Goal: Task Accomplishment & Management: Complete application form

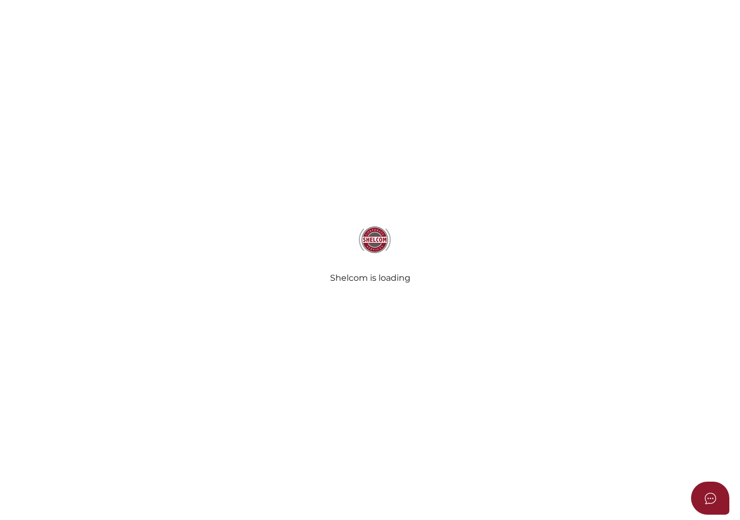
select select "SA"
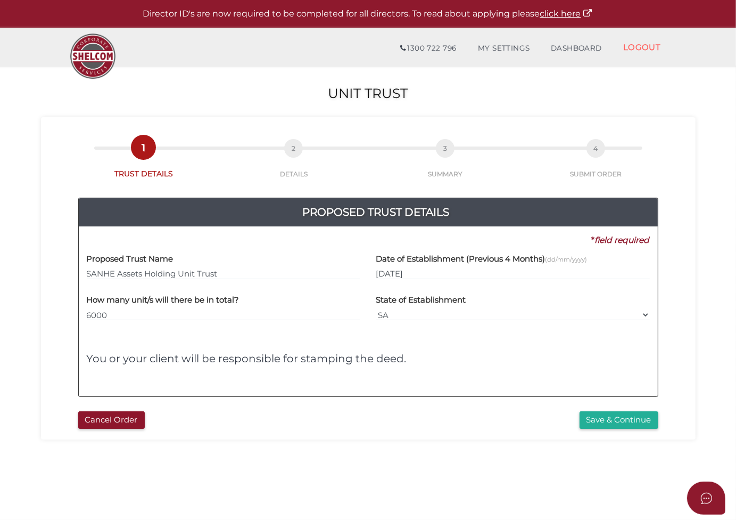
click at [500, 357] on h4 "You or your client will be responsible for stamping the deed." at bounding box center [368, 358] width 563 height 12
click at [618, 417] on button "Save & Continue" at bounding box center [619, 420] width 79 height 18
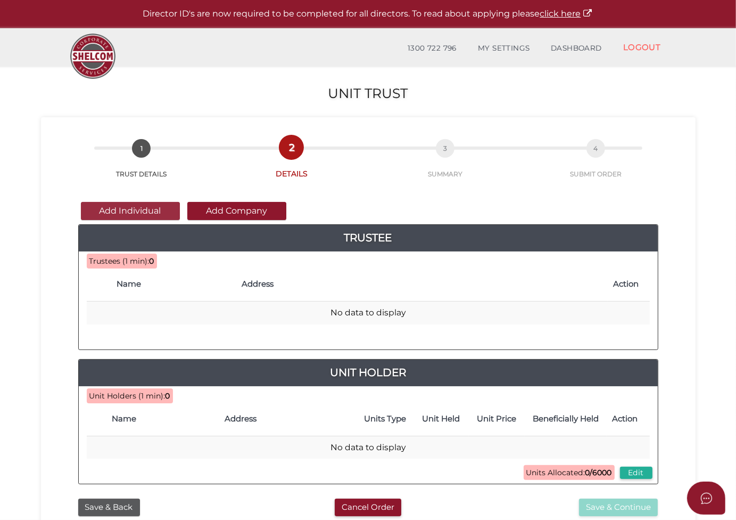
click at [141, 208] on button "Add Individual" at bounding box center [130, 211] width 99 height 18
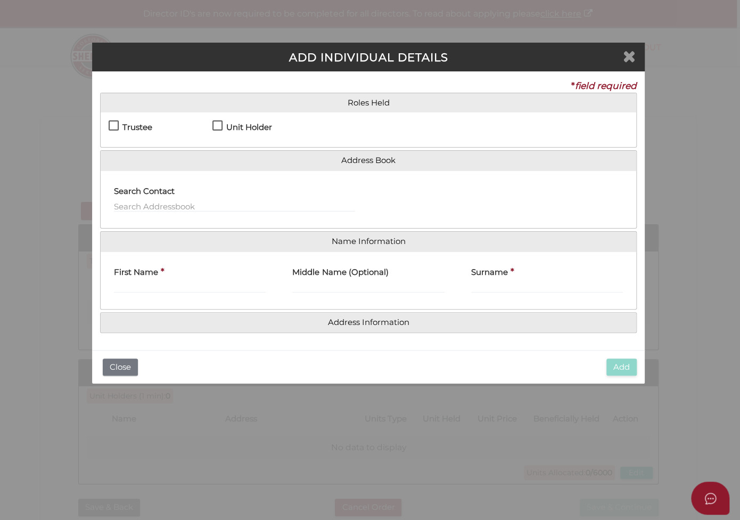
click at [634, 48] on icon "Close" at bounding box center [629, 56] width 13 height 16
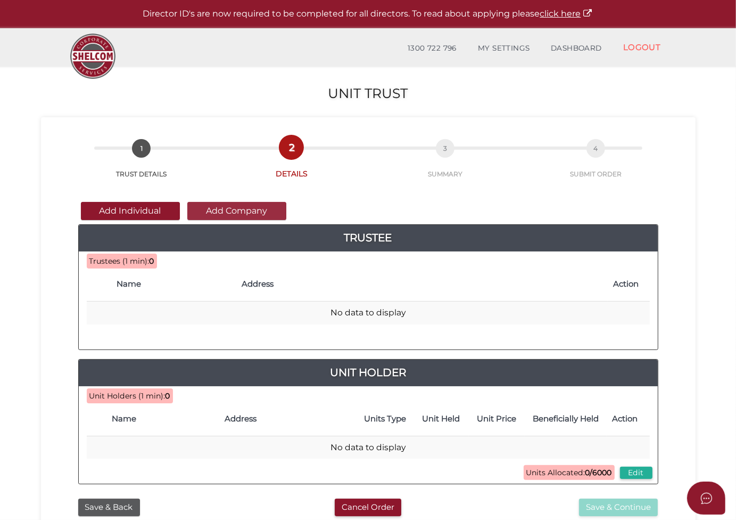
click at [245, 210] on button "Add Company" at bounding box center [236, 211] width 99 height 18
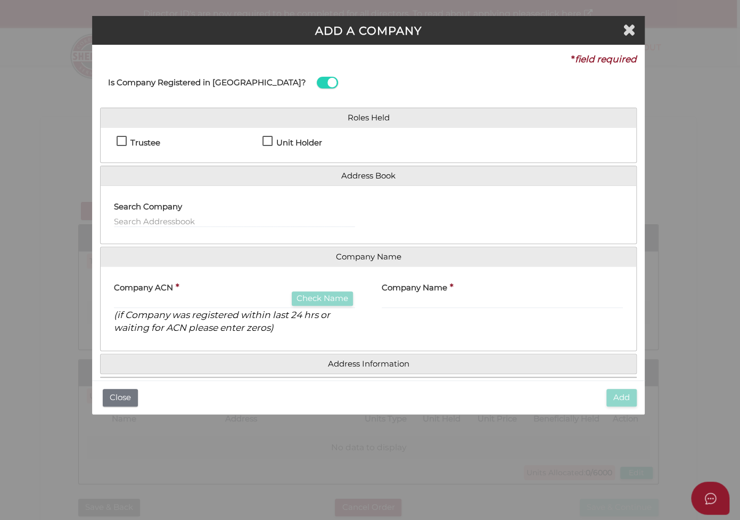
click at [124, 142] on label "Trustee" at bounding box center [139, 144] width 44 height 13
checkbox input "true"
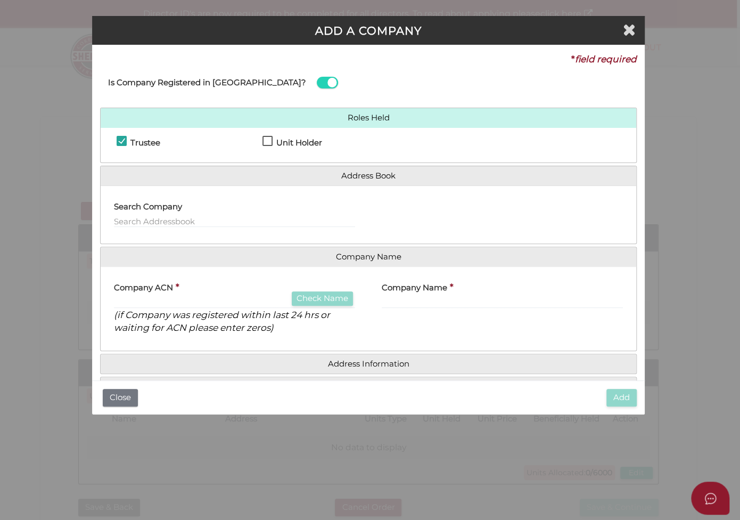
scroll to position [32, 0]
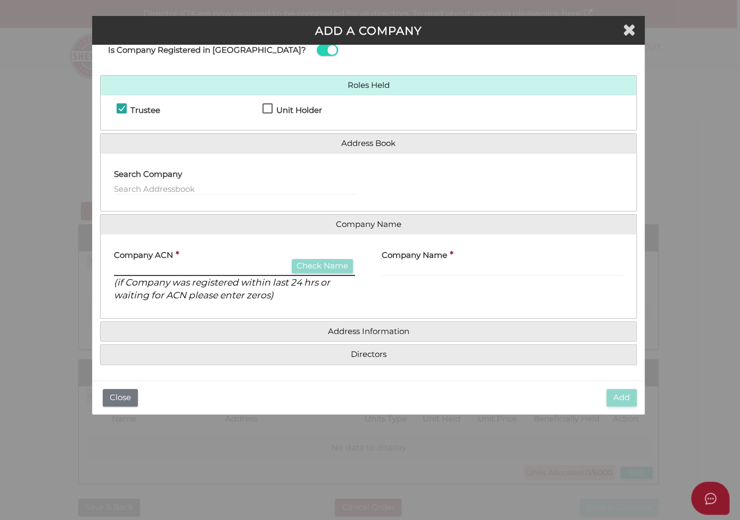
click at [164, 267] on input "text" at bounding box center [234, 270] width 241 height 12
paste input "691550491"
type input "691550491"
click at [311, 262] on button "Check Name" at bounding box center [322, 266] width 61 height 14
type input "SANHE ASSETS HOLDING PTY LTD"
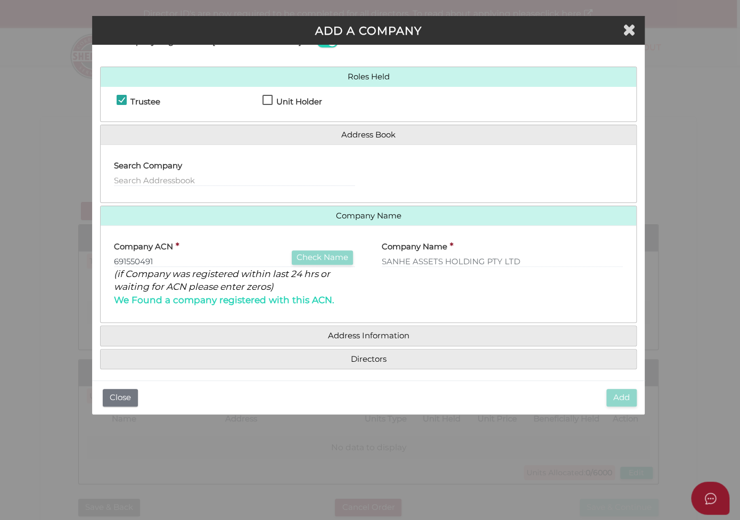
scroll to position [45, 0]
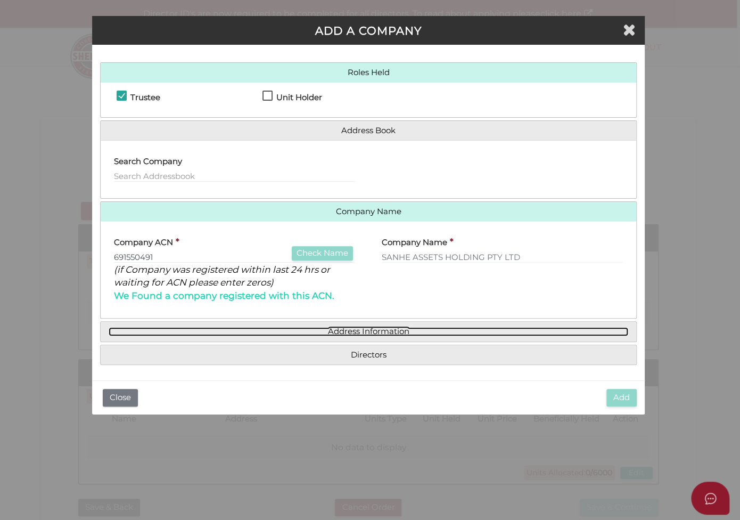
click at [368, 330] on link "Address Information" at bounding box center [369, 331] width 520 height 9
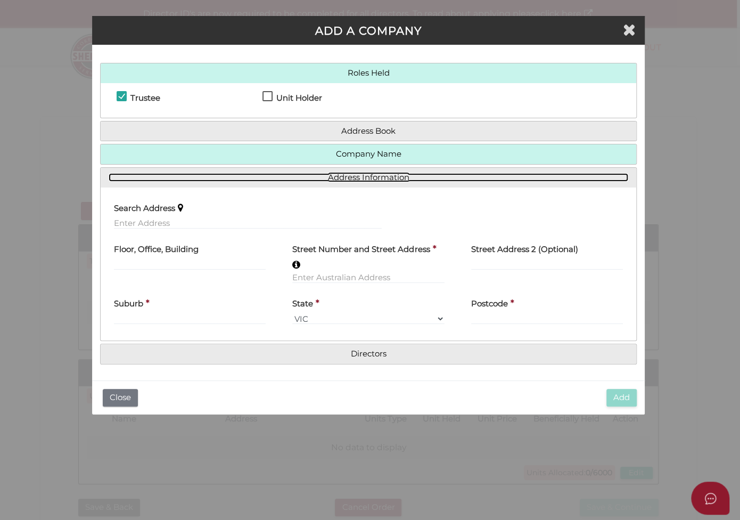
scroll to position [44, 0]
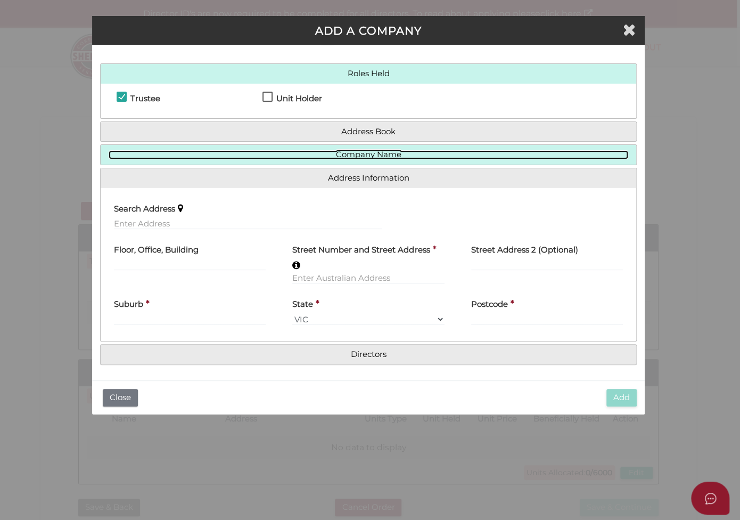
click at [371, 150] on link "Company Name" at bounding box center [369, 154] width 520 height 9
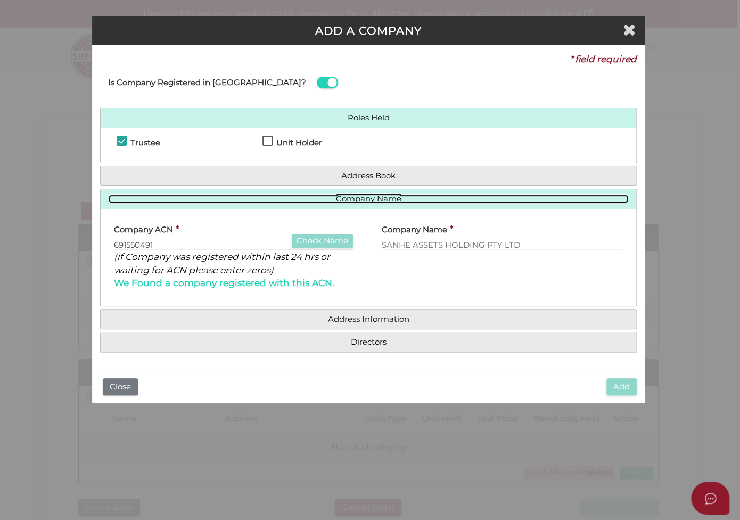
scroll to position [0, 0]
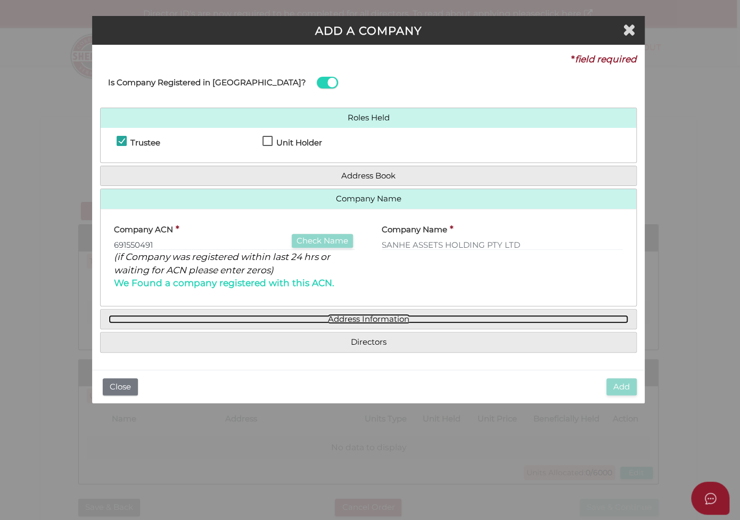
click at [348, 315] on link "Address Information" at bounding box center [369, 319] width 520 height 9
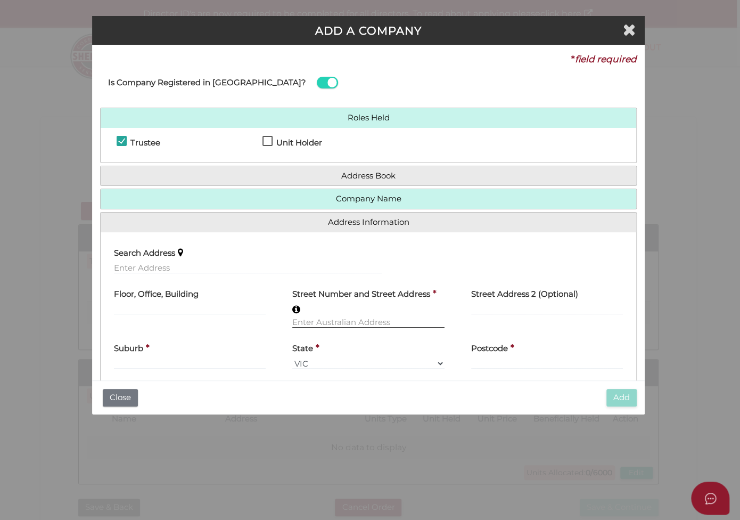
click at [342, 321] on input "text" at bounding box center [368, 322] width 152 height 12
paste input "22 Stanfield Ave, Windsor Gardens SA 5087"
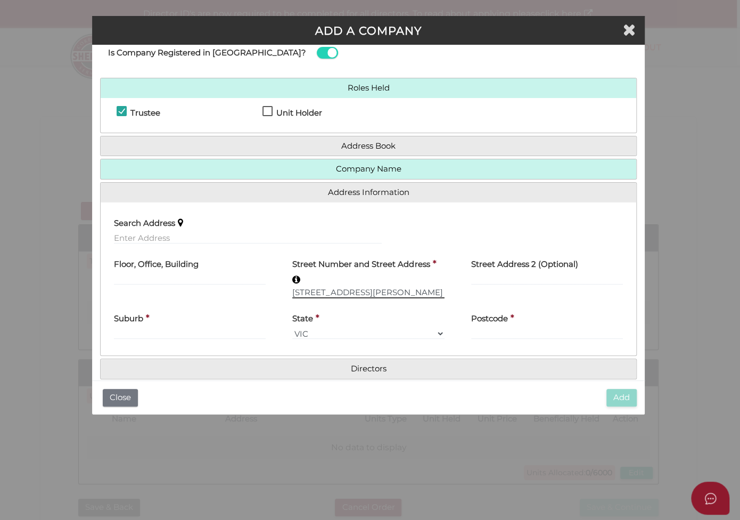
scroll to position [44, 0]
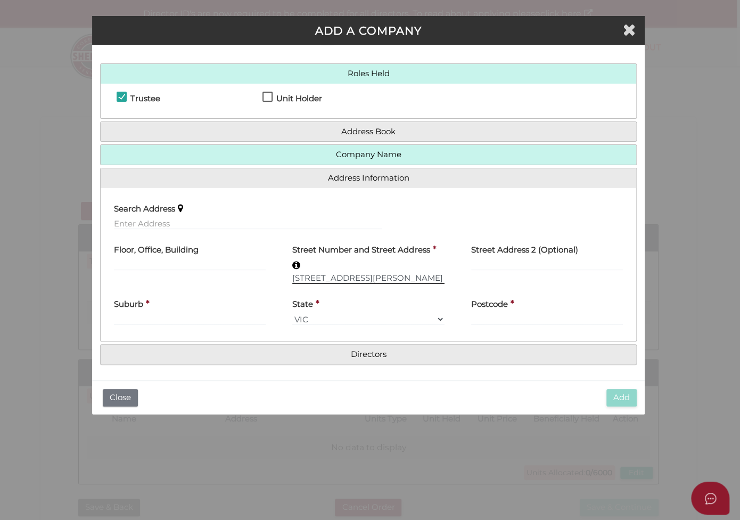
type input "22 Stanfield Ave, Windsor Gardens SA 5087"
click at [207, 218] on input "text" at bounding box center [248, 224] width 268 height 12
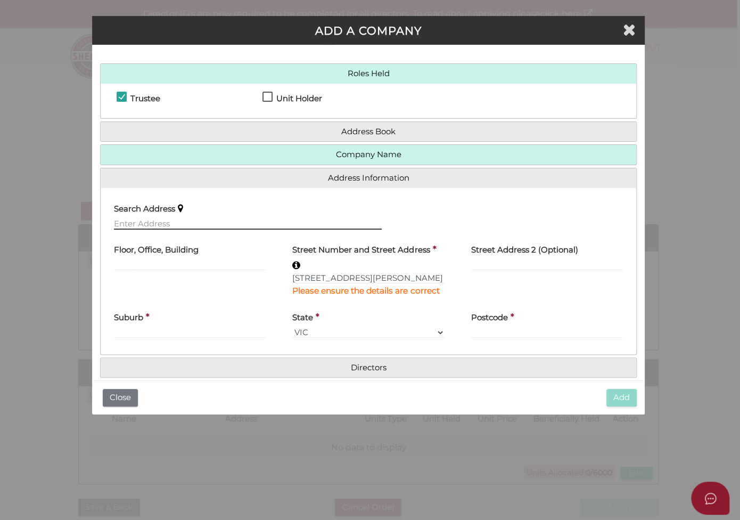
paste input "22 Stanfield Ave, Windsor Gardens SA 5087"
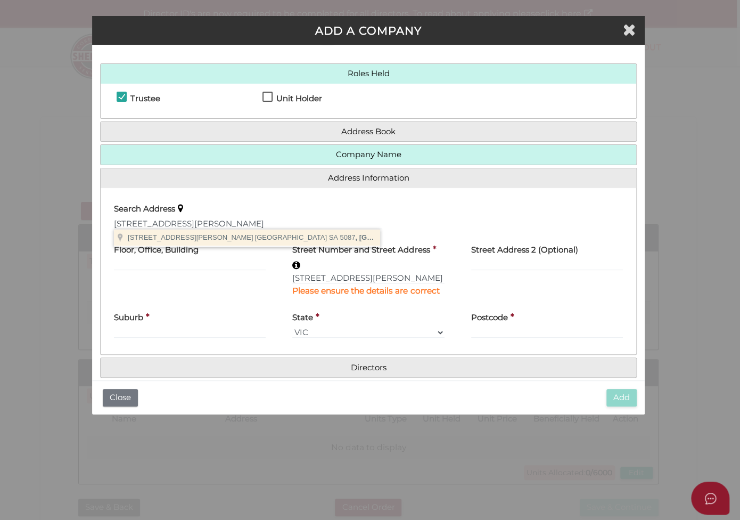
type input "22 Stanfield Ave, Windsor Gardens SA 5087, Australia"
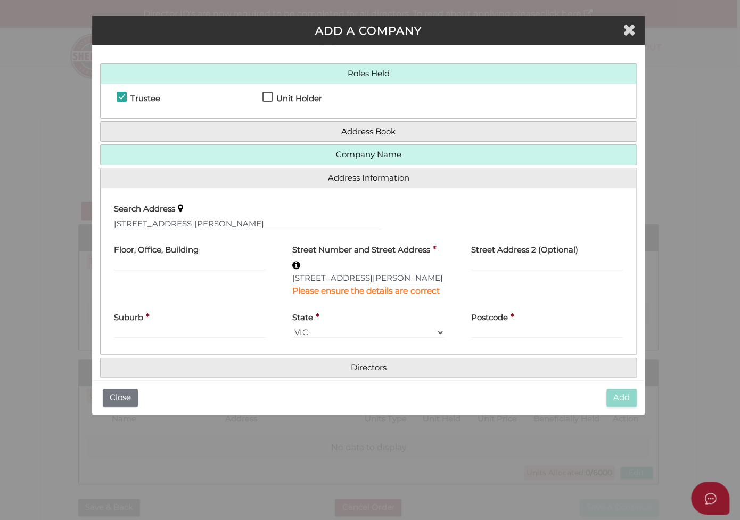
type input "22 Stanfield Avenue"
type input "Windsor Gardens"
select select "SA"
type input "5087"
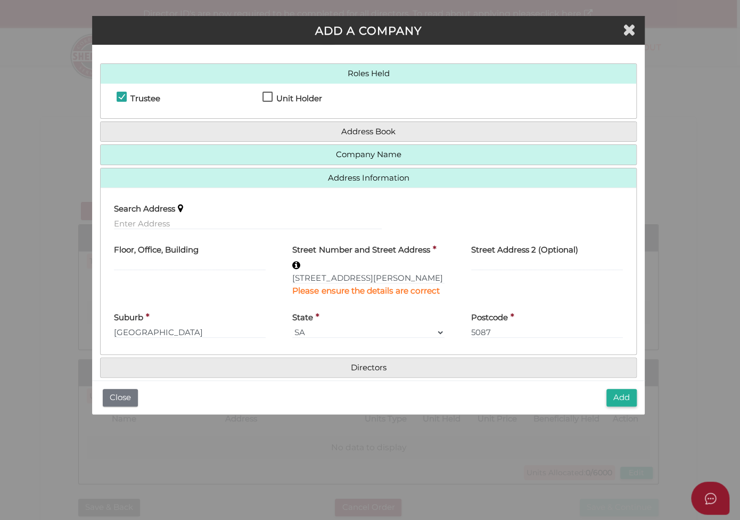
scroll to position [57, 0]
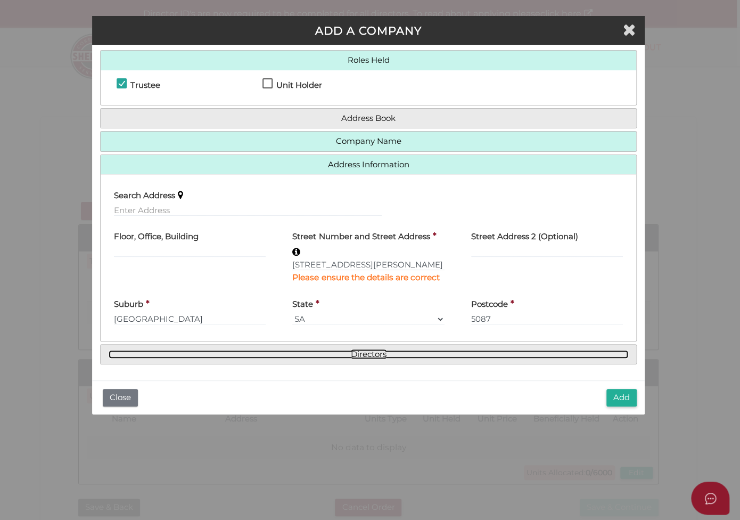
click at [291, 352] on link "Directors" at bounding box center [369, 354] width 520 height 9
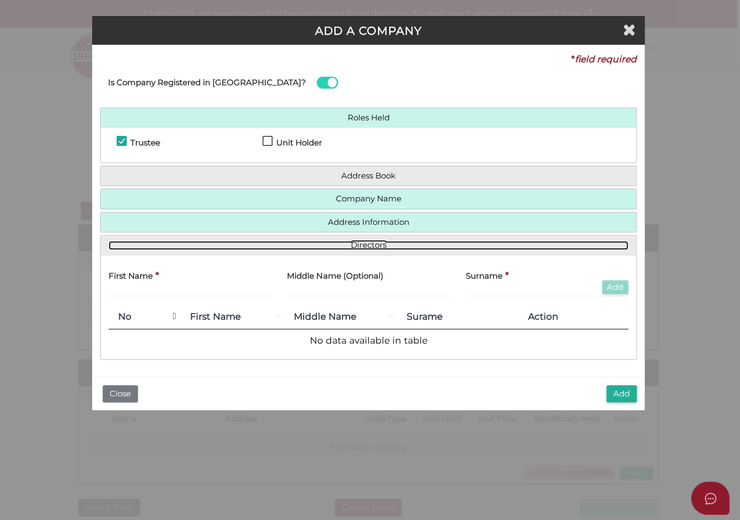
scroll to position [0, 0]
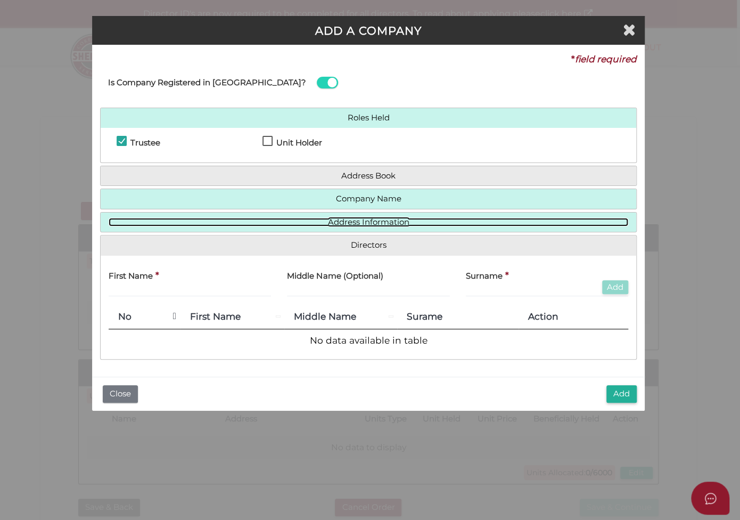
click at [353, 220] on link "Address Information" at bounding box center [369, 222] width 520 height 9
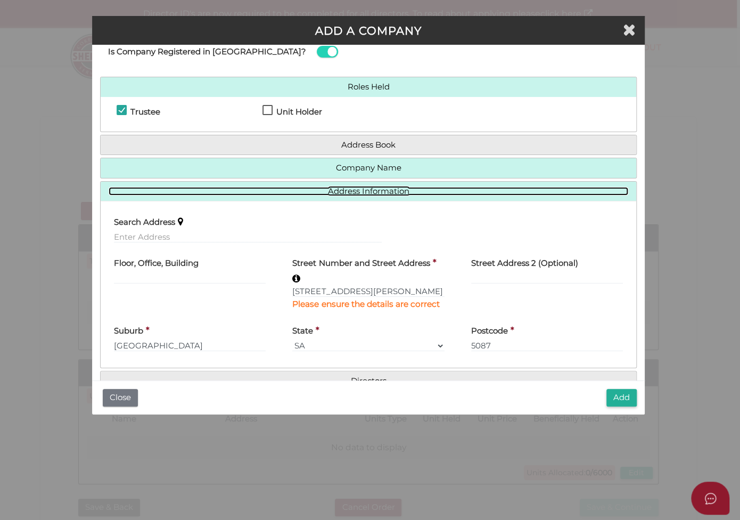
scroll to position [57, 0]
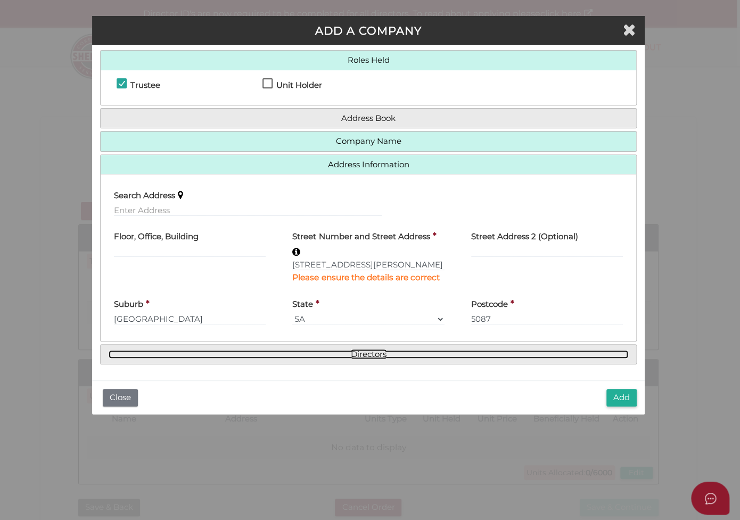
click at [368, 355] on link "Directors" at bounding box center [369, 354] width 520 height 9
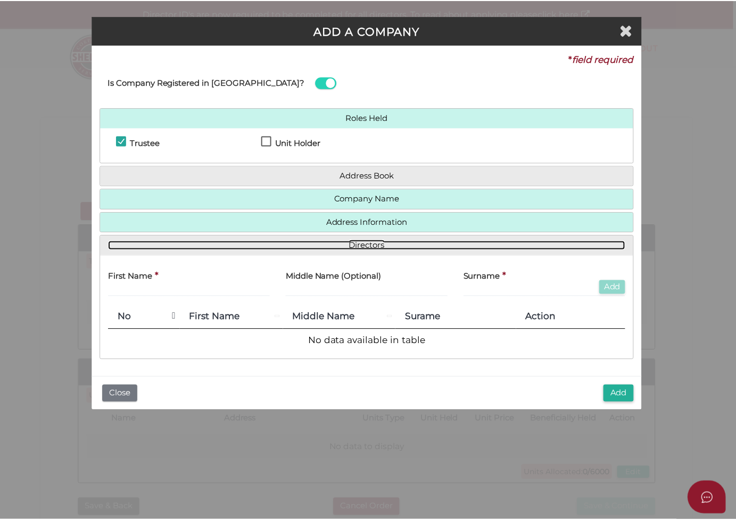
scroll to position [0, 0]
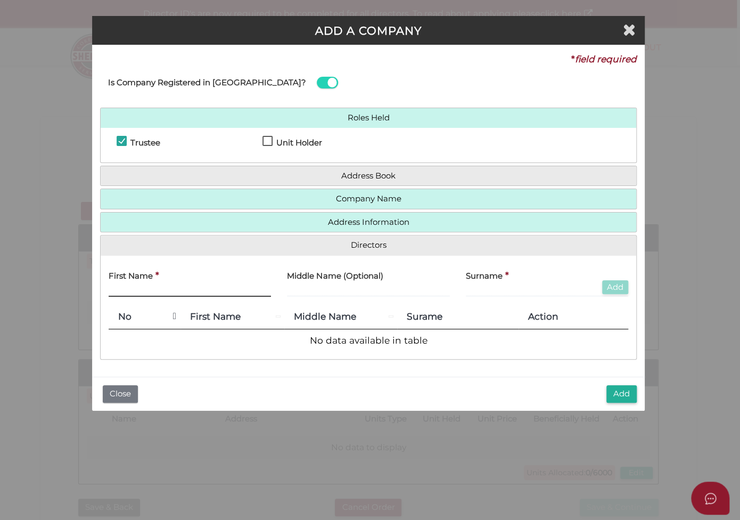
click at [132, 285] on input "text" at bounding box center [190, 291] width 162 height 12
type input "Ming"
type input "Liu"
click at [616, 391] on button "Add" at bounding box center [621, 394] width 30 height 18
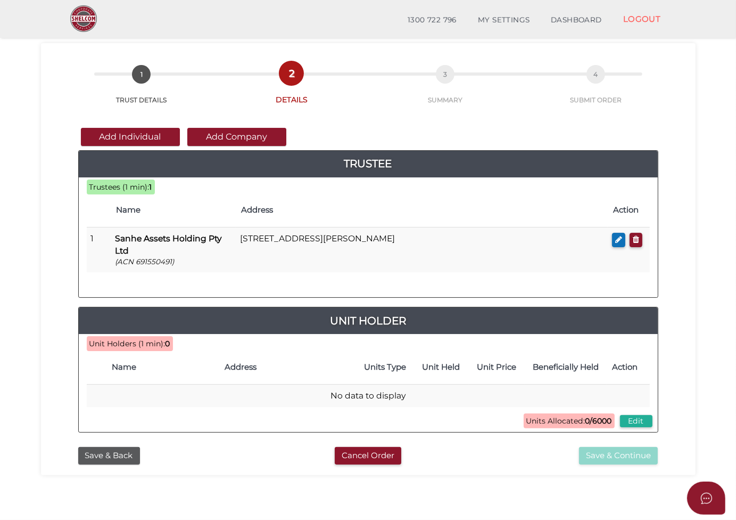
scroll to position [53, 0]
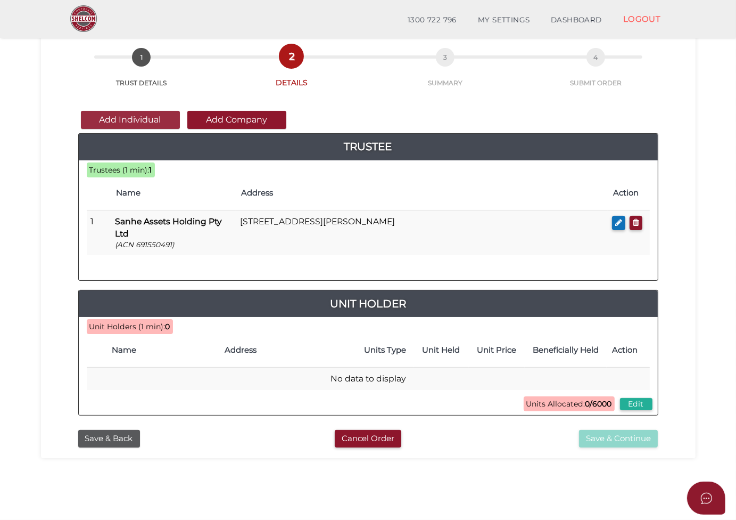
click at [147, 117] on button "Add Individual" at bounding box center [130, 120] width 99 height 18
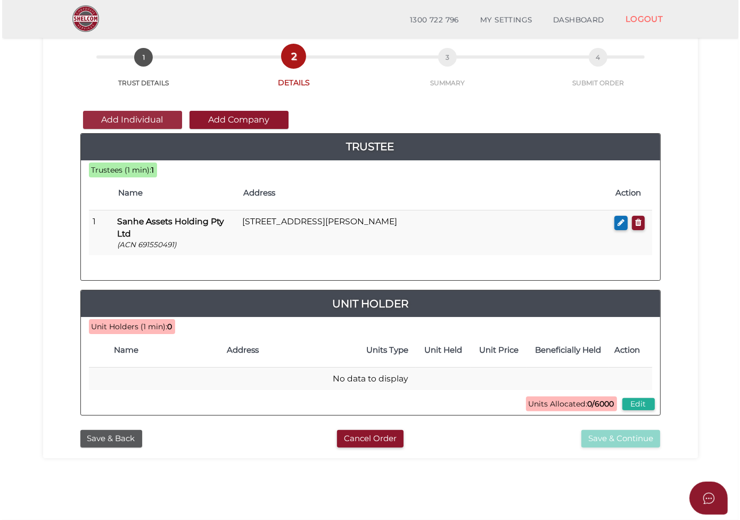
scroll to position [0, 0]
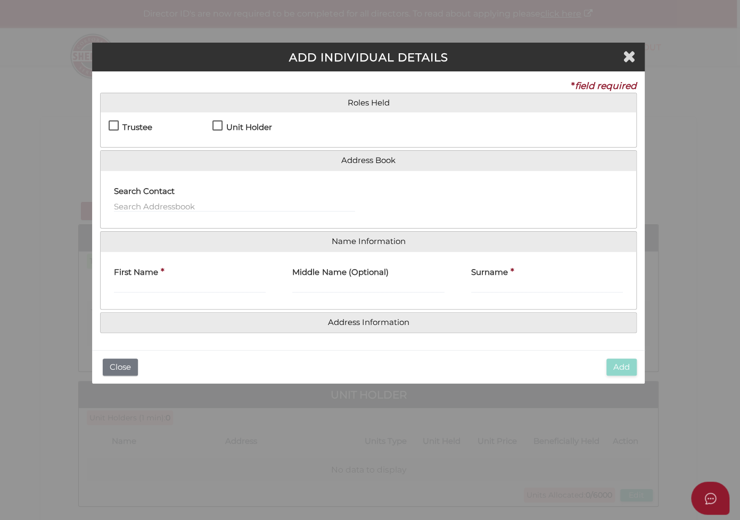
click at [219, 123] on label "Unit Holder" at bounding box center [242, 129] width 60 height 13
checkbox input "true"
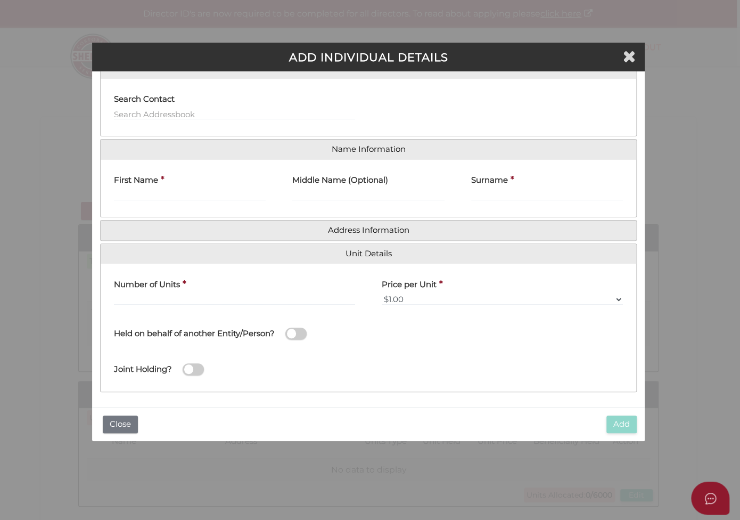
scroll to position [93, 0]
click at [211, 194] on input "First Name" at bounding box center [190, 194] width 152 height 12
type input "Ming"
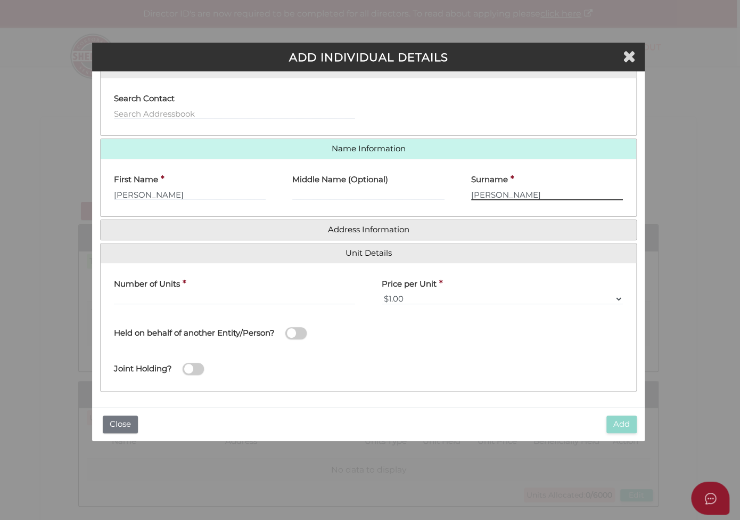
type input "Liu"
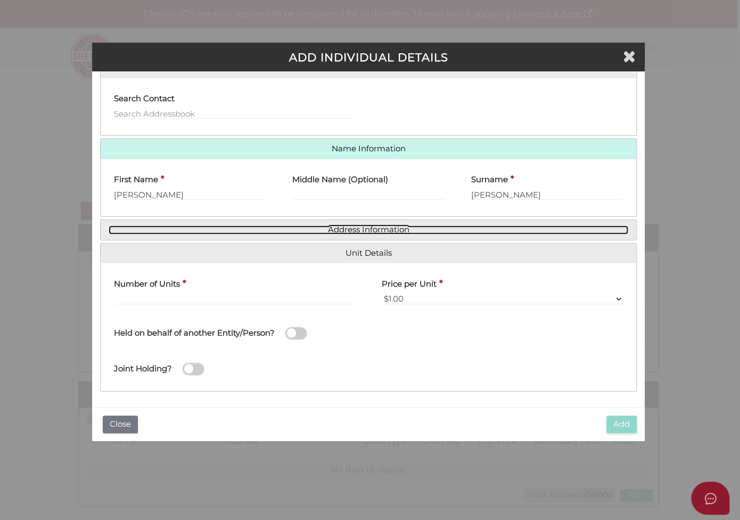
click at [481, 232] on link "Address Information" at bounding box center [369, 229] width 520 height 9
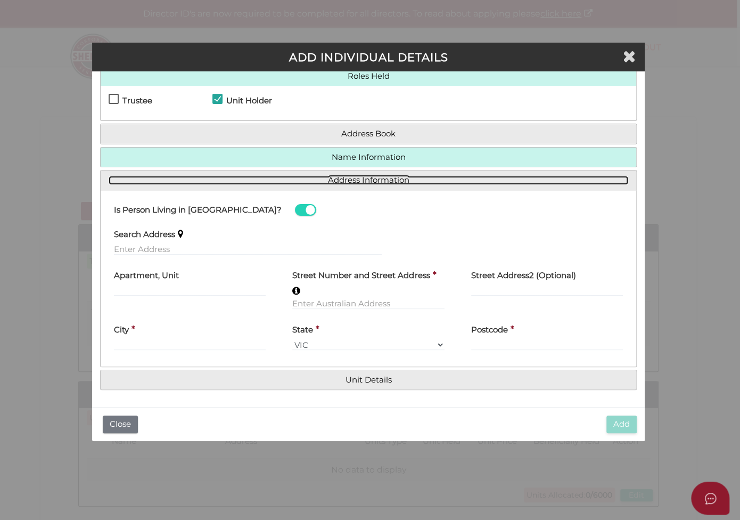
scroll to position [26, 0]
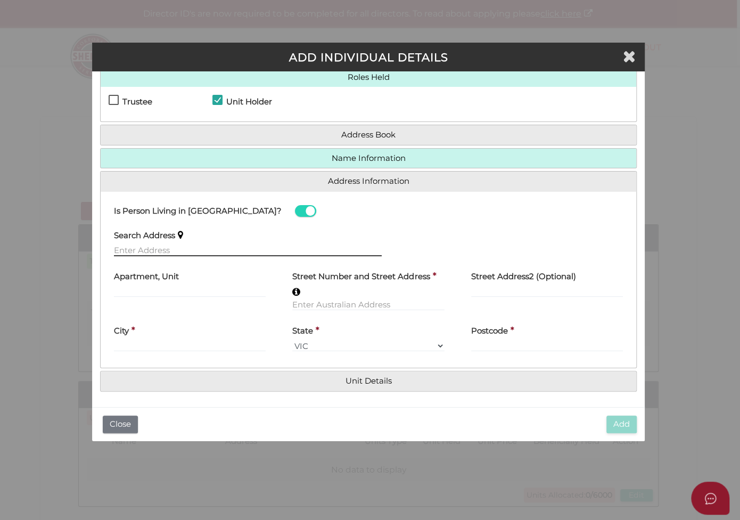
click at [232, 246] on input "text" at bounding box center [248, 250] width 268 height 12
click at [211, 244] on input "text" at bounding box center [248, 250] width 268 height 12
paste input "9 Melville Rd Paradise SA 5075"
type input "9 Melville Rd, Paradise SA 5075, Australia"
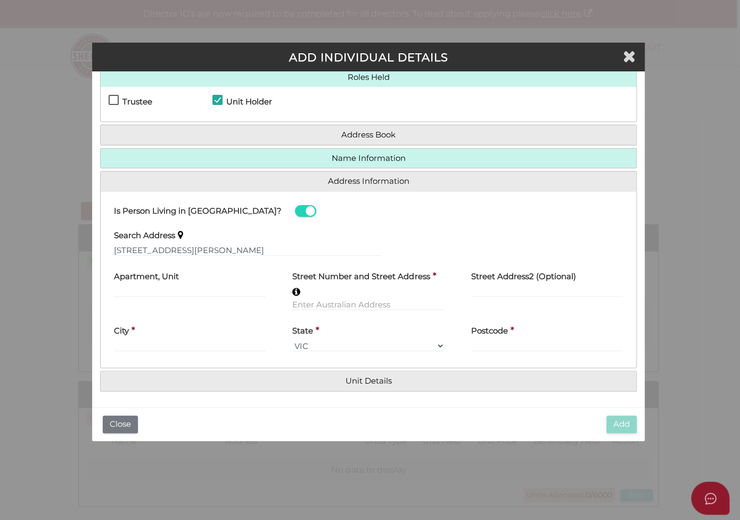
type input "9 Melville Road"
type input "Paradise"
select select "SA"
type input "5075"
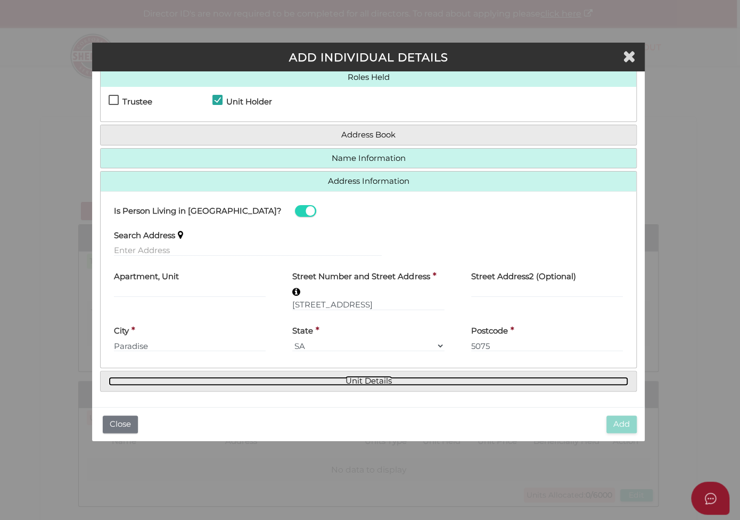
click at [391, 380] on link "Unit Details" at bounding box center [369, 380] width 520 height 9
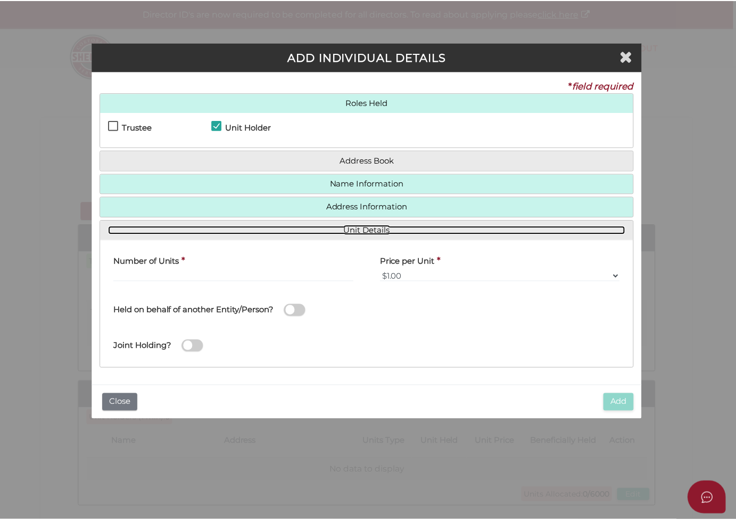
scroll to position [0, 0]
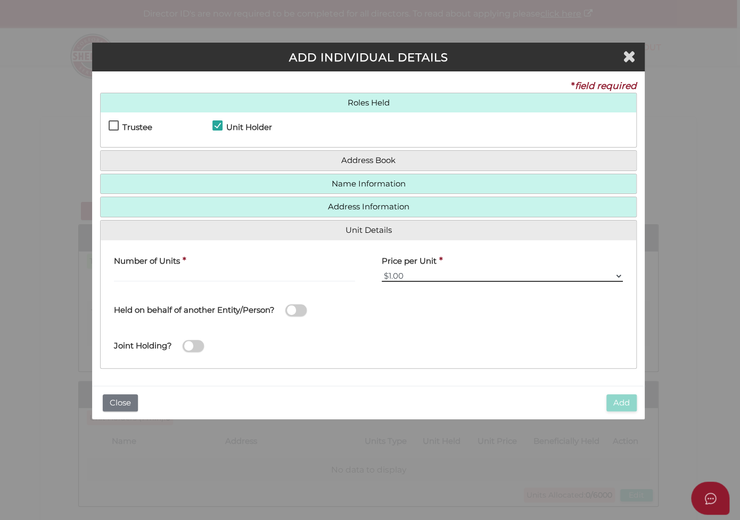
click at [421, 273] on select "$0.01 $0.10 $0.50 $1.00 $2.00 $5.00 $10.00" at bounding box center [502, 276] width 241 height 12
select select "$0.10"
click at [382, 270] on select "$0.01 $0.10 $0.50 $1.00 $2.00 $5.00 $10.00" at bounding box center [502, 276] width 241 height 12
click at [245, 272] on input "text" at bounding box center [234, 276] width 241 height 12
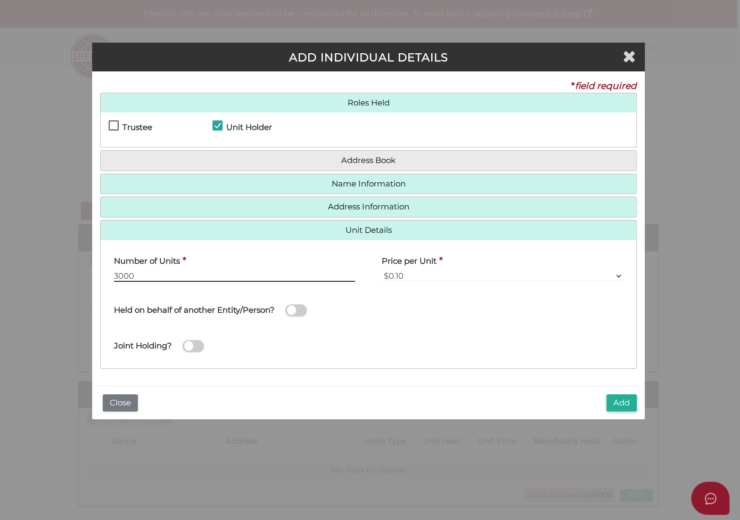
type input "3000"
click at [303, 312] on span at bounding box center [295, 310] width 21 height 12
click at [0, 0] on input "checkbox" at bounding box center [0, 0] width 0 height 0
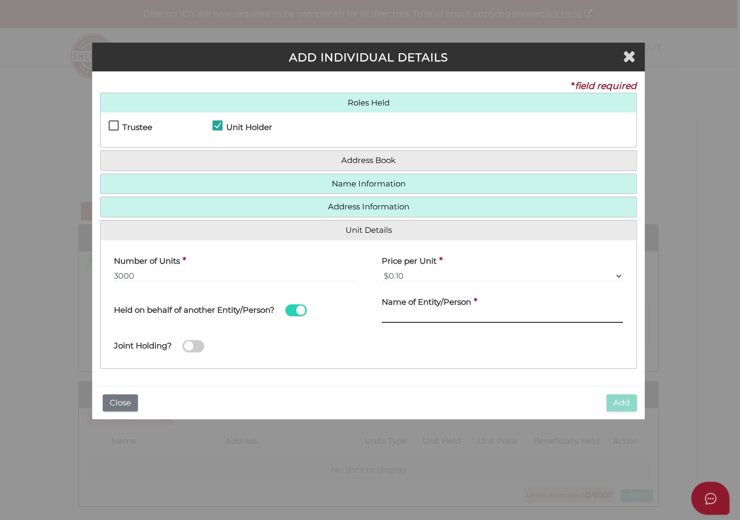
click at [394, 312] on input "text" at bounding box center [502, 317] width 241 height 12
click at [413, 314] on input "text" at bounding box center [502, 317] width 241 height 12
paste input "GL Future Fund Unit Trust"
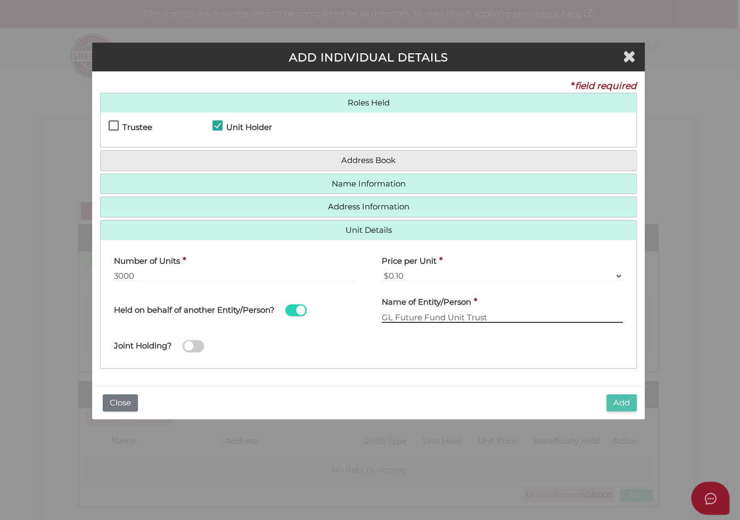
type input "GL Future Fund Unit Trust"
click at [626, 401] on button "Add" at bounding box center [621, 403] width 30 height 18
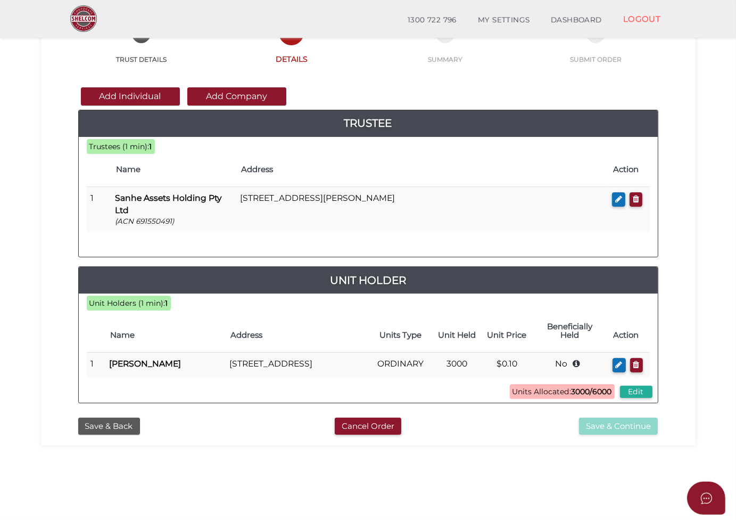
scroll to position [53, 0]
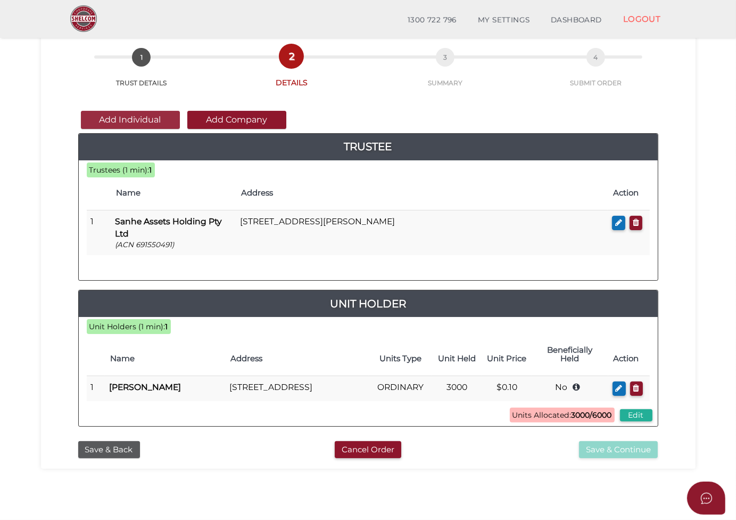
click at [141, 120] on button "Add Individual" at bounding box center [130, 120] width 99 height 18
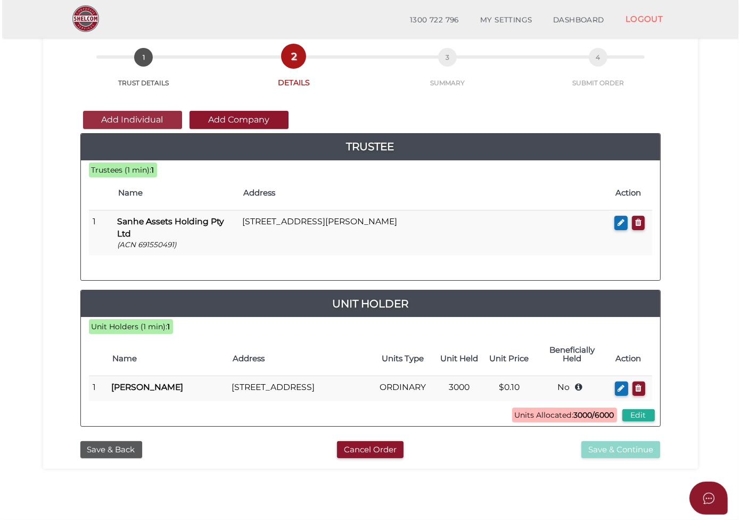
scroll to position [0, 0]
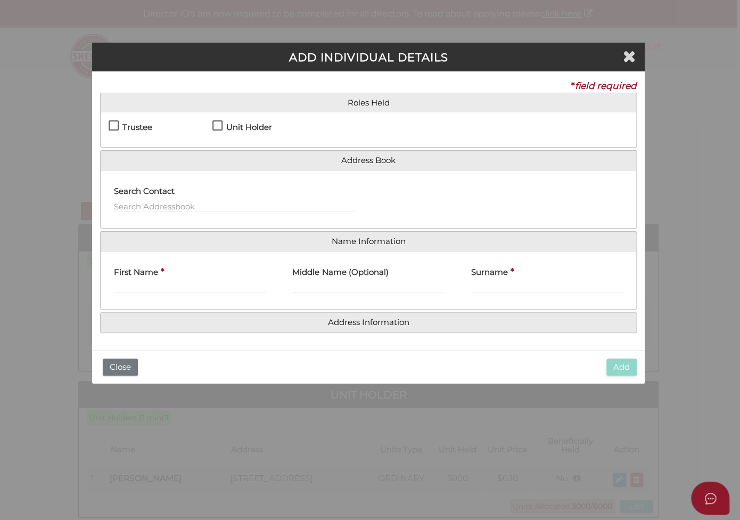
click at [215, 125] on label "Unit Holder" at bounding box center [242, 129] width 60 height 13
checkbox input "true"
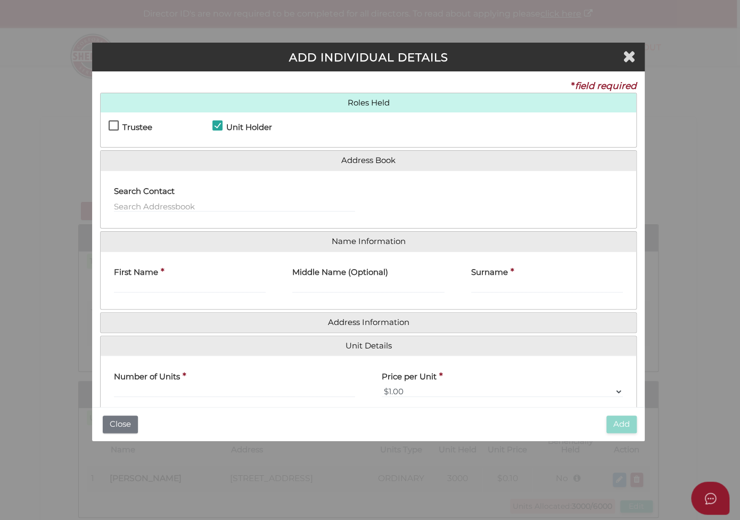
scroll to position [93, 0]
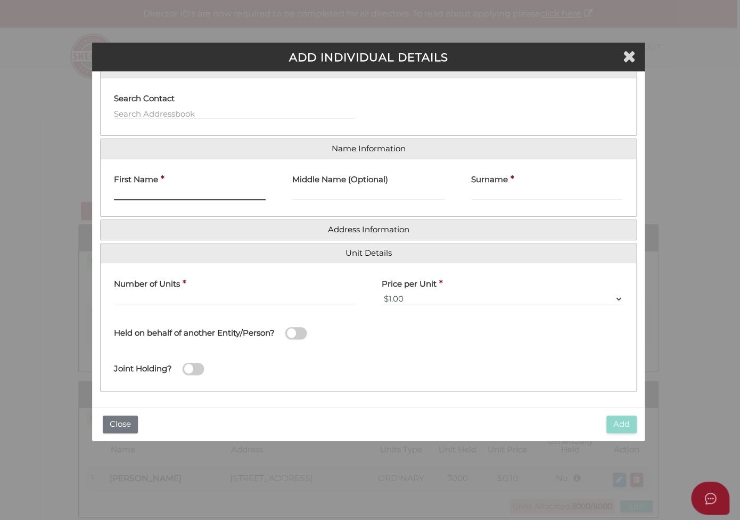
click at [213, 195] on input "First Name" at bounding box center [190, 194] width 152 height 12
click at [198, 190] on input "First Name" at bounding box center [190, 194] width 152 height 12
click at [155, 191] on input "Hongbo Liu" at bounding box center [190, 194] width 152 height 12
type input "Hongbo"
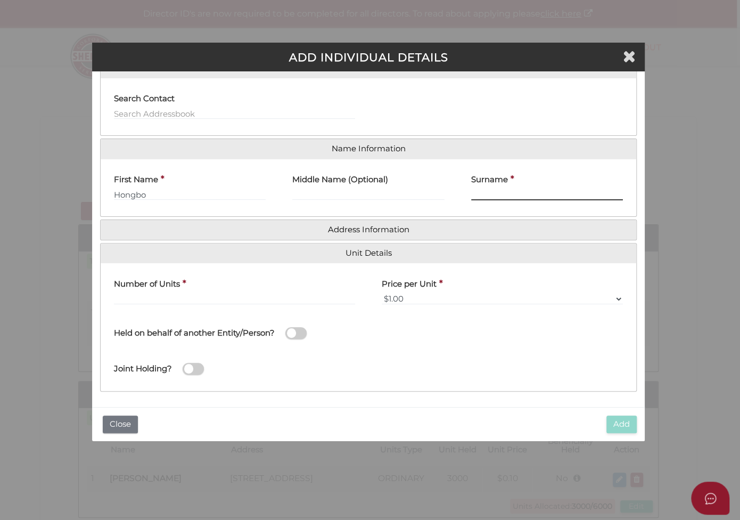
click at [490, 193] on input "Surname" at bounding box center [547, 194] width 152 height 12
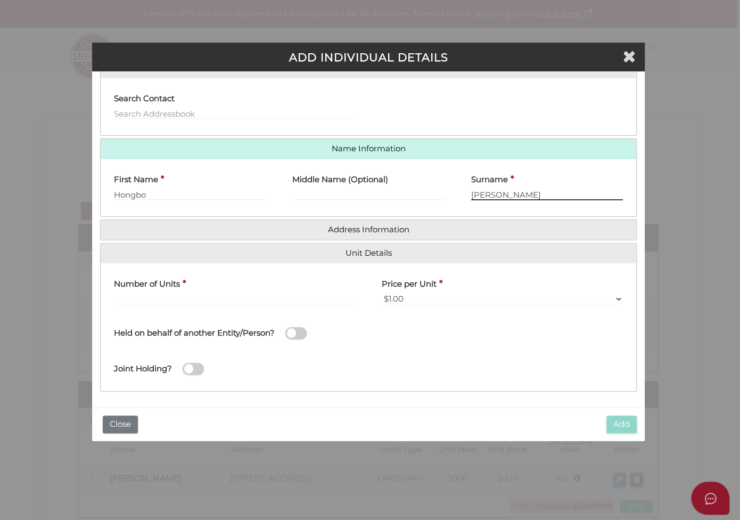
type input "Liu"
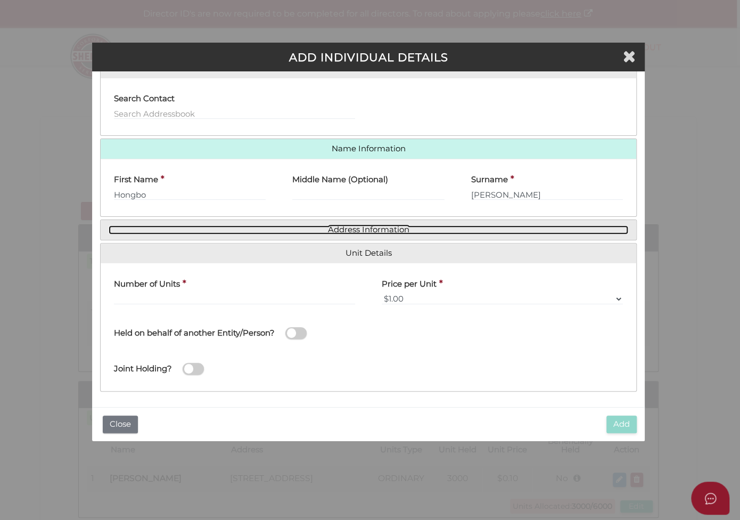
click at [372, 230] on link "Address Information" at bounding box center [369, 229] width 520 height 9
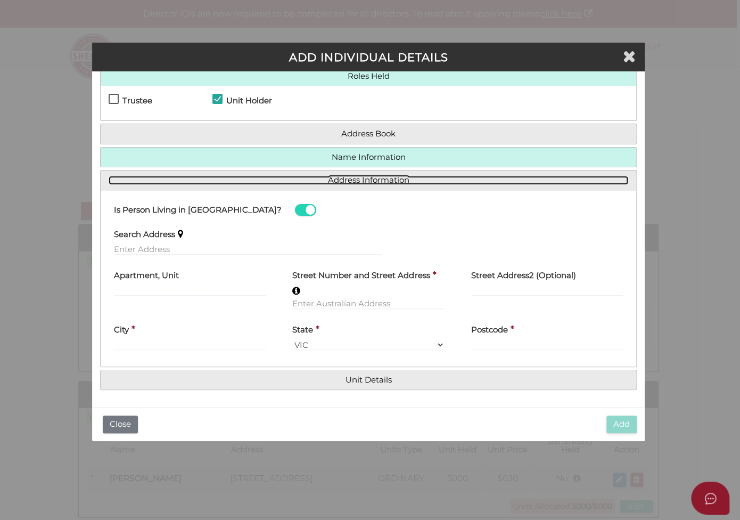
scroll to position [26, 0]
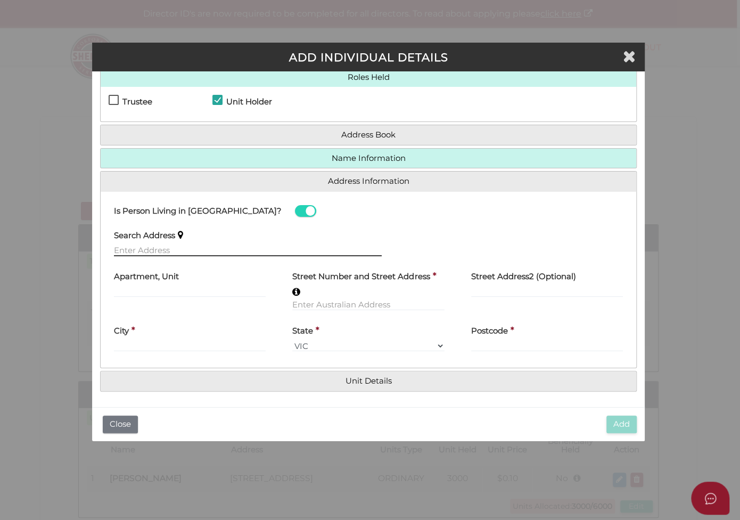
click at [121, 246] on input "text" at bounding box center [248, 250] width 268 height 12
paste input "U214/220 Melbourne Street, West End Central, South Brisbane QLD 4101"
drag, startPoint x: 205, startPoint y: 245, endPoint x: 279, endPoint y: 250, distance: 74.1
click at [279, 250] on input "U214/220 Melbourne Street, West End Central, South Brisbane QLD 4101" at bounding box center [248, 250] width 268 height 12
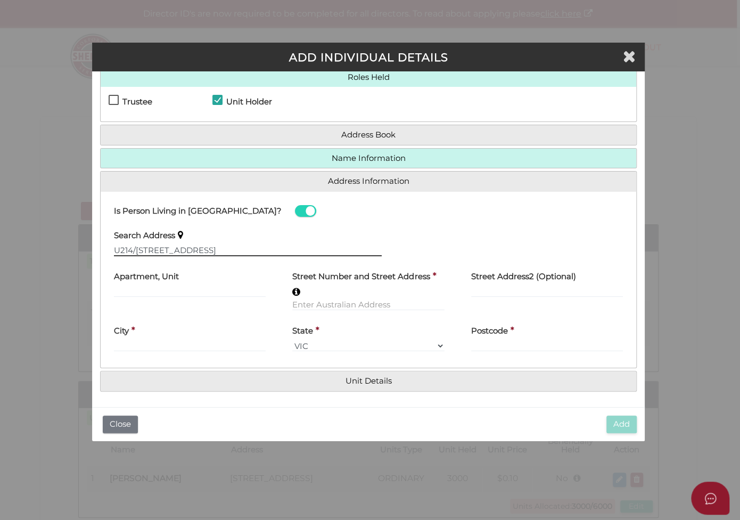
scroll to position [0, 0]
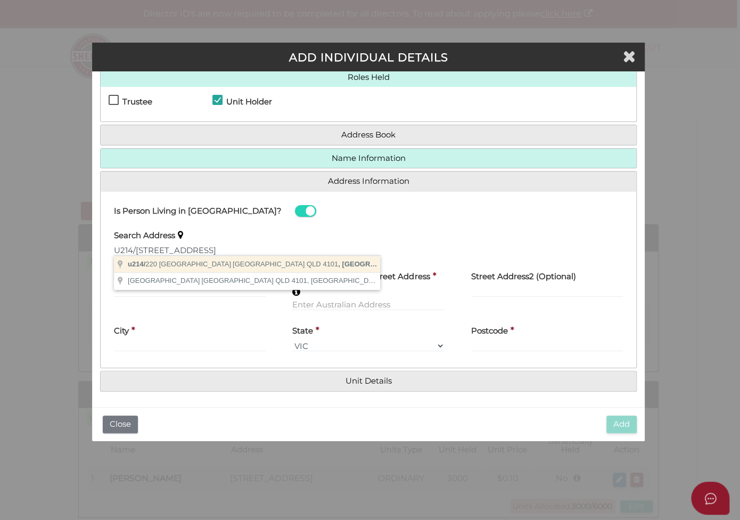
type input "u214/220 Melbourne Street, South Brisbane QLD 4101, Australia"
type input "u214"
type input "220 Melbourne Street"
type input "West End"
select select "QLD"
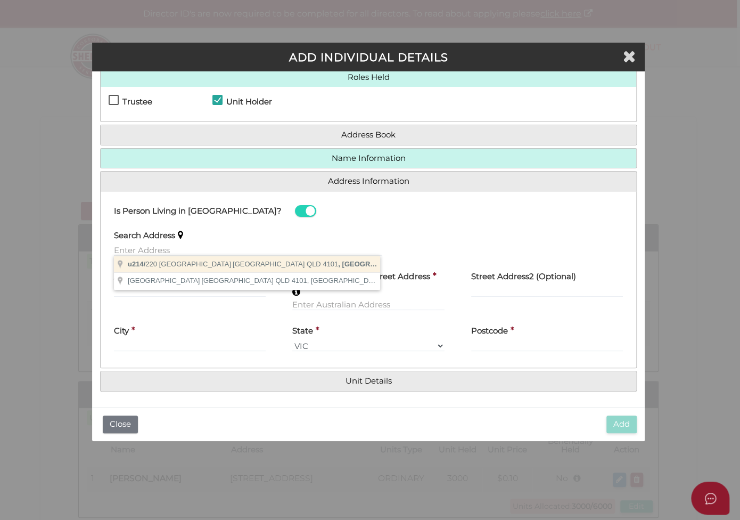
type input "4101"
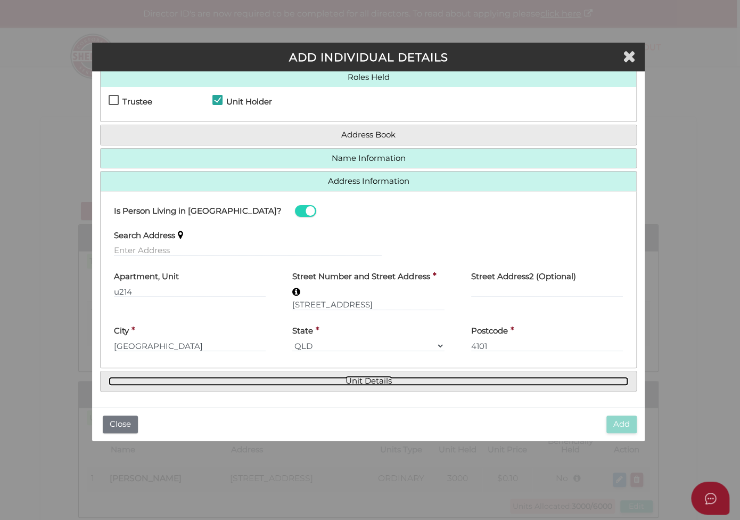
click at [382, 376] on link "Unit Details" at bounding box center [369, 380] width 520 height 9
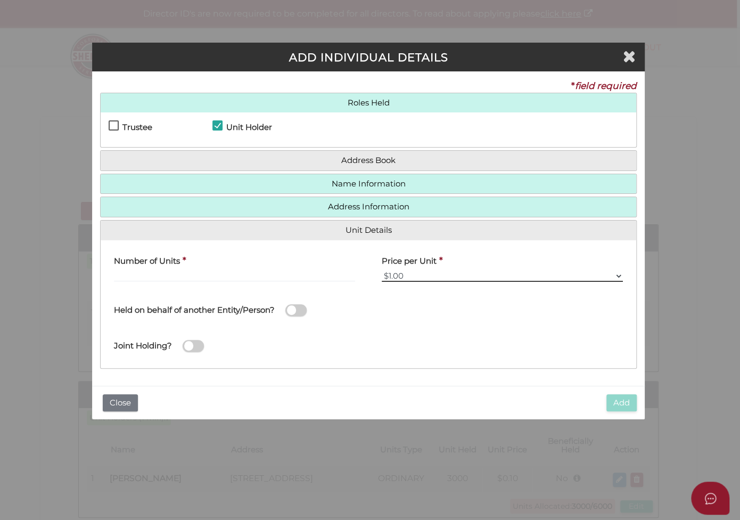
click at [424, 273] on select "$0.01 $0.10 $0.50 $1.00 $2.00 $5.00 $10.00" at bounding box center [502, 276] width 241 height 12
select select "$0.10"
click at [382, 270] on select "$0.01 $0.10 $0.50 $1.00 $2.00 $5.00 $10.00" at bounding box center [502, 276] width 241 height 12
click at [216, 270] on input "text" at bounding box center [234, 276] width 241 height 12
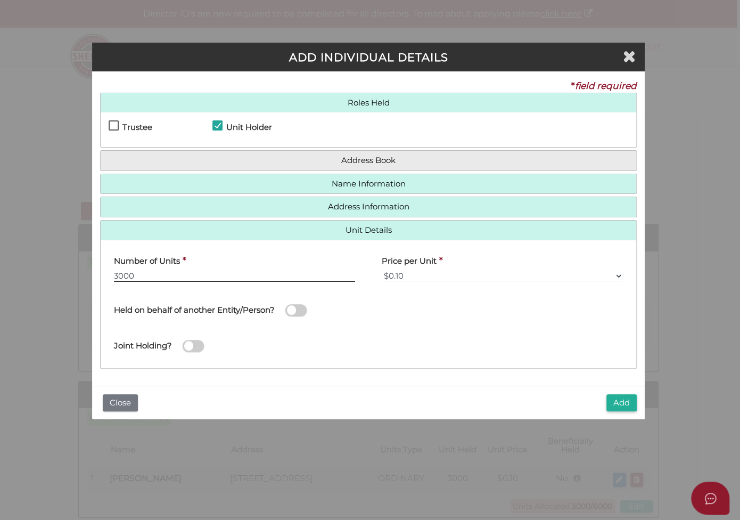
type input "3000"
click at [297, 304] on span at bounding box center [295, 310] width 21 height 12
click at [0, 0] on input "checkbox" at bounding box center [0, 0] width 0 height 0
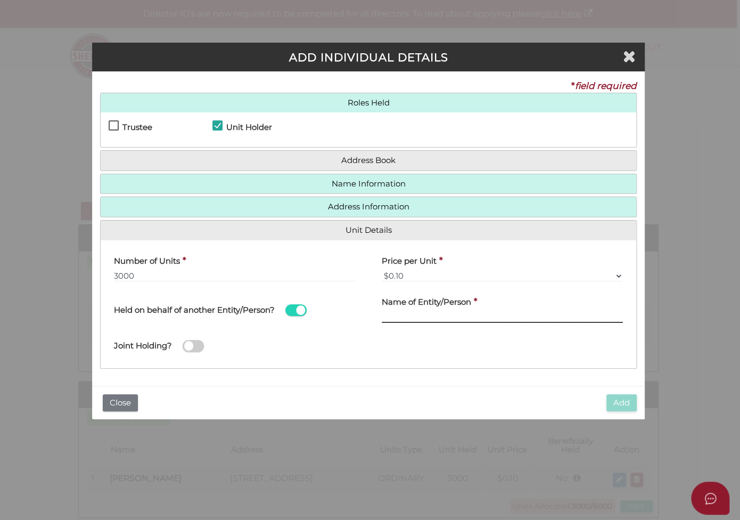
click at [447, 312] on input "text" at bounding box center [502, 317] width 241 height 12
paste input "Rock Fusion Unit Trust"
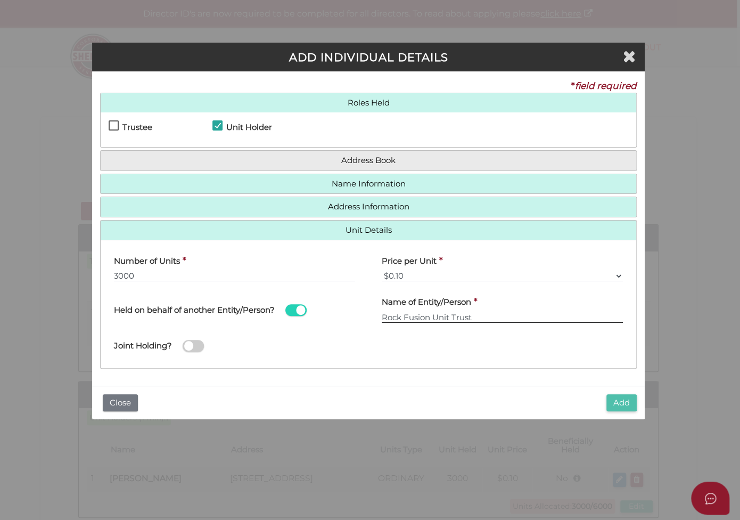
type input "Rock Fusion Unit Trust"
click at [621, 401] on button "Add" at bounding box center [621, 403] width 30 height 18
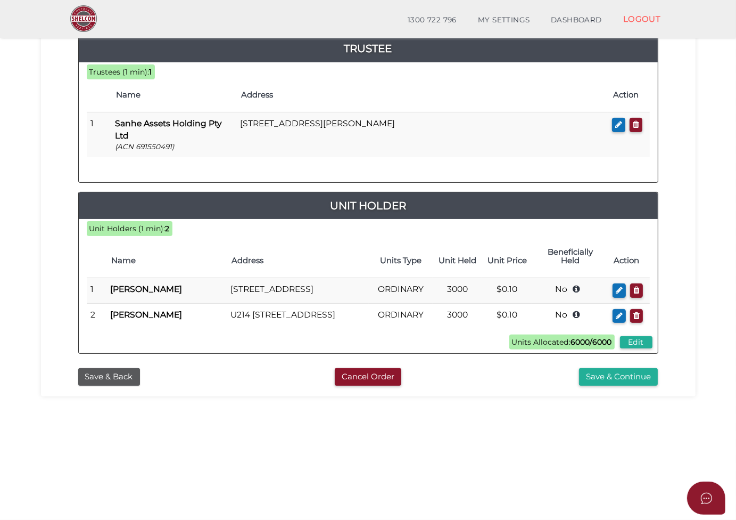
scroll to position [211, 0]
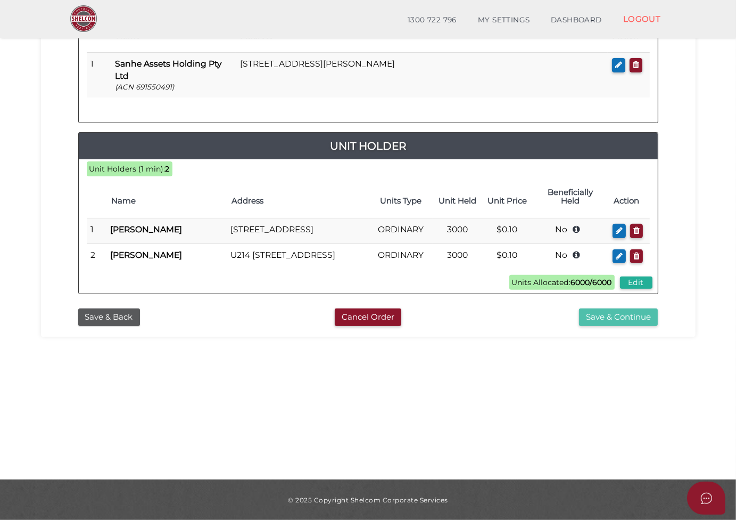
click at [617, 323] on button "Save & Continue" at bounding box center [618, 317] width 79 height 18
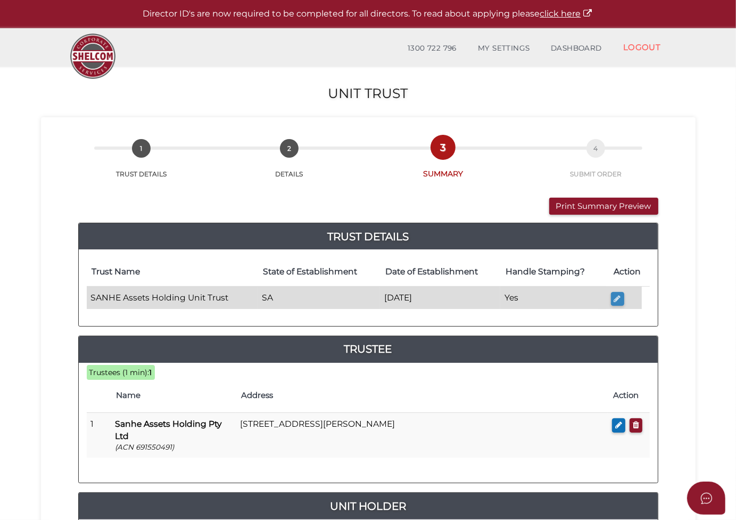
click at [621, 295] on icon "button" at bounding box center [617, 298] width 7 height 8
type input "SANHE Assets Holding Unit Trust"
type input "[DATE]"
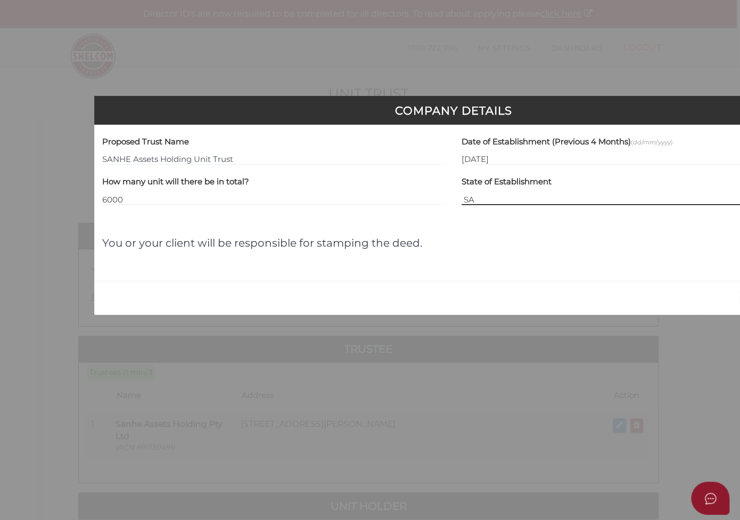
click at [538, 201] on select "VIC ACT [GEOGRAPHIC_DATA] [GEOGRAPHIC_DATA] QLD [GEOGRAPHIC_DATA] [GEOGRAPHIC_D…" at bounding box center [633, 199] width 343 height 12
click at [462, 193] on select "VIC ACT NSW NT QLD TAS WA SA" at bounding box center [633, 199] width 343 height 12
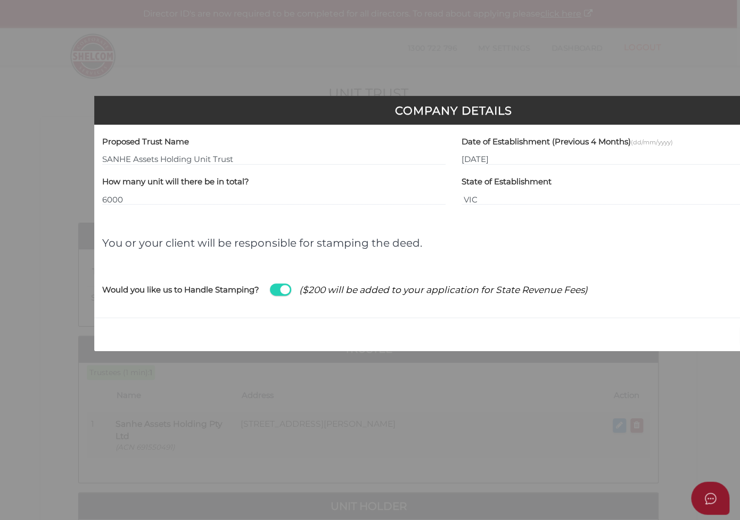
click at [276, 289] on span at bounding box center [280, 289] width 21 height 12
click at [0, 0] on input "checkbox" at bounding box center [0, 0] width 0 height 0
click at [495, 200] on select "VIC ACT NSW NT QLD TAS WA SA" at bounding box center [633, 199] width 343 height 12
select select "SA"
click at [462, 193] on select "VIC ACT NSW NT QLD TAS WA SA" at bounding box center [633, 199] width 343 height 12
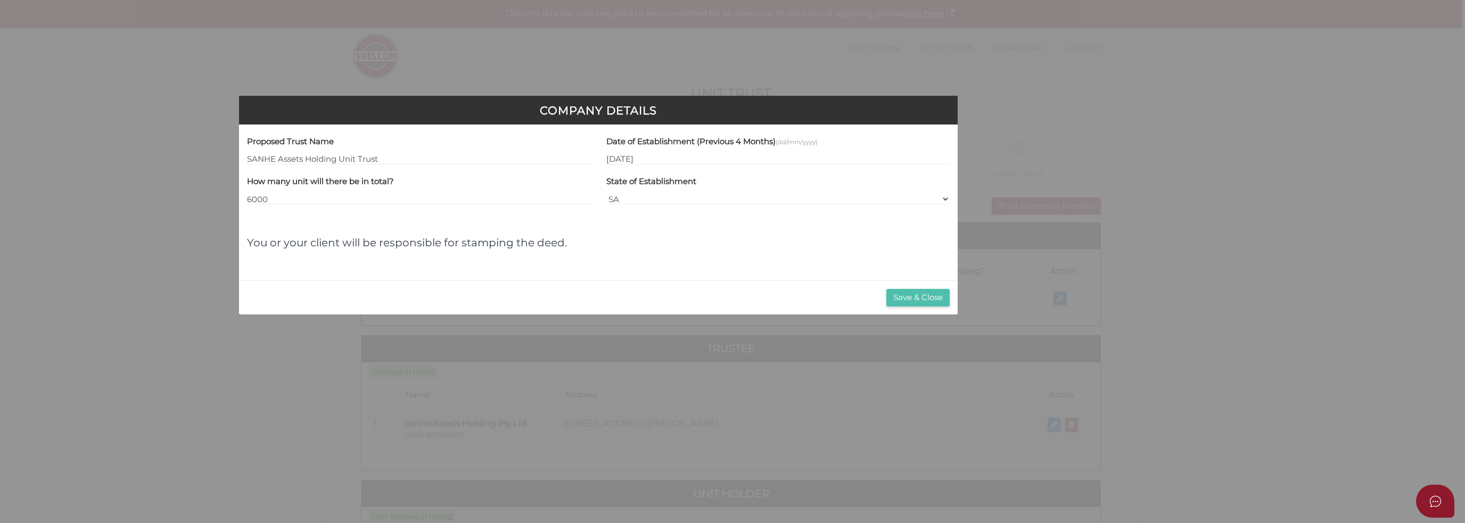
click at [739, 292] on button "Save & Close" at bounding box center [917, 298] width 63 height 18
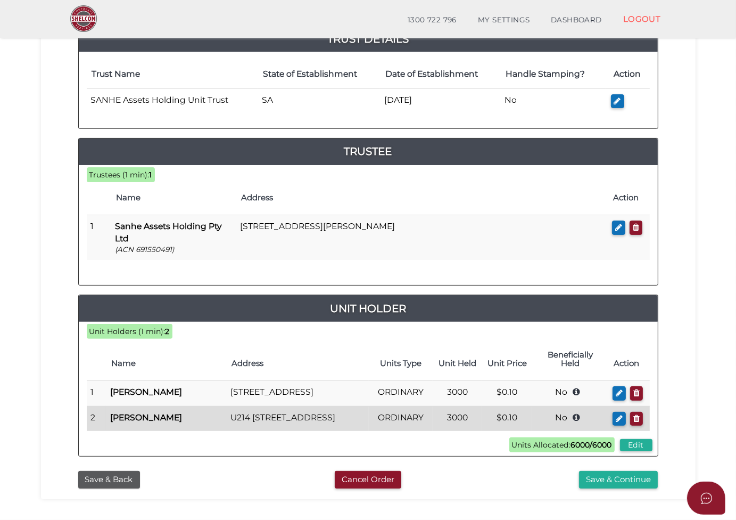
scroll to position [232, 0]
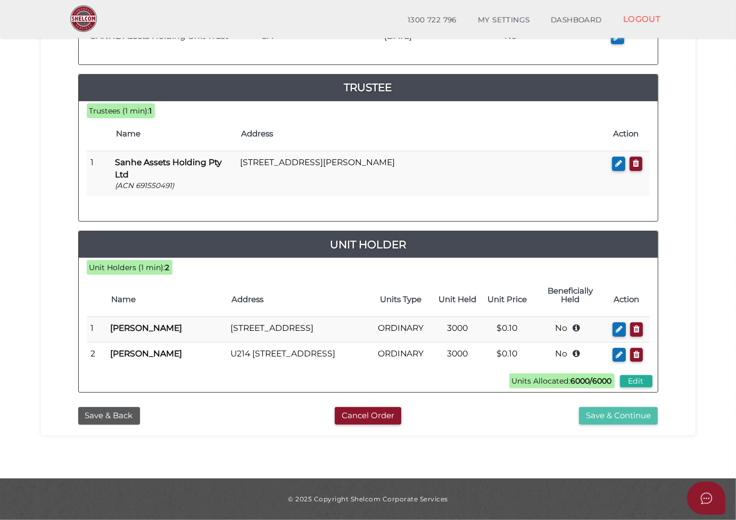
click at [619, 414] on button "Save & Continue" at bounding box center [618, 416] width 79 height 18
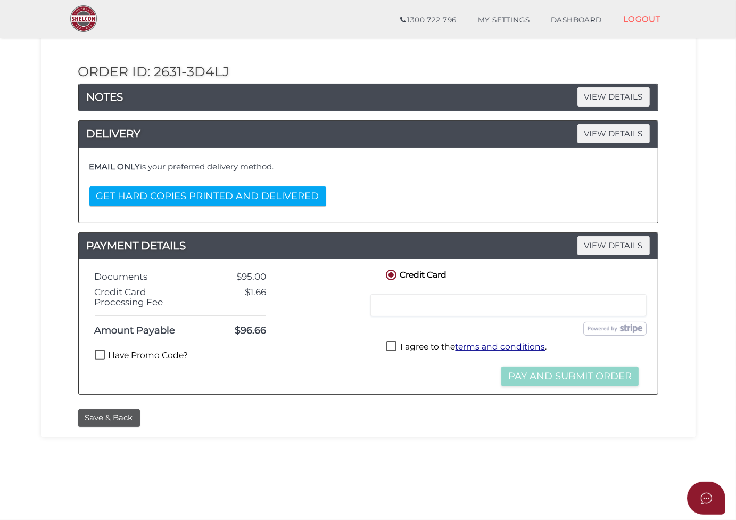
scroll to position [160, 0]
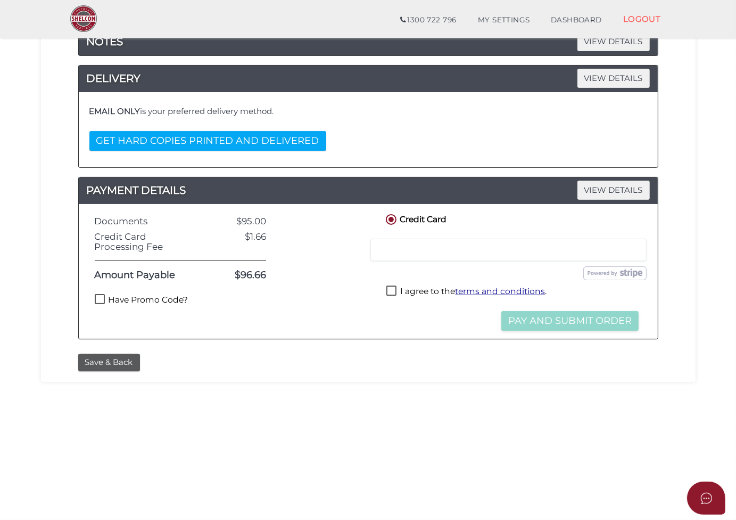
click at [97, 298] on label "Have Promo Code?" at bounding box center [142, 300] width 94 height 13
checkbox input "true"
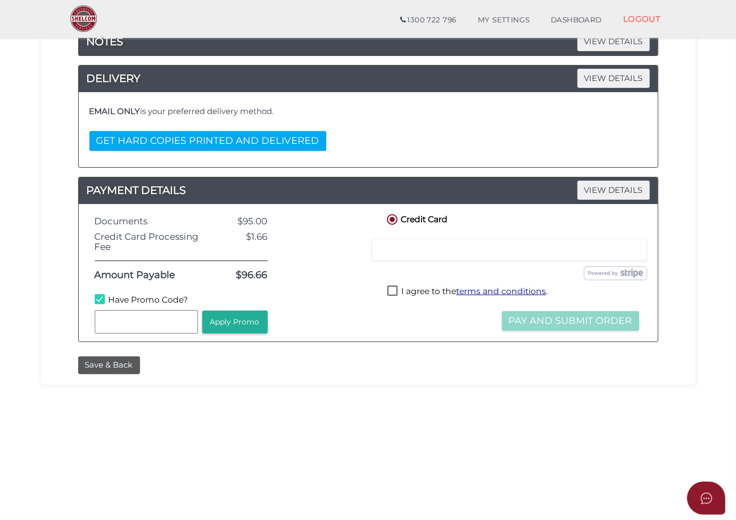
click at [125, 316] on input "text" at bounding box center [146, 321] width 103 height 23
click at [126, 317] on input "text" at bounding box center [146, 321] width 103 height 23
type input "WELCOME55"
click at [233, 322] on button "Apply Promo" at bounding box center [234, 321] width 65 height 23
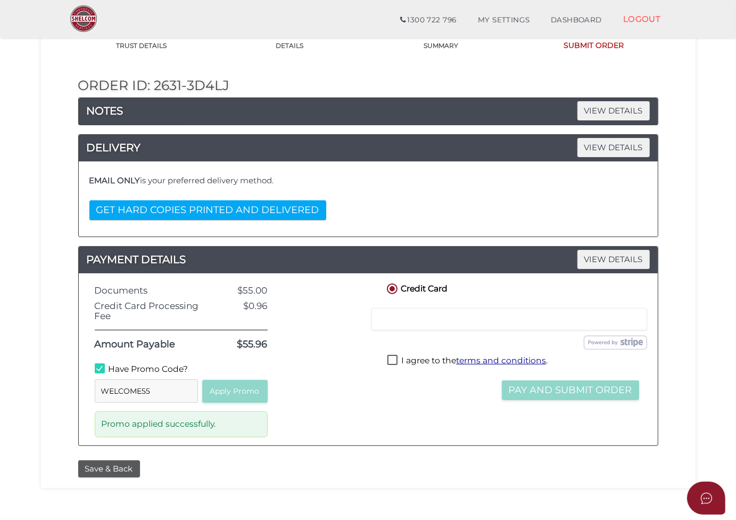
scroll to position [53, 0]
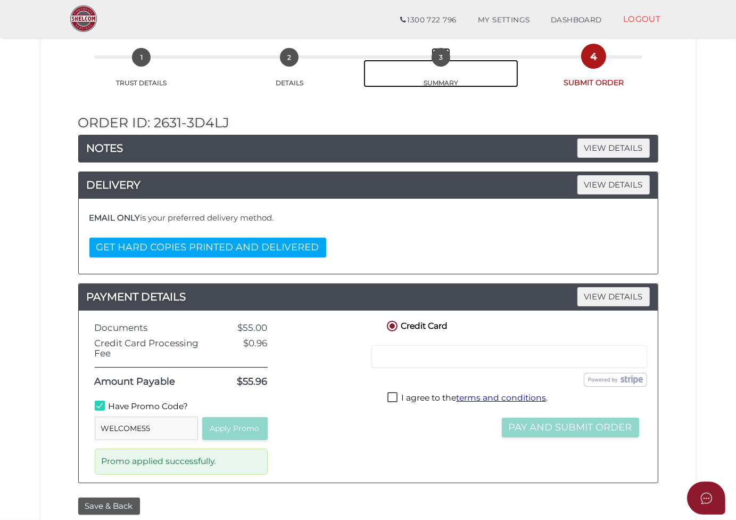
click at [442, 58] on span "3" at bounding box center [441, 57] width 19 height 19
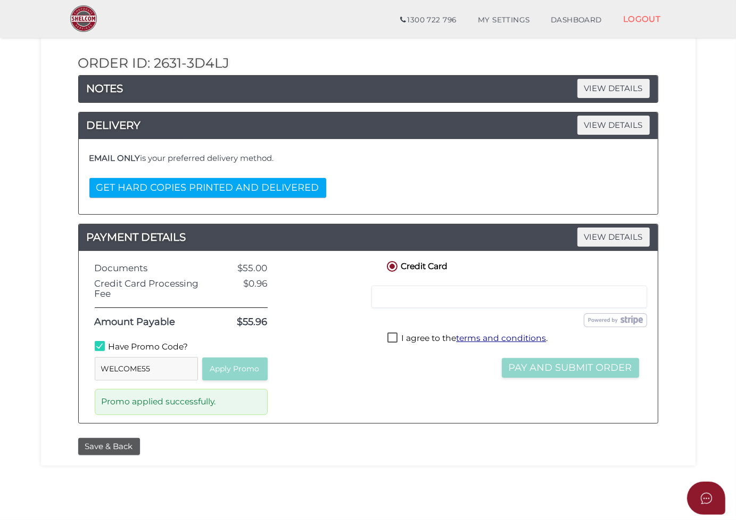
scroll to position [160, 0]
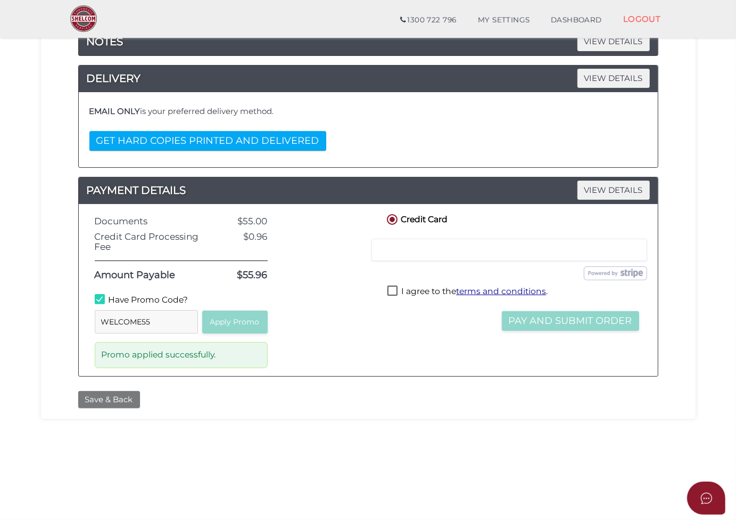
click at [115, 399] on button "Save & Back" at bounding box center [109, 400] width 62 height 18
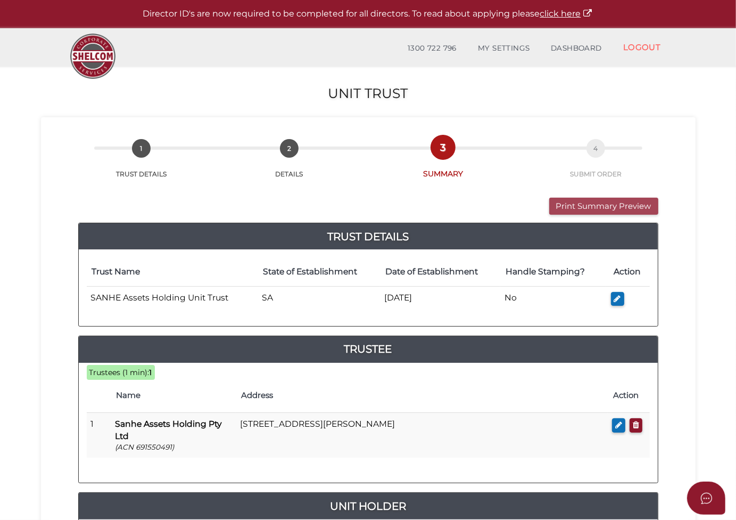
click at [569, 202] on button "Print Summary Preview" at bounding box center [603, 206] width 109 height 18
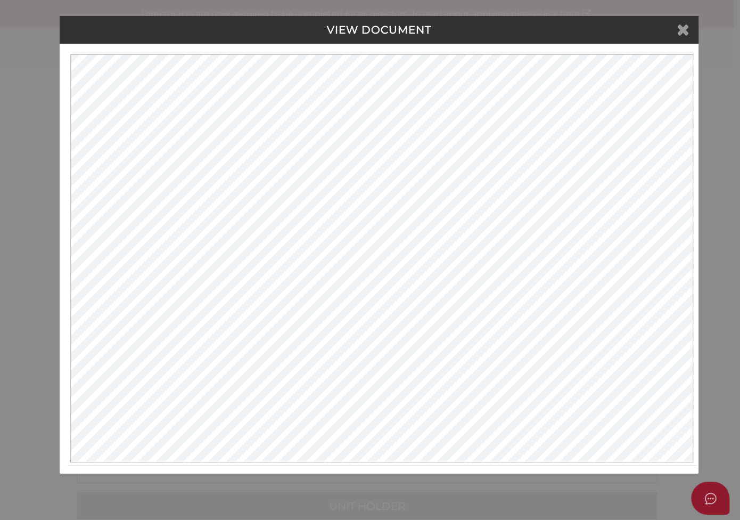
click at [685, 29] on icon at bounding box center [683, 29] width 13 height 16
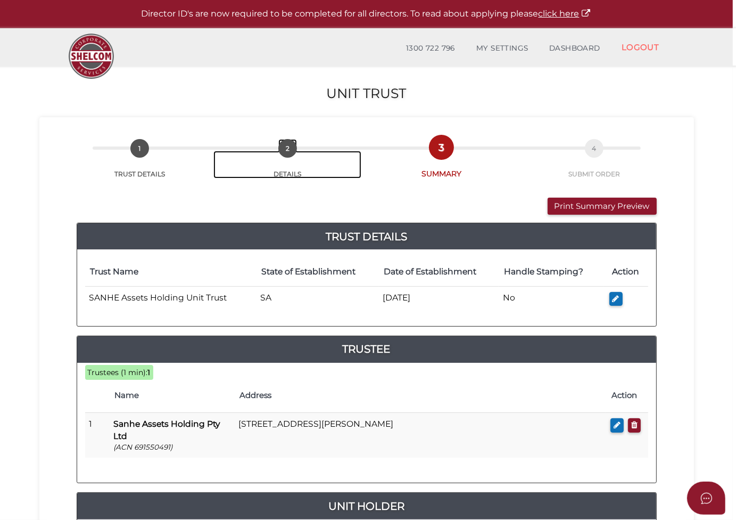
click at [290, 146] on span "2" at bounding box center [287, 148] width 19 height 19
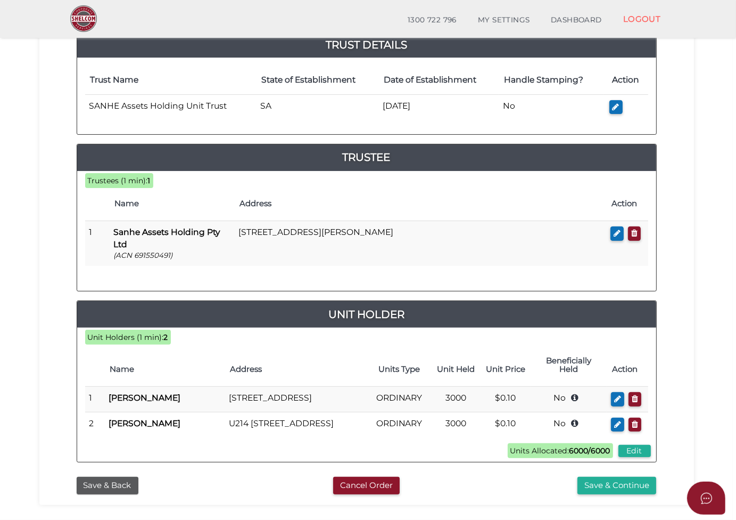
scroll to position [213, 0]
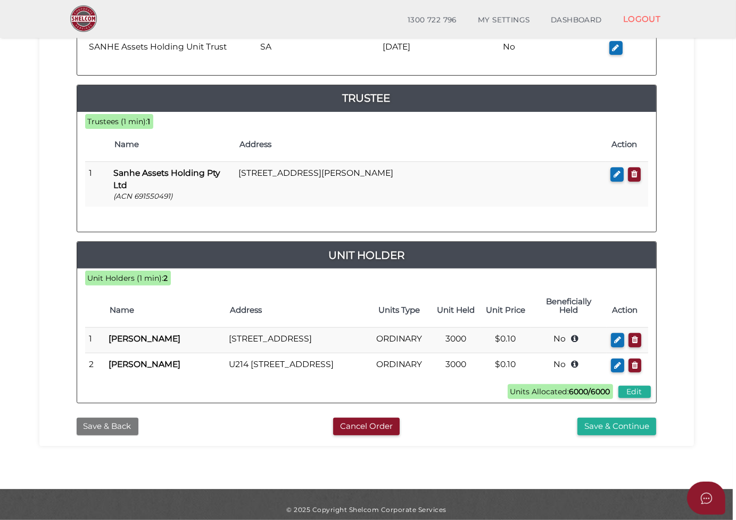
click at [110, 432] on button "Save & Back" at bounding box center [108, 426] width 62 height 18
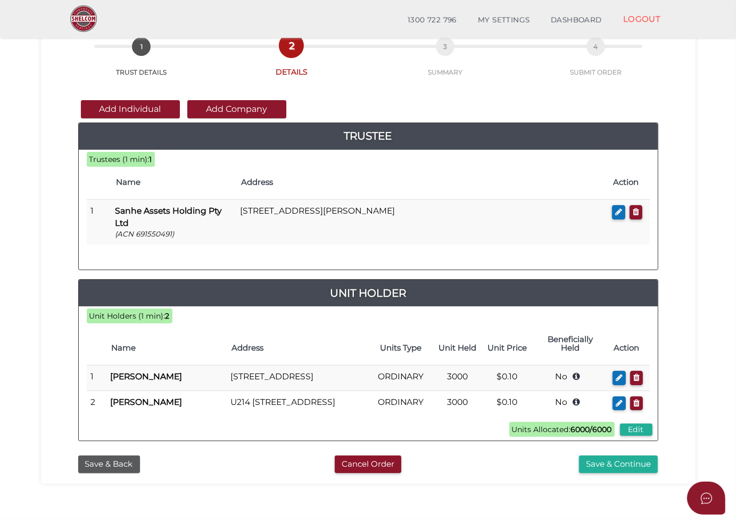
scroll to position [160, 0]
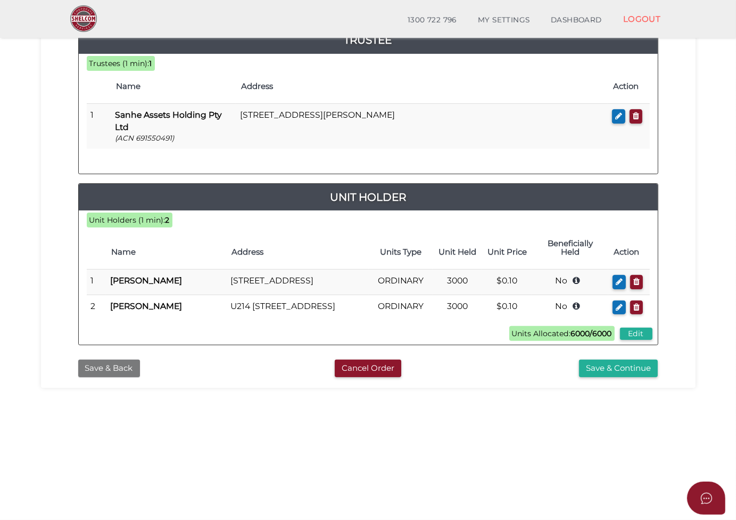
click at [126, 376] on button "Save & Back" at bounding box center [109, 368] width 62 height 18
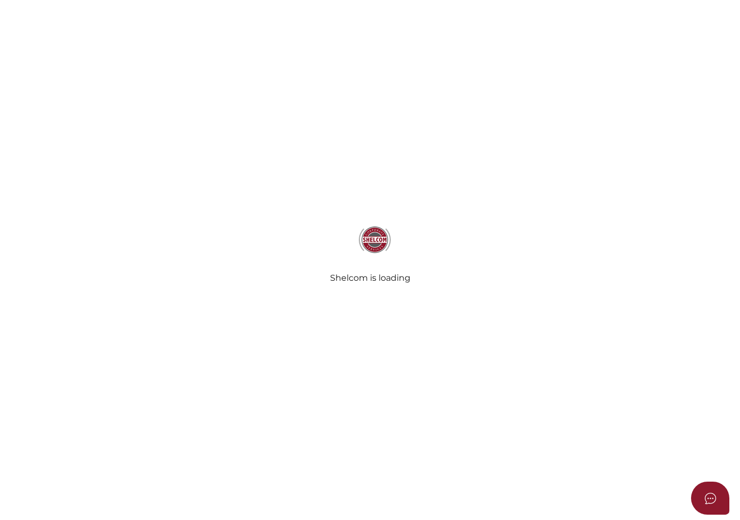
select select "SA"
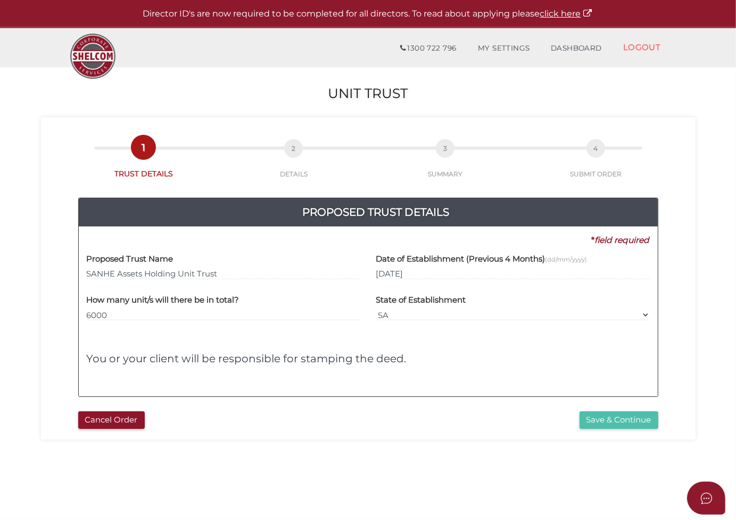
click at [589, 415] on button "Save & Continue" at bounding box center [619, 420] width 79 height 18
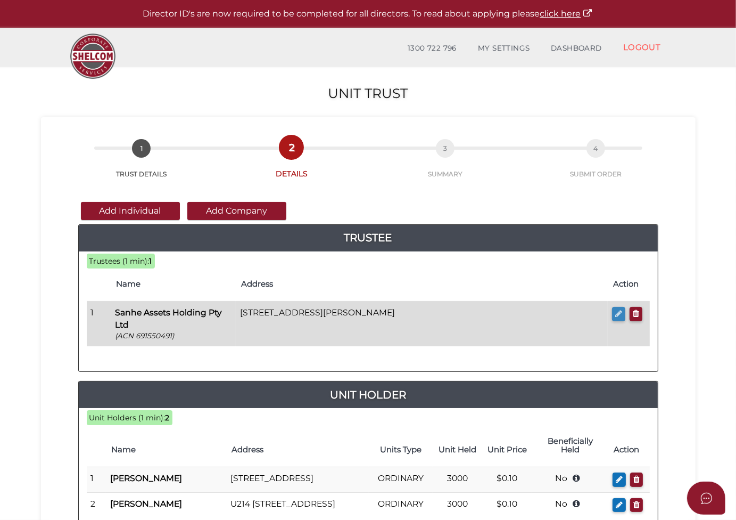
click at [617, 310] on icon "button" at bounding box center [618, 313] width 7 height 8
checkbox input "true"
type input "691550491"
type input "Sanhe Assets Holding Pty Ltd"
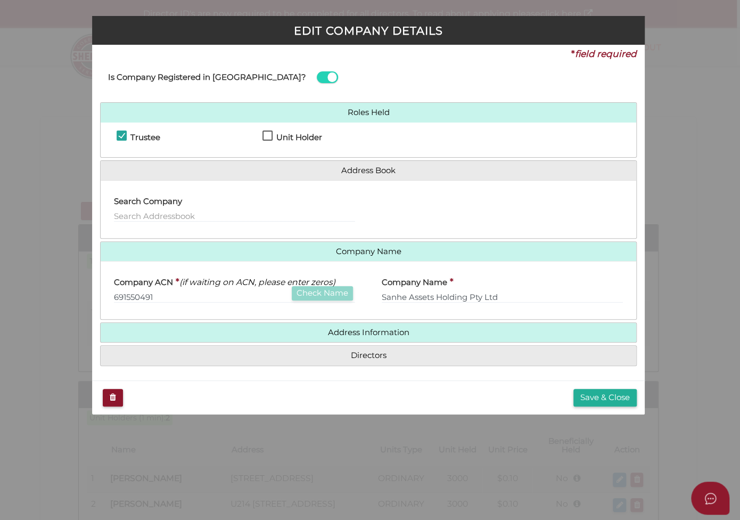
scroll to position [6, 0]
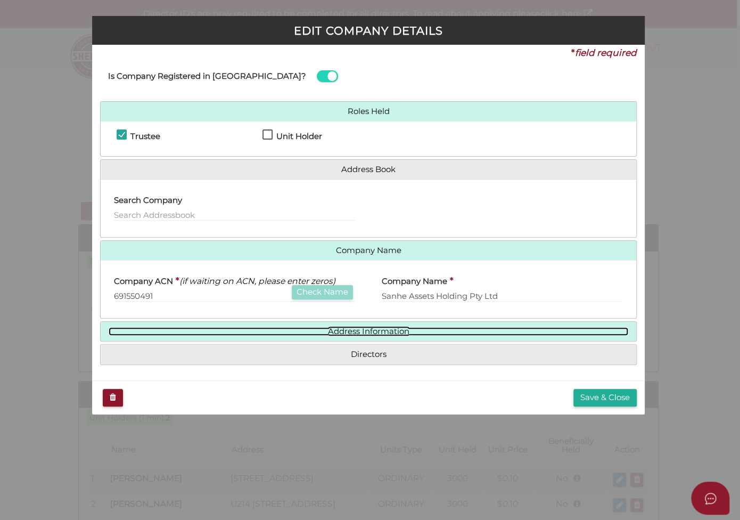
click at [343, 333] on link "Address Information" at bounding box center [369, 331] width 520 height 9
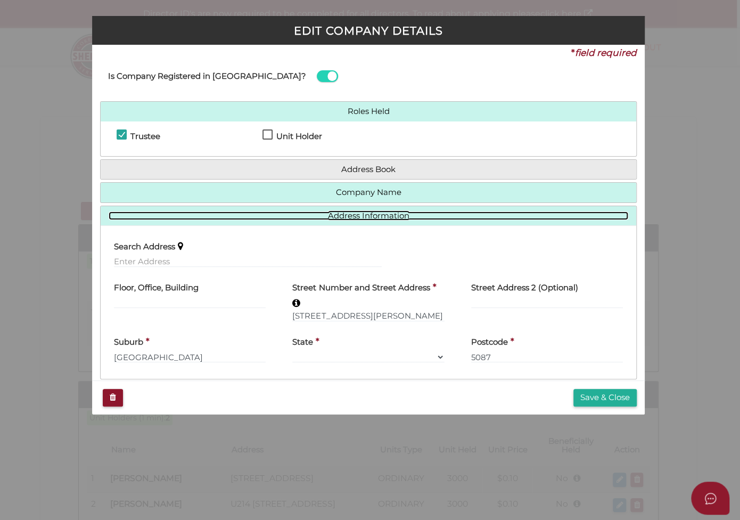
scroll to position [44, 0]
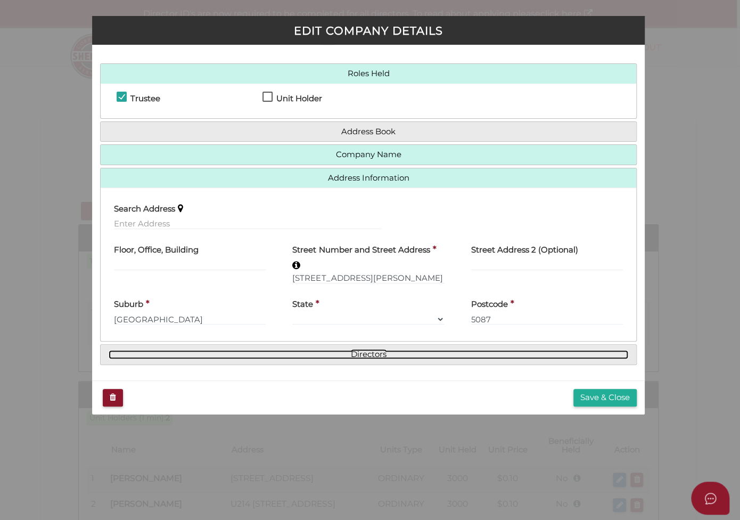
click at [369, 356] on link "Directors" at bounding box center [369, 354] width 520 height 9
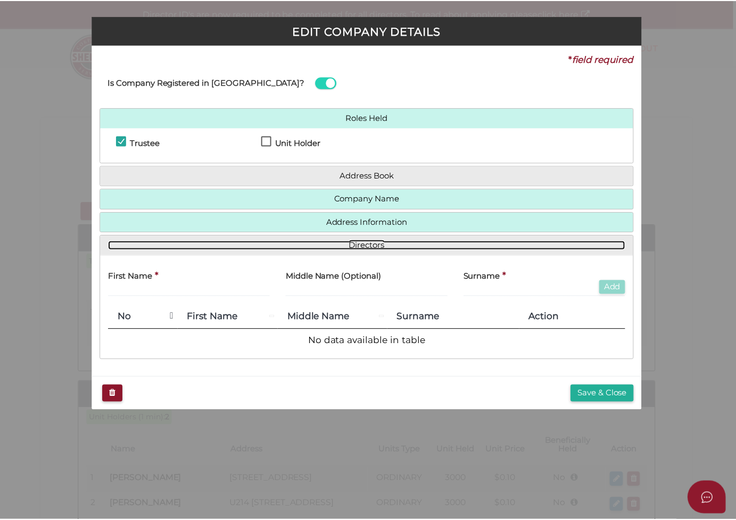
scroll to position [0, 0]
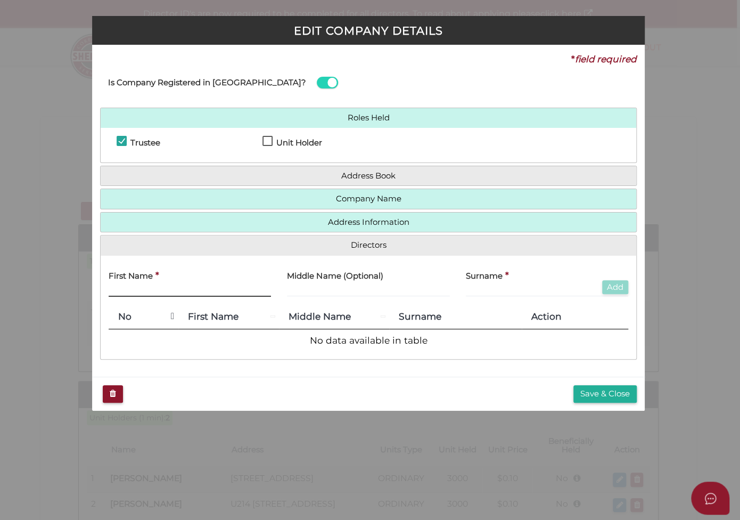
click at [176, 285] on input "text" at bounding box center [190, 291] width 162 height 12
click at [168, 285] on input "text" at bounding box center [190, 291] width 162 height 12
type input "m"
type input "[PERSON_NAME]"
type input "Liu"
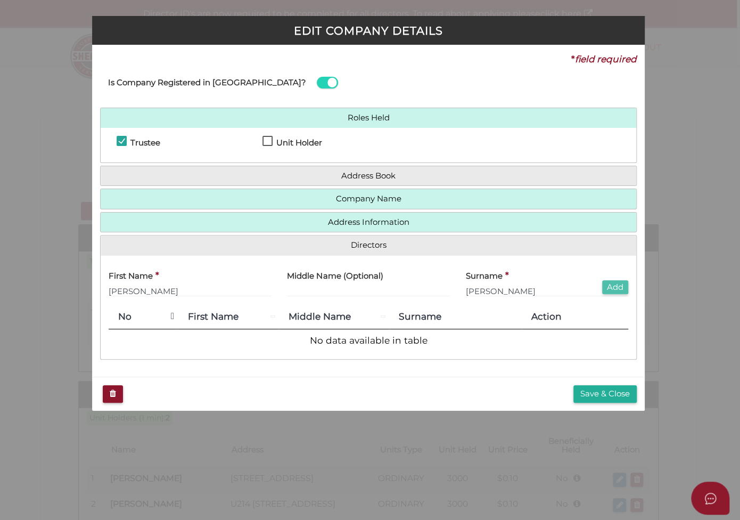
click at [620, 284] on button "Add" at bounding box center [615, 287] width 26 height 14
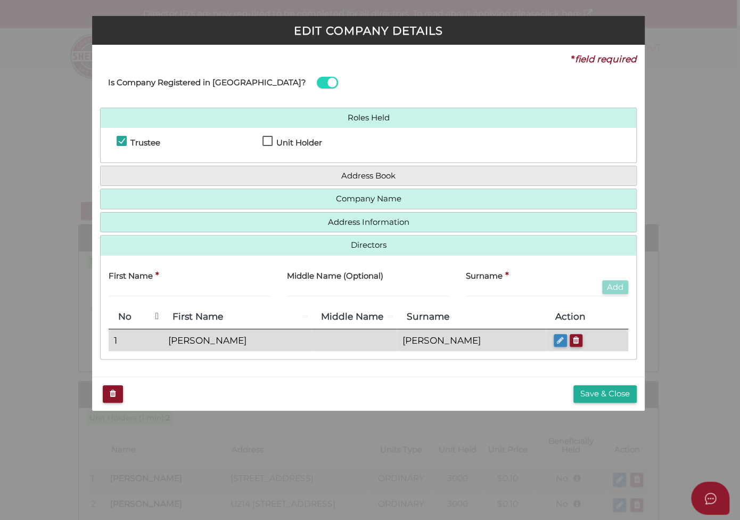
click at [557, 340] on icon "button" at bounding box center [560, 340] width 7 height 8
type input "Ming"
type input "Liu"
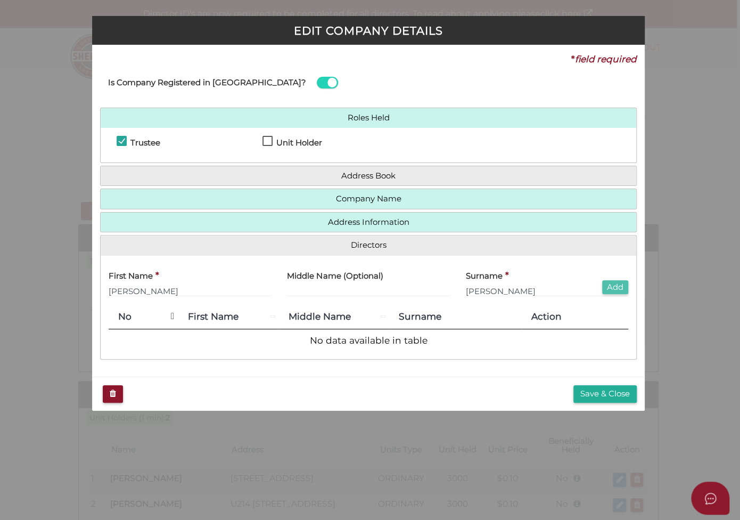
click at [611, 285] on button "Add" at bounding box center [615, 287] width 26 height 14
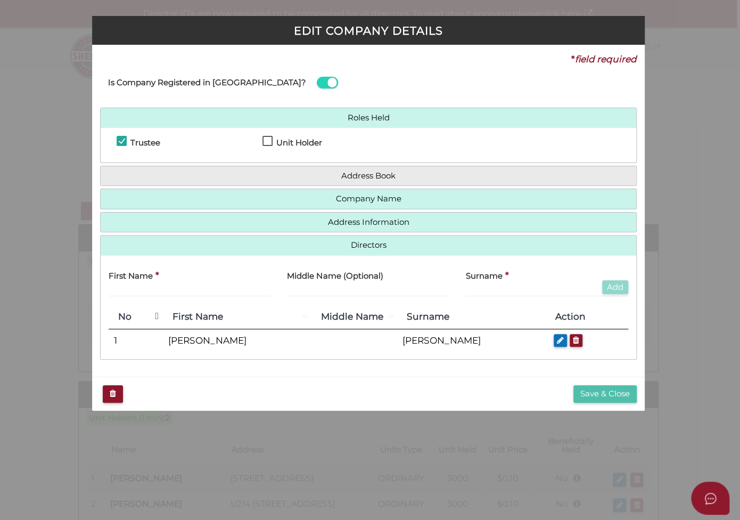
click at [611, 389] on button "Save & Close" at bounding box center [604, 394] width 63 height 18
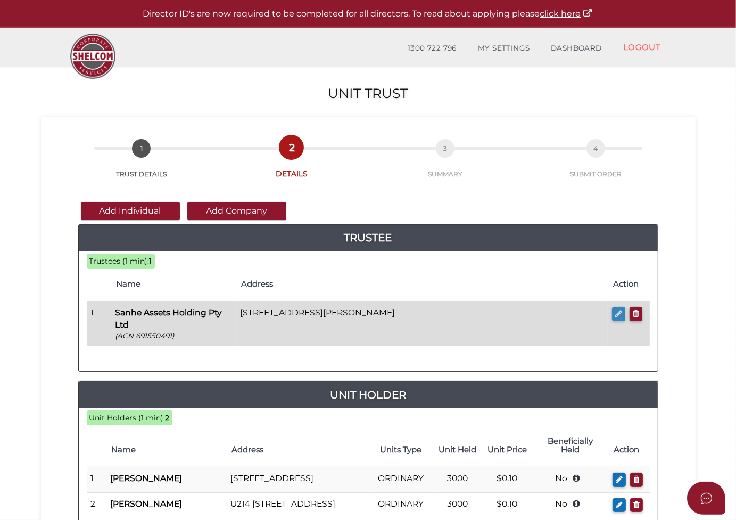
click at [620, 315] on icon "button" at bounding box center [618, 313] width 7 height 8
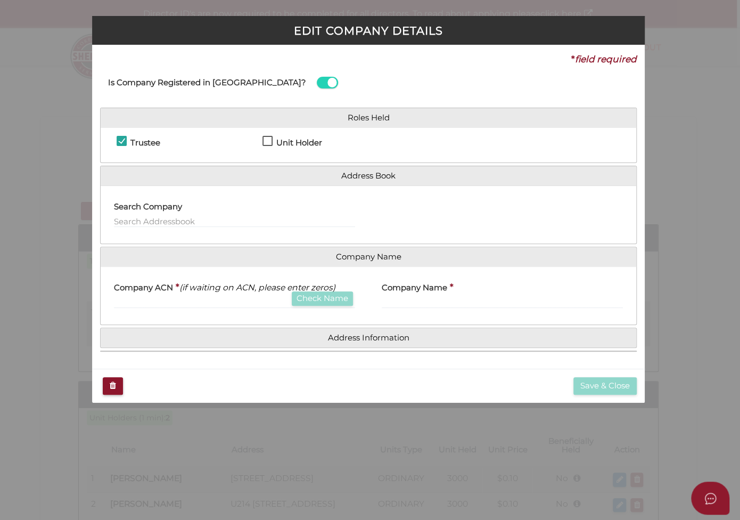
checkbox input "true"
type input "691550491"
type input "Sanhe Assets Holding Pty Ltd"
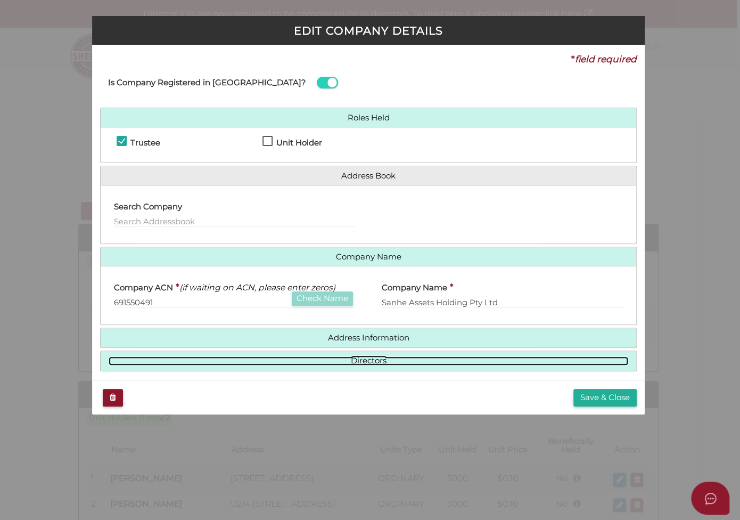
click at [389, 358] on link "Directors" at bounding box center [369, 360] width 520 height 9
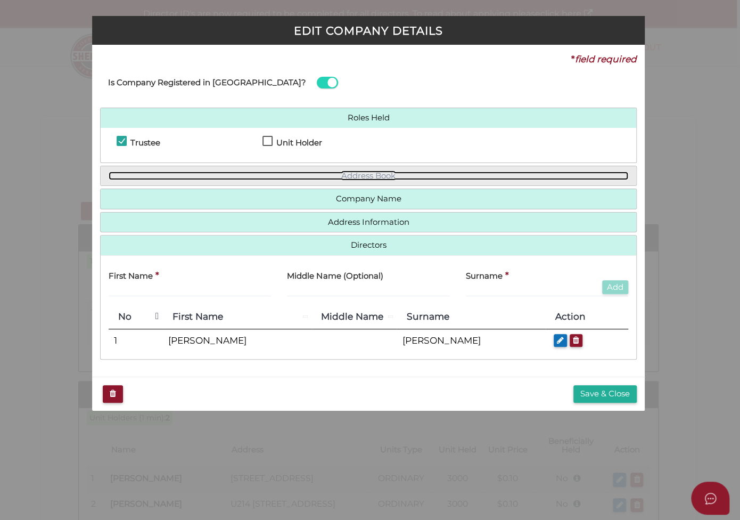
click at [396, 174] on link "Address Book" at bounding box center [369, 175] width 520 height 9
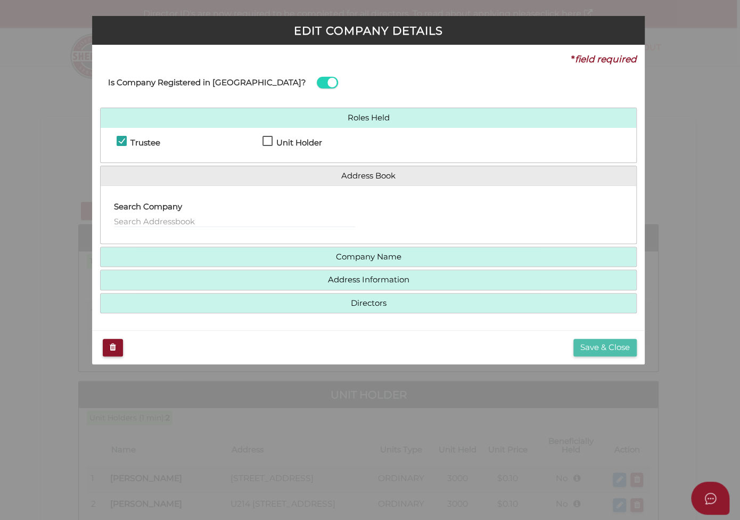
click at [599, 347] on button "Save & Close" at bounding box center [604, 348] width 63 height 18
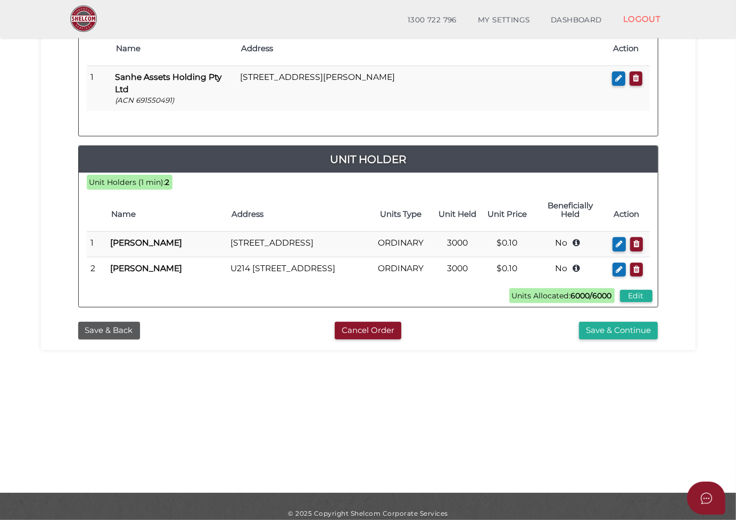
scroll to position [211, 0]
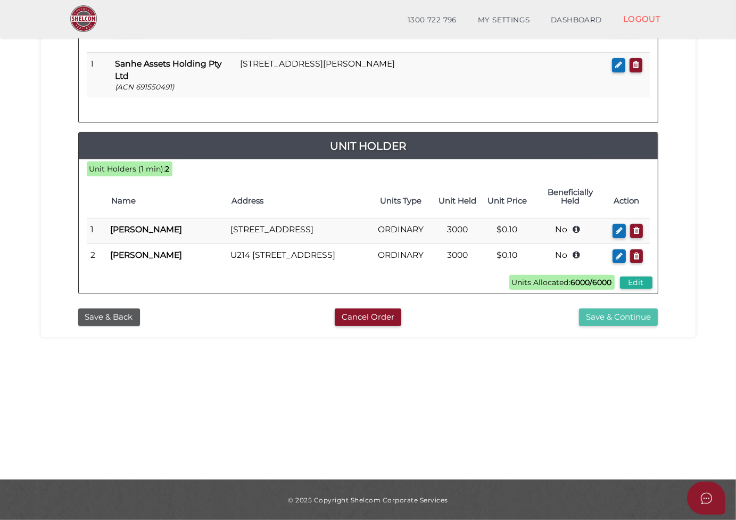
click at [619, 323] on button "Save & Continue" at bounding box center [618, 317] width 79 height 18
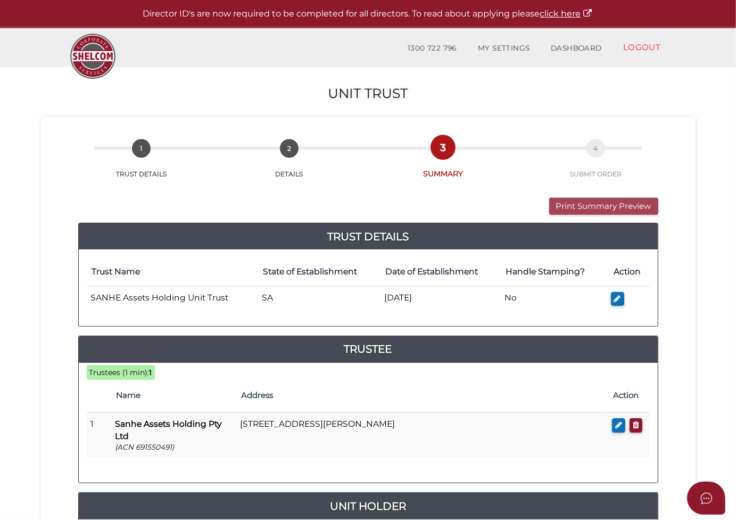
click at [614, 202] on button "Print Summary Preview" at bounding box center [603, 206] width 109 height 18
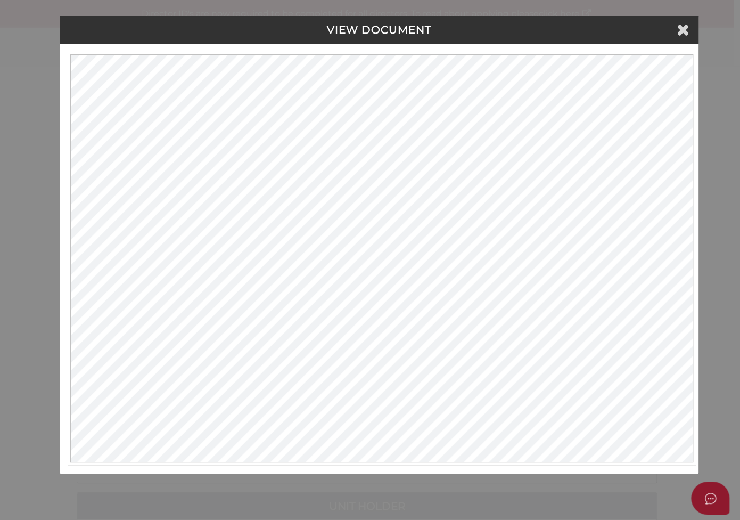
click at [496, 17] on div "VIEW DOCUMENT" at bounding box center [379, 30] width 639 height 28
click at [683, 29] on icon at bounding box center [683, 29] width 13 height 16
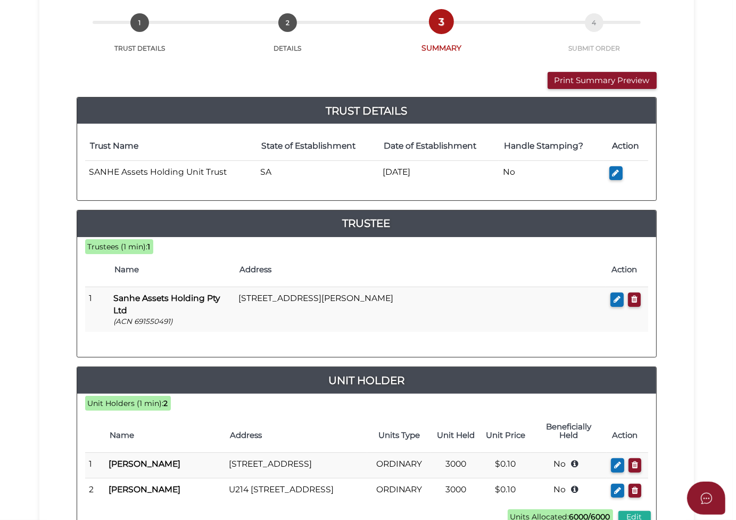
scroll to position [232, 0]
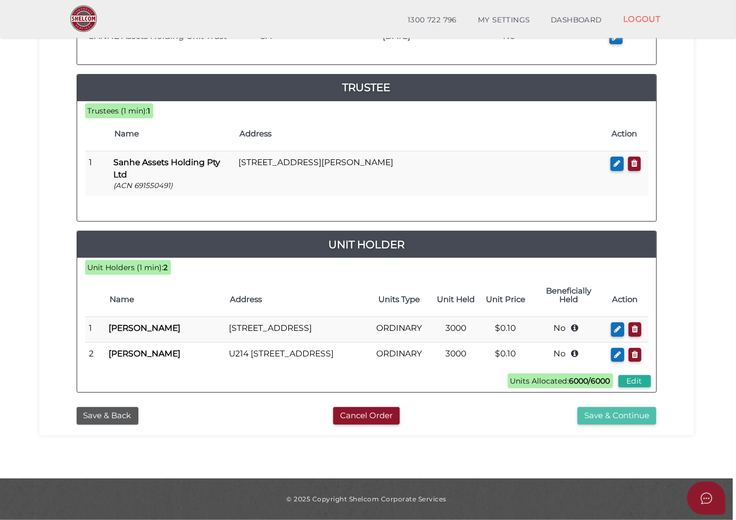
click at [590, 415] on button "Save & Continue" at bounding box center [617, 416] width 79 height 18
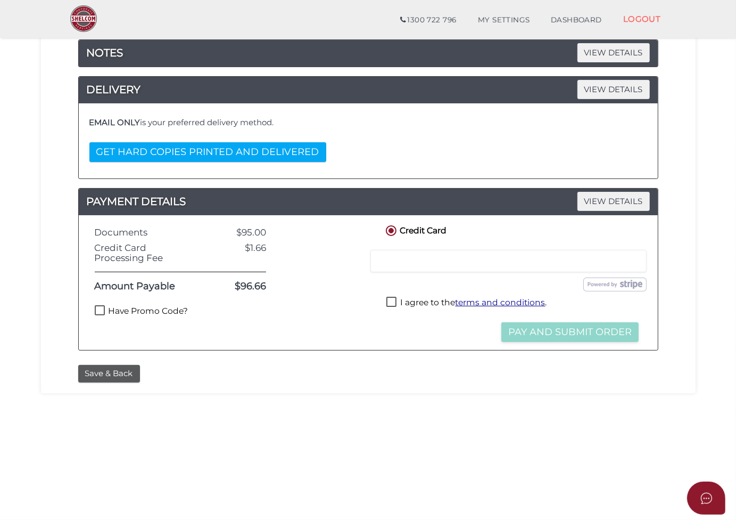
scroll to position [211, 0]
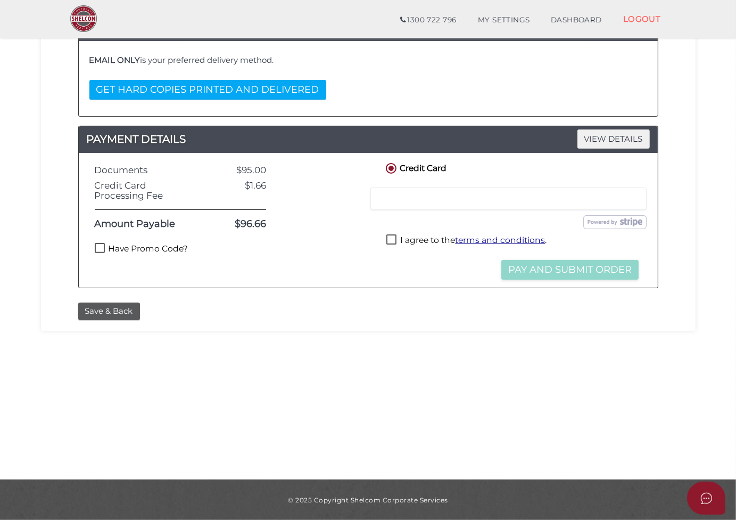
click at [98, 245] on label "Have Promo Code?" at bounding box center [142, 249] width 94 height 13
checkbox input "true"
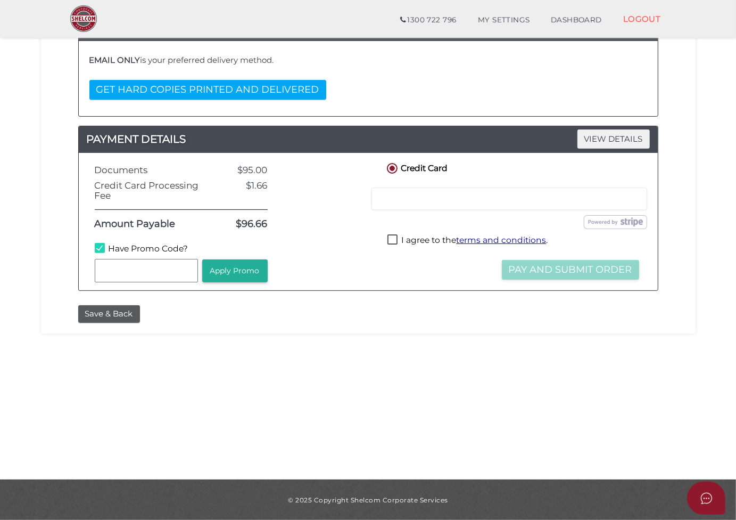
click at [135, 268] on input "text" at bounding box center [146, 270] width 103 height 23
type input "WELCOME55"
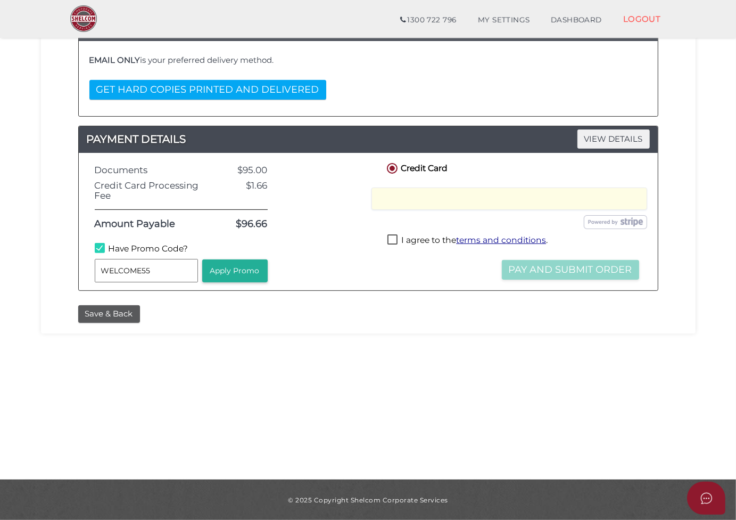
click at [390, 237] on label "I agree to the terms and conditions ." at bounding box center [468, 240] width 160 height 13
checkbox input "true"
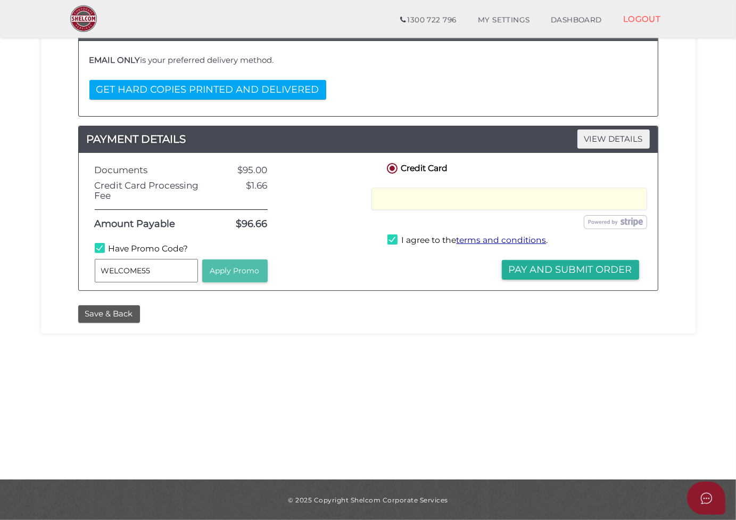
click at [232, 273] on button "Apply Promo" at bounding box center [234, 270] width 65 height 23
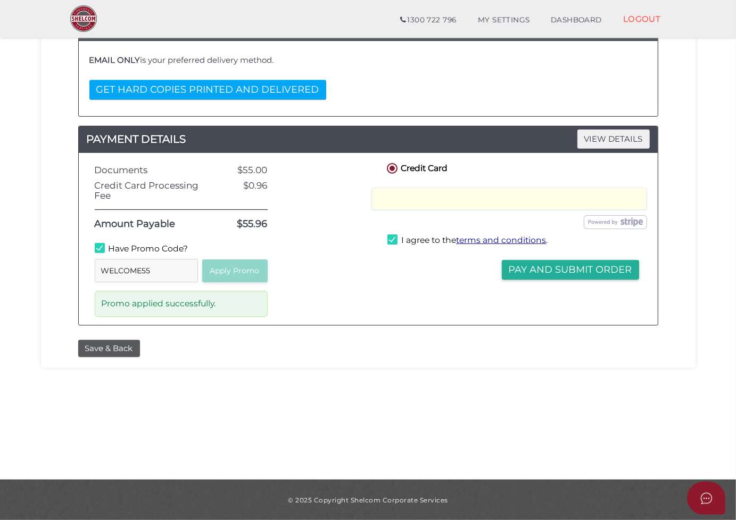
scroll to position [104, 0]
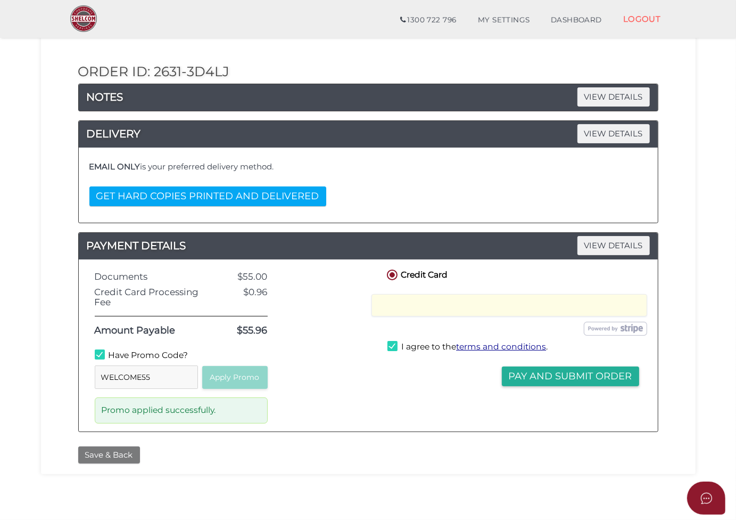
click at [95, 450] on button "Save & Back" at bounding box center [109, 455] width 62 height 18
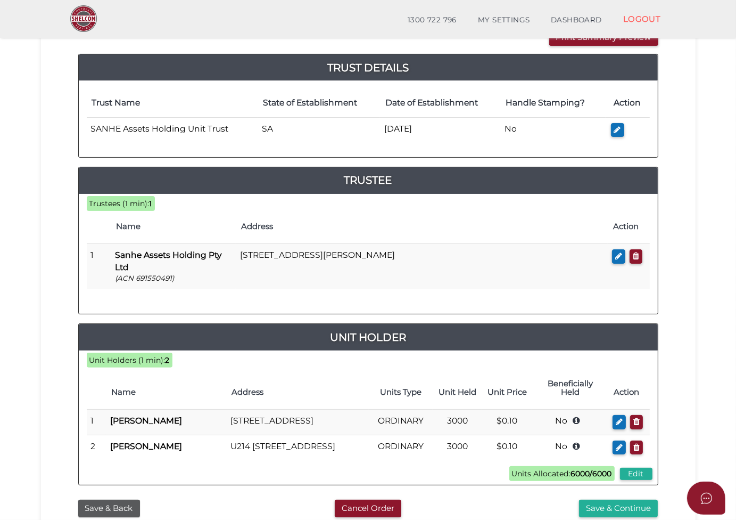
scroll to position [232, 0]
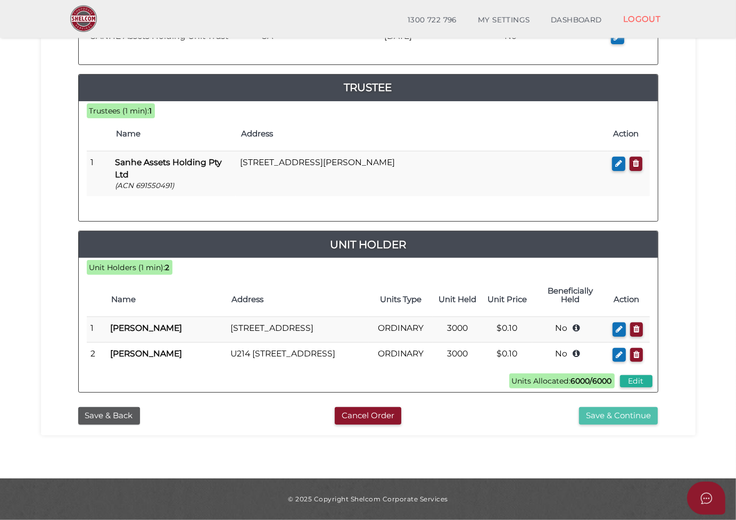
click at [625, 417] on button "Save & Continue" at bounding box center [618, 416] width 79 height 18
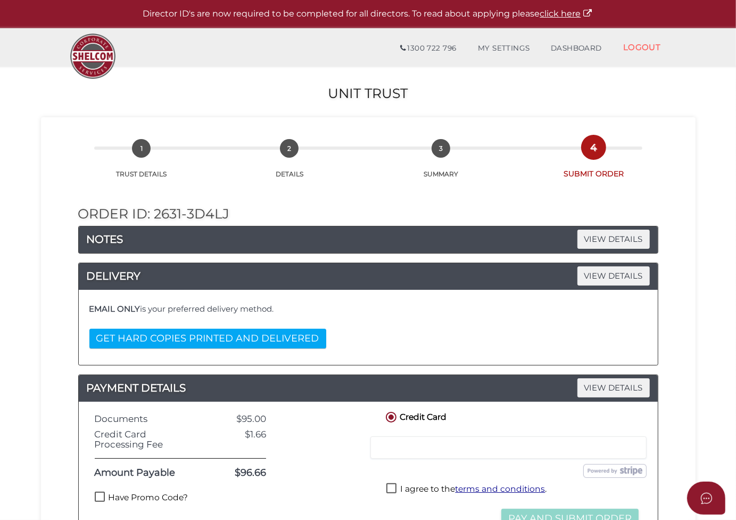
scroll to position [211, 0]
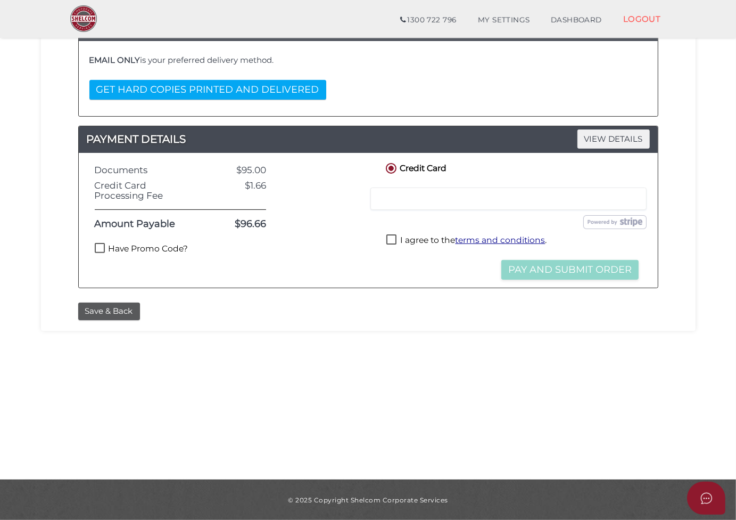
click at [101, 246] on label "Have Promo Code?" at bounding box center [142, 249] width 94 height 13
checkbox input "true"
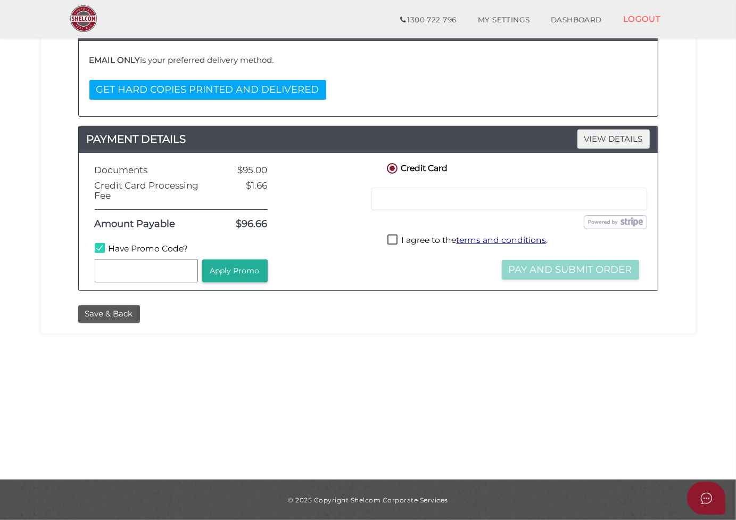
click at [152, 269] on input "text" at bounding box center [146, 270] width 103 height 23
type input "WELCOME55"
click at [237, 271] on button "Apply Promo" at bounding box center [234, 270] width 65 height 23
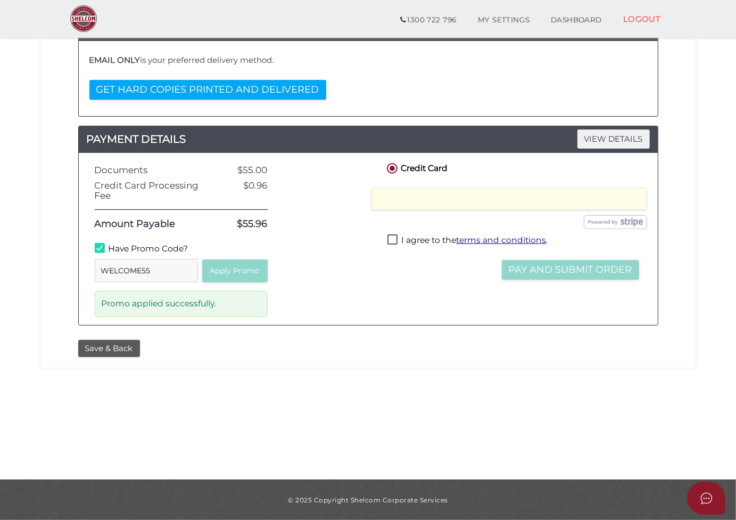
click at [397, 240] on label "I agree to the terms and conditions ." at bounding box center [468, 240] width 160 height 13
checkbox input "true"
click at [563, 267] on button "Pay and Submit Order" at bounding box center [570, 270] width 137 height 20
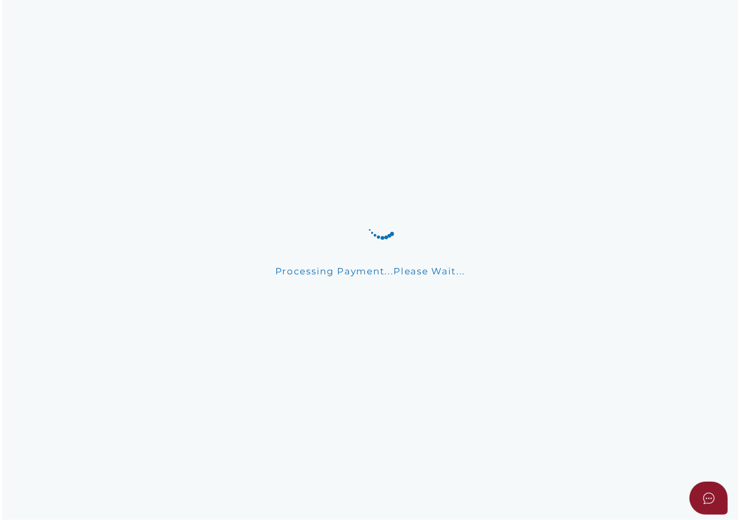
scroll to position [0, 0]
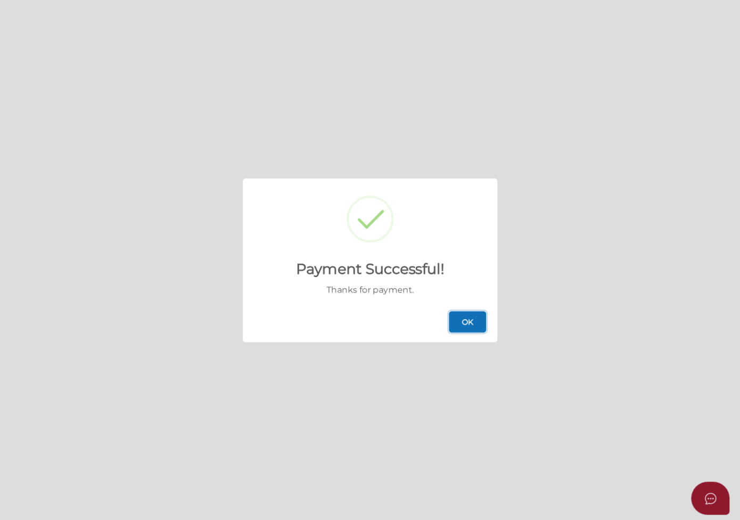
click at [464, 320] on button "OK" at bounding box center [467, 321] width 37 height 21
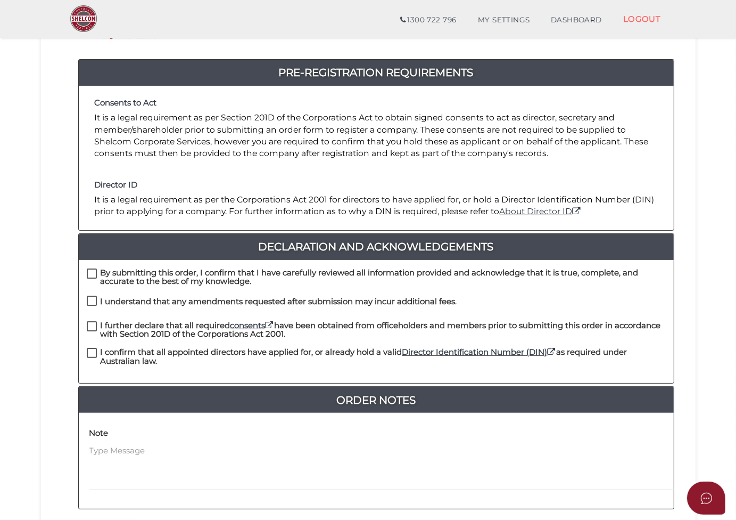
scroll to position [213, 0]
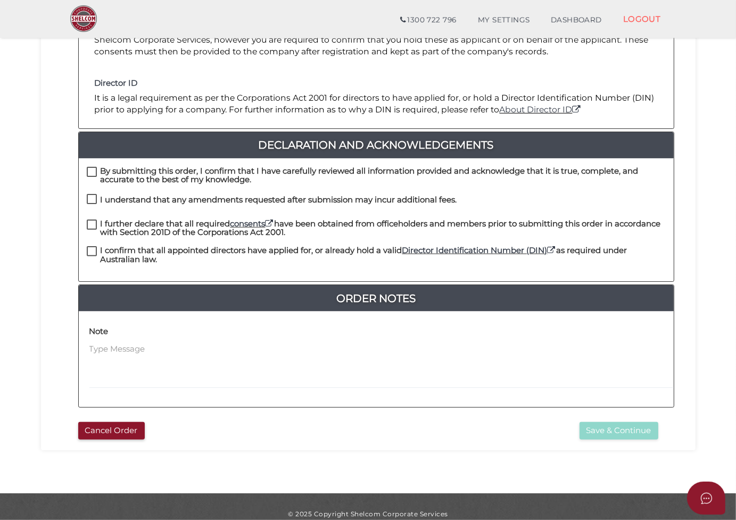
click at [92, 167] on label "By submitting this order, I confirm that I have carefully reviewed all informat…" at bounding box center [376, 173] width 579 height 13
checkbox input "true"
click at [89, 195] on label "I understand that any amendments requested after submission may incur additiona…" at bounding box center [272, 201] width 370 height 13
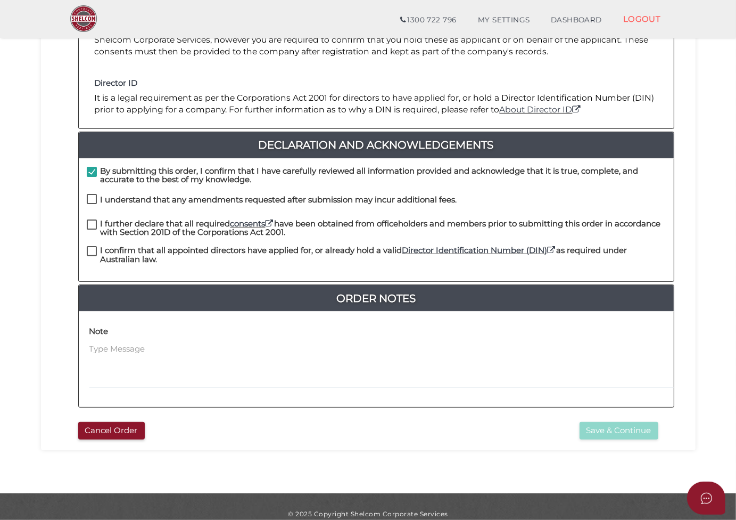
checkbox input "true"
click at [92, 219] on label "I further declare that all required consents have been obtained from officehold…" at bounding box center [376, 225] width 579 height 13
checkbox input "true"
click at [89, 246] on label "I confirm that all appointed directors have applied for, or already hold a vali…" at bounding box center [376, 252] width 579 height 13
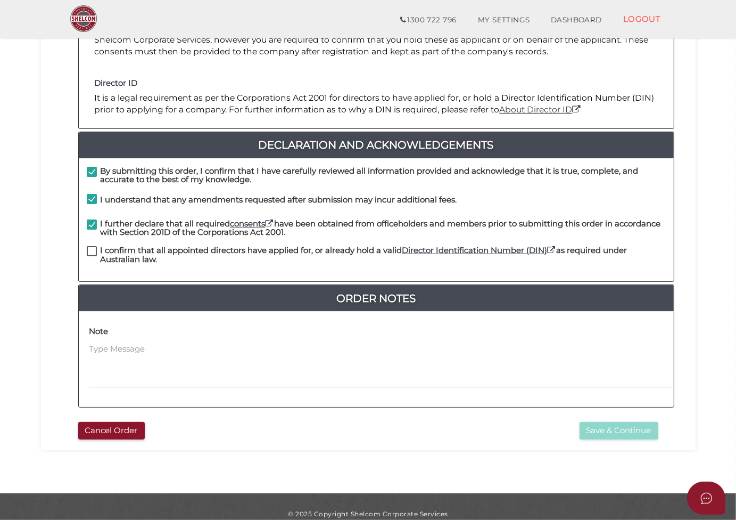
checkbox input "true"
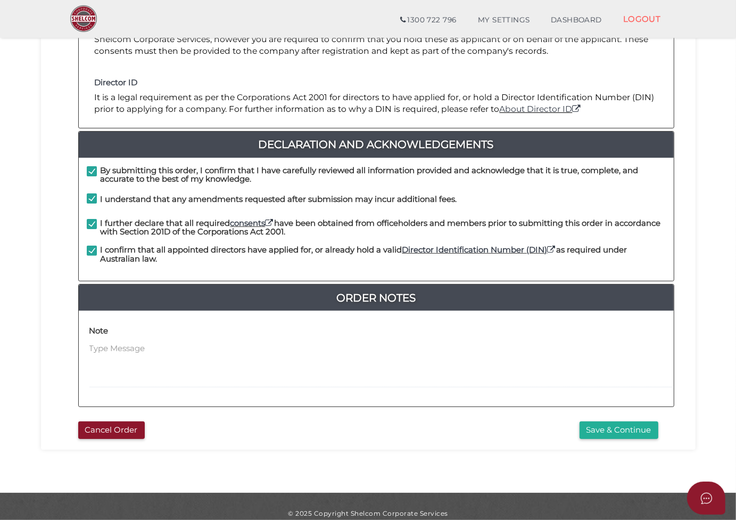
scroll to position [215, 0]
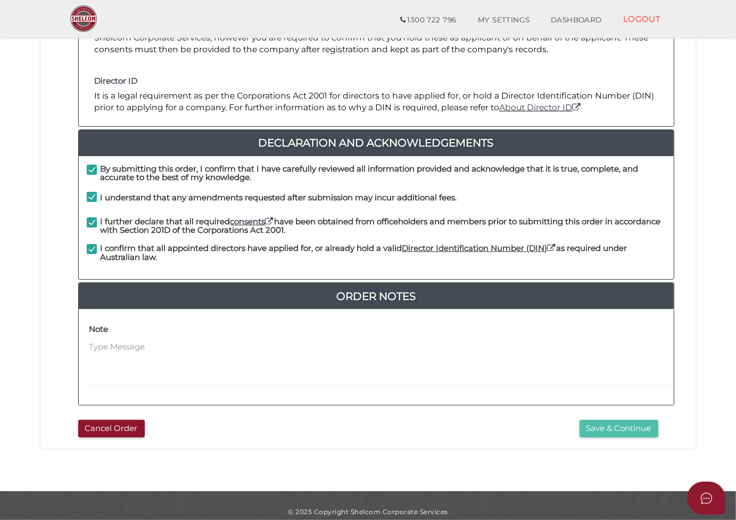
click at [616, 419] on button "Save & Continue" at bounding box center [619, 428] width 79 height 18
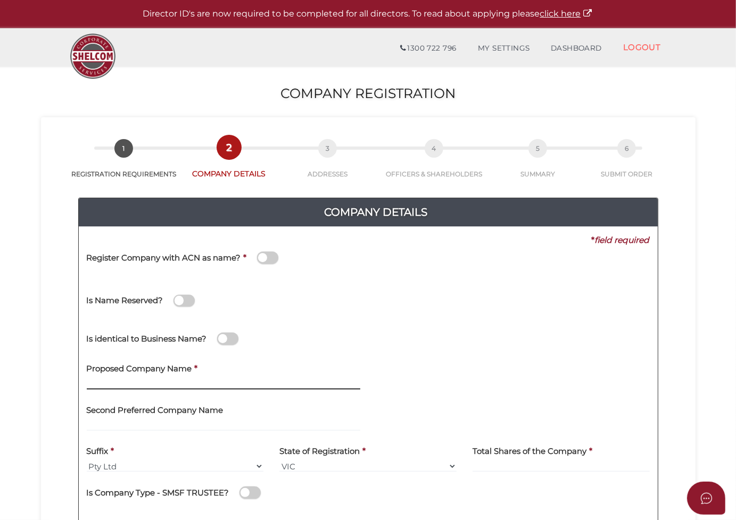
click at [202, 382] on input "text" at bounding box center [224, 383] width 274 height 12
click at [230, 378] on input "text" at bounding box center [224, 383] width 274 height 12
paste input "SANHE Ranch Pty Ltd"
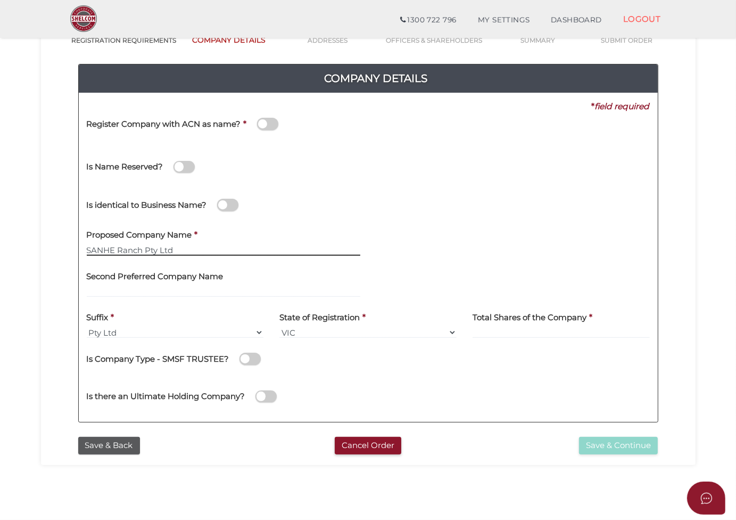
scroll to position [106, 0]
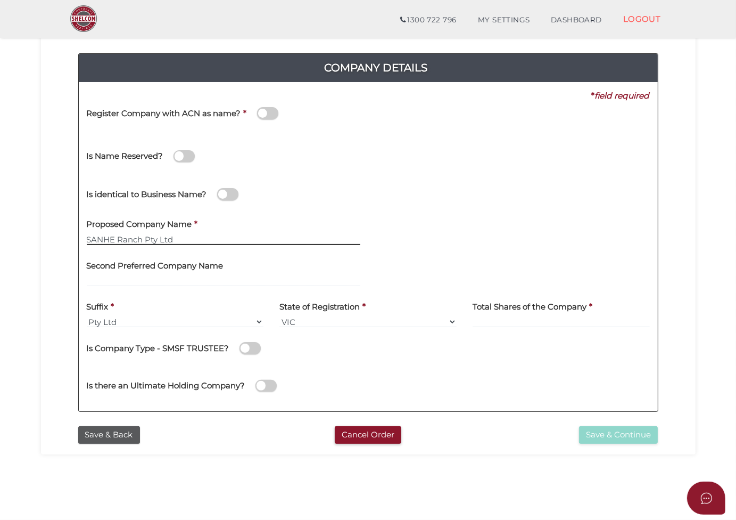
click at [146, 239] on input "SANHE Ranch Pty Ltd" at bounding box center [224, 239] width 274 height 12
drag, startPoint x: 146, startPoint y: 239, endPoint x: 194, endPoint y: 242, distance: 48.0
click at [194, 242] on input "SANHE Ranch Pty Ltd" at bounding box center [224, 239] width 274 height 12
type input "[GEOGRAPHIC_DATA]"
click at [392, 319] on select "VIC ACT [GEOGRAPHIC_DATA] [GEOGRAPHIC_DATA] QLD [GEOGRAPHIC_DATA] [GEOGRAPHIC_D…" at bounding box center [367, 322] width 177 height 12
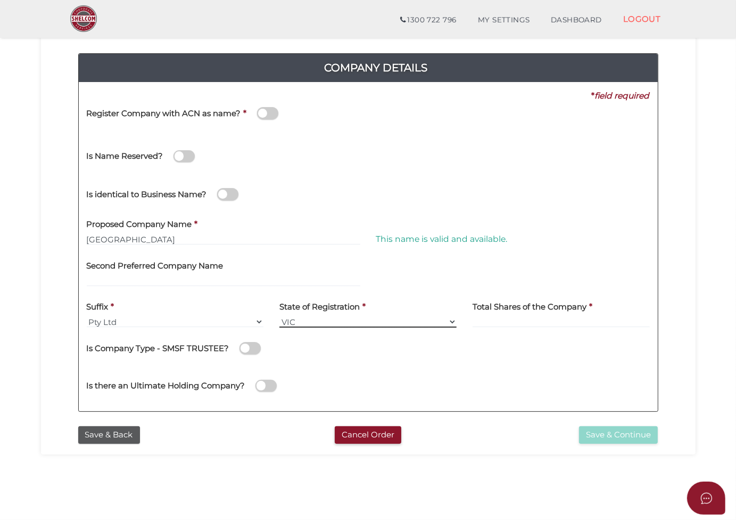
select select "SA"
click at [279, 316] on select "VIC ACT [GEOGRAPHIC_DATA] [GEOGRAPHIC_DATA] QLD [GEOGRAPHIC_DATA] [GEOGRAPHIC_D…" at bounding box center [367, 322] width 177 height 12
click at [500, 320] on input at bounding box center [561, 322] width 177 height 12
click at [542, 320] on input at bounding box center [561, 322] width 177 height 12
type input "3000"
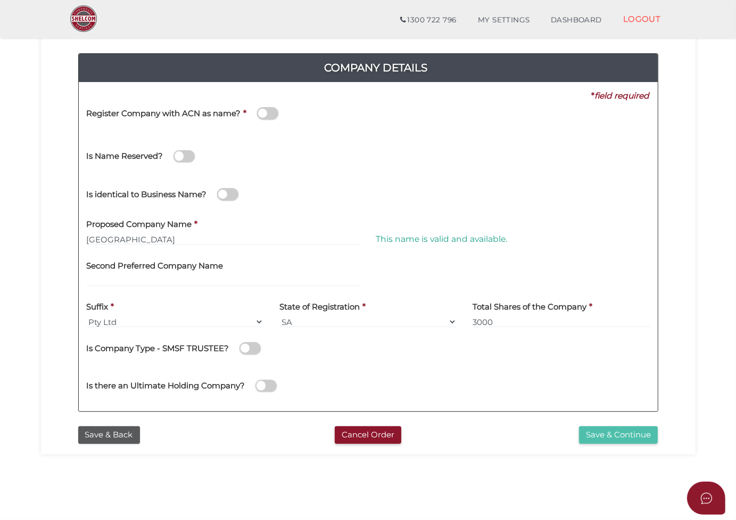
click at [600, 434] on button "Save & Continue" at bounding box center [618, 435] width 79 height 18
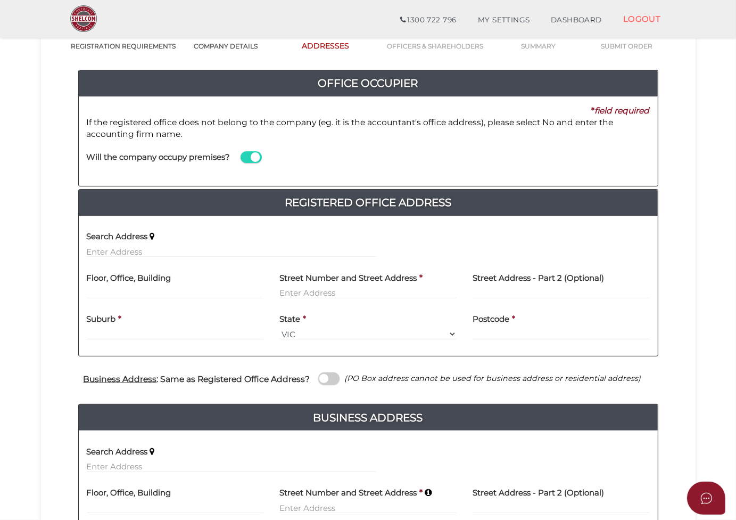
scroll to position [106, 0]
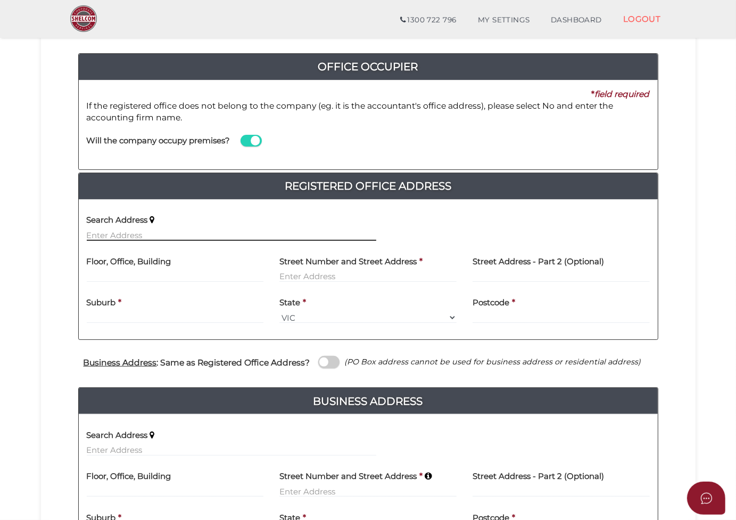
click at [194, 237] on input "text" at bounding box center [232, 235] width 290 height 12
click at [168, 230] on input "text" at bounding box center [232, 235] width 290 height 12
paste input "[STREET_ADDRESS][PERSON_NAME]"
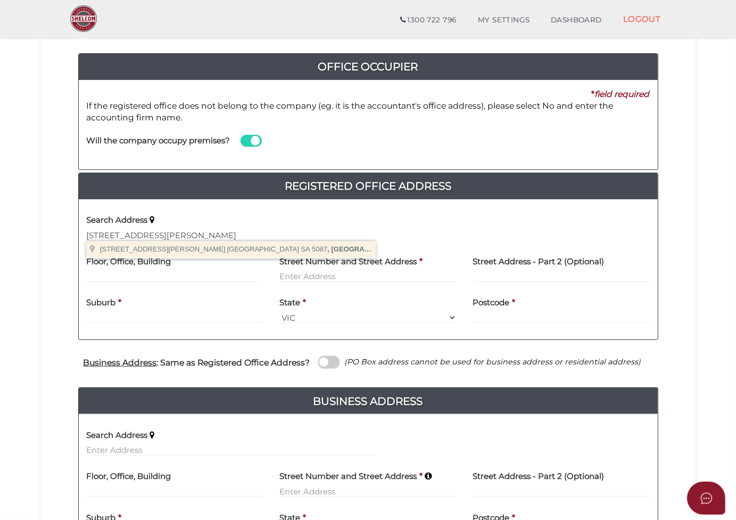
type input "[STREET_ADDRESS][PERSON_NAME]"
type input "[GEOGRAPHIC_DATA]"
select select "SA"
type input "5087"
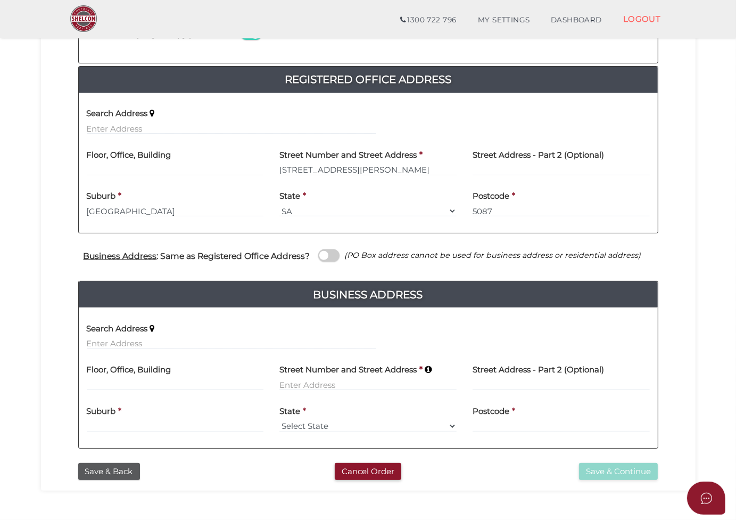
scroll to position [267, 0]
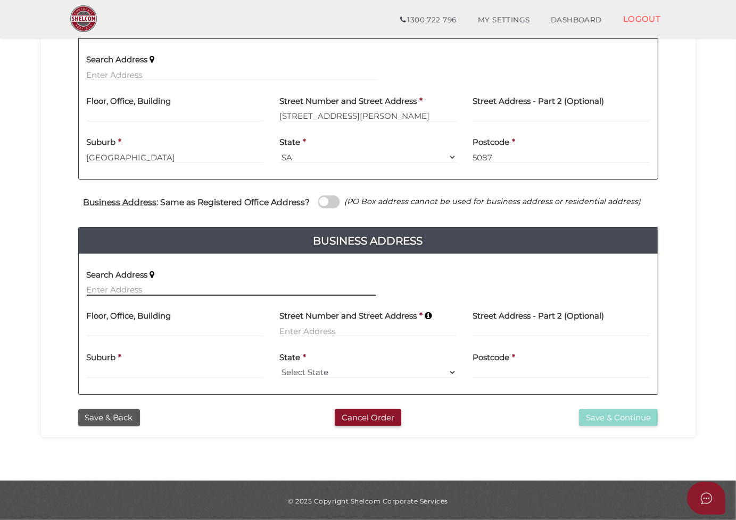
click at [164, 291] on input "text" at bounding box center [232, 290] width 290 height 12
click at [163, 286] on input "text" at bounding box center [232, 290] width 290 height 12
paste input "589 Orland Road, Kepa, SA 5259"
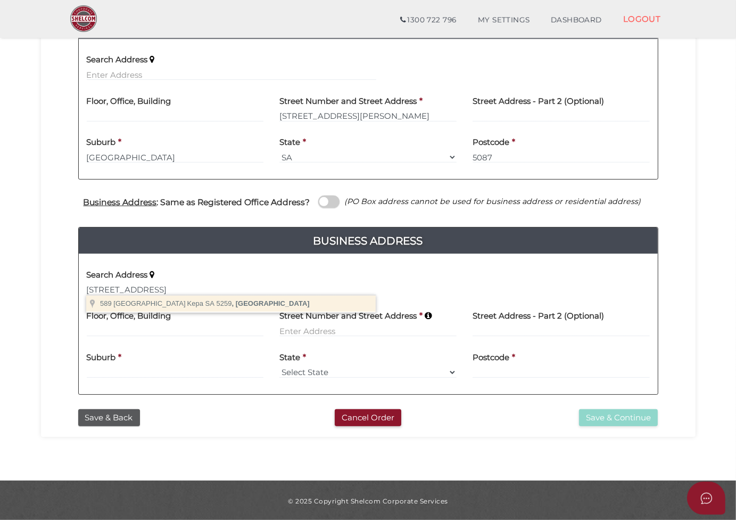
type input "589 Orland Road, Kepa SA 5259, Australia"
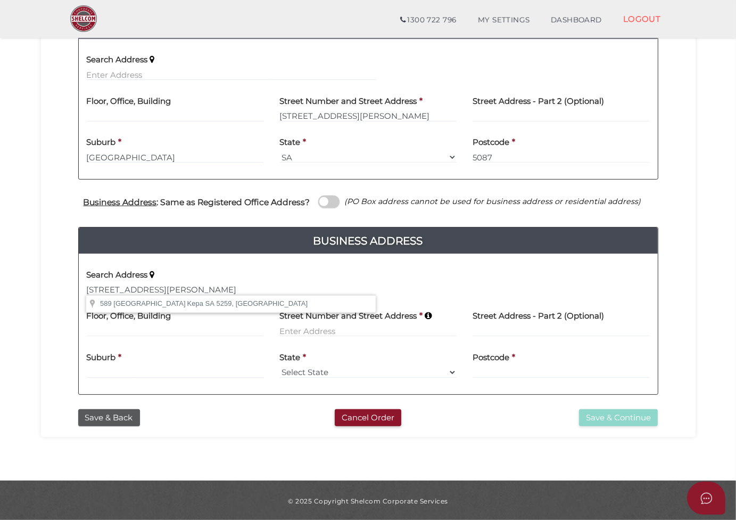
type input "589 Orland Road"
type input "Kepa"
select select "SA"
type input "5259"
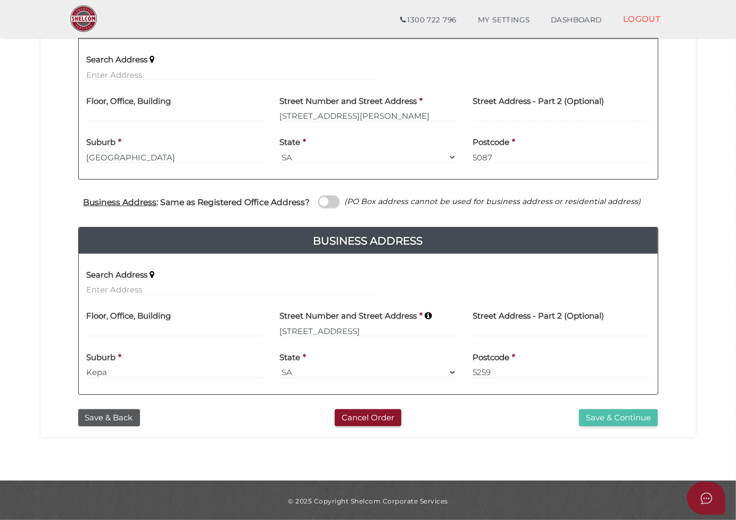
click at [598, 417] on button "Save & Continue" at bounding box center [618, 418] width 79 height 18
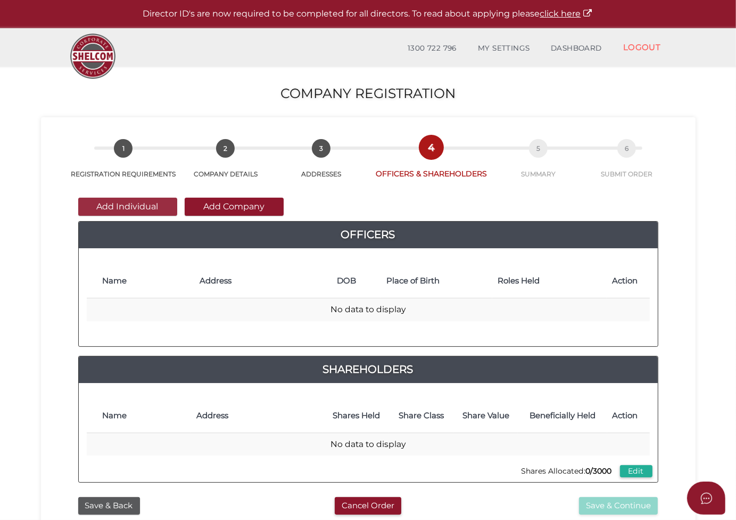
click at [126, 207] on button "Add Individual" at bounding box center [127, 206] width 99 height 18
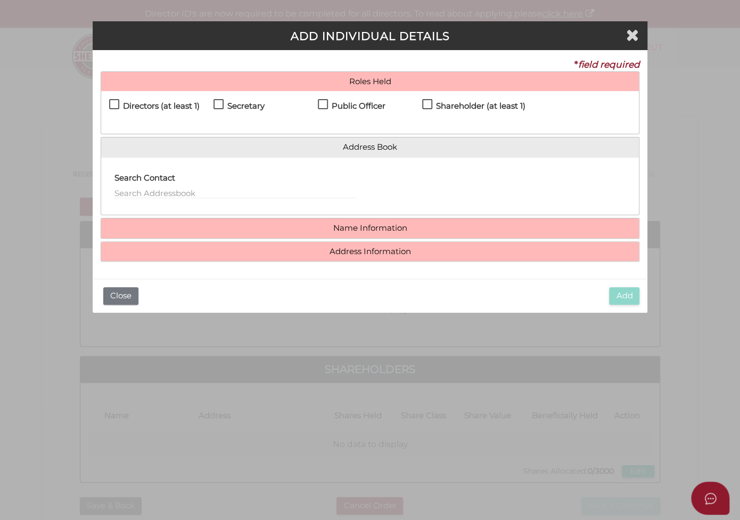
click at [121, 104] on label "Directors (at least 1)" at bounding box center [154, 108] width 90 height 13
checkbox input "true"
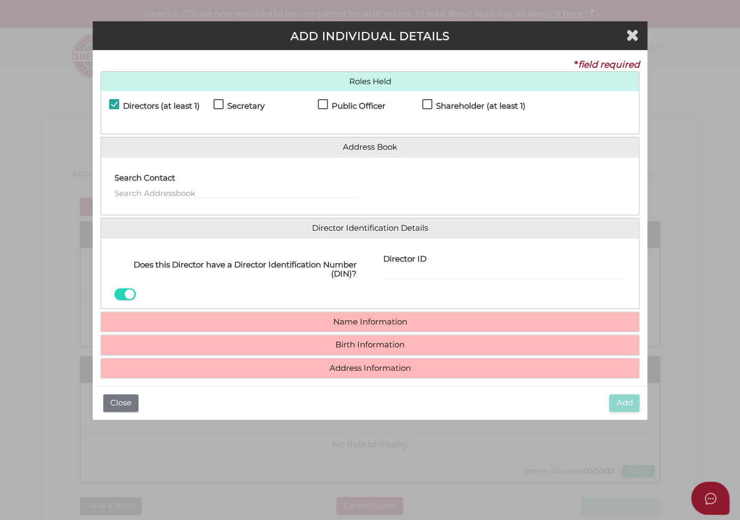
click at [219, 103] on label "Secretary" at bounding box center [238, 108] width 51 height 13
checkbox input "true"
click at [325, 104] on label "Public Officer" at bounding box center [352, 108] width 68 height 13
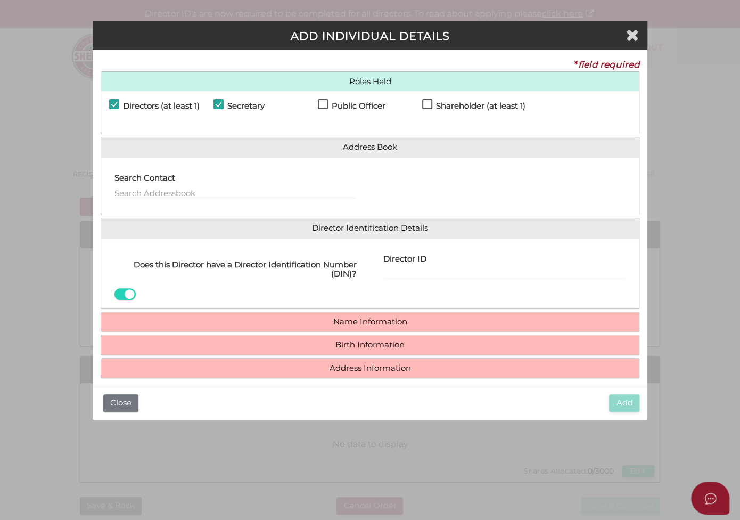
checkbox input "true"
click at [407, 272] on input "Director ID" at bounding box center [504, 274] width 242 height 12
paste input "036 30975 4313"
click at [448, 272] on input "036 30975 4313" at bounding box center [504, 274] width 242 height 12
click at [428, 269] on input "036 30975 4313" at bounding box center [504, 274] width 242 height 12
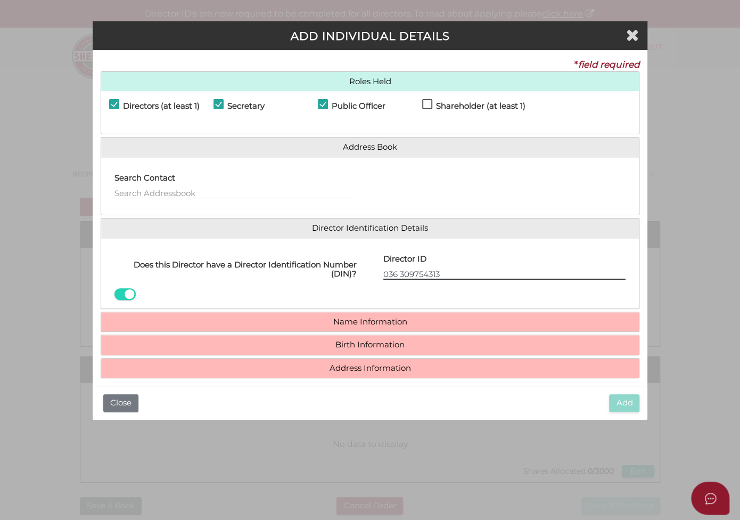
click at [400, 273] on input "036 309754313" at bounding box center [504, 274] width 242 height 12
click at [447, 272] on input "036309754313" at bounding box center [504, 274] width 242 height 12
type input "0363097543131"
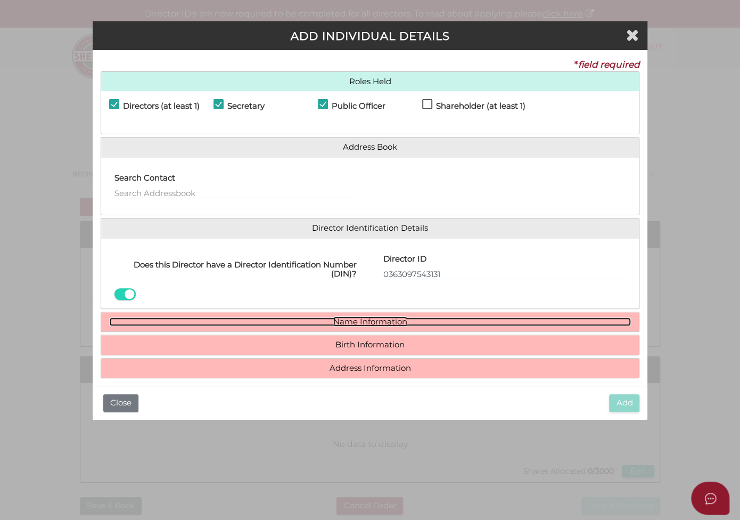
click at [391, 322] on link "Name Information" at bounding box center [370, 321] width 522 height 9
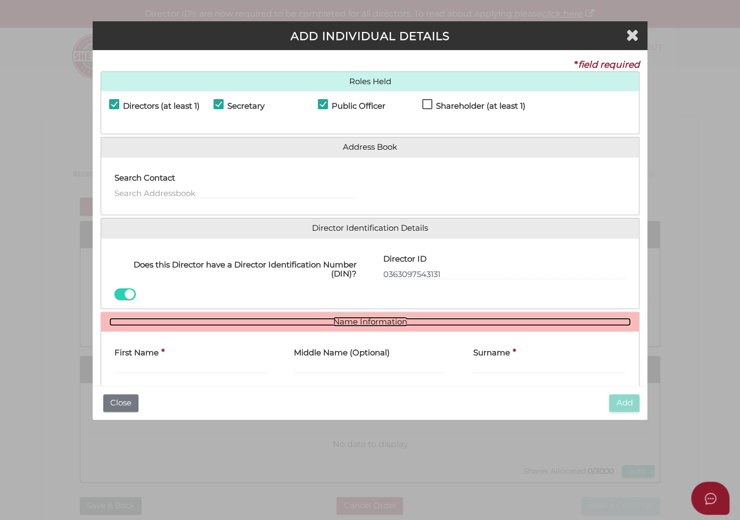
scroll to position [65, 0]
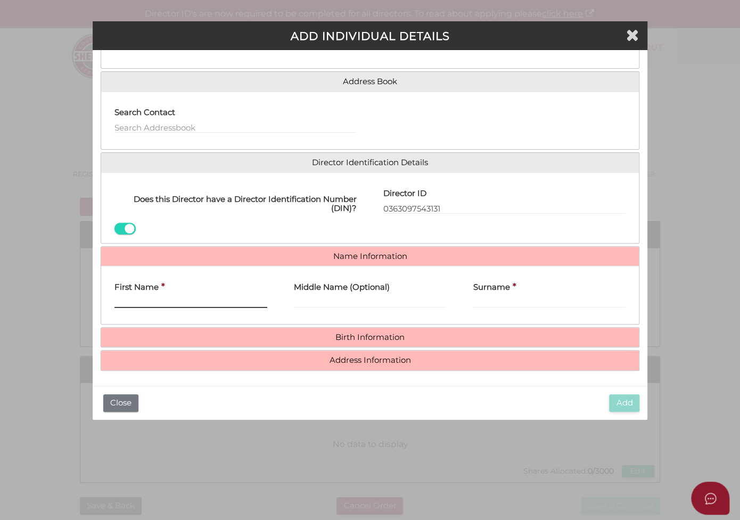
click at [179, 298] on input "First Name" at bounding box center [190, 302] width 153 height 12
click at [204, 300] on input "First Name" at bounding box center [190, 302] width 153 height 12
paste input "Dejun"
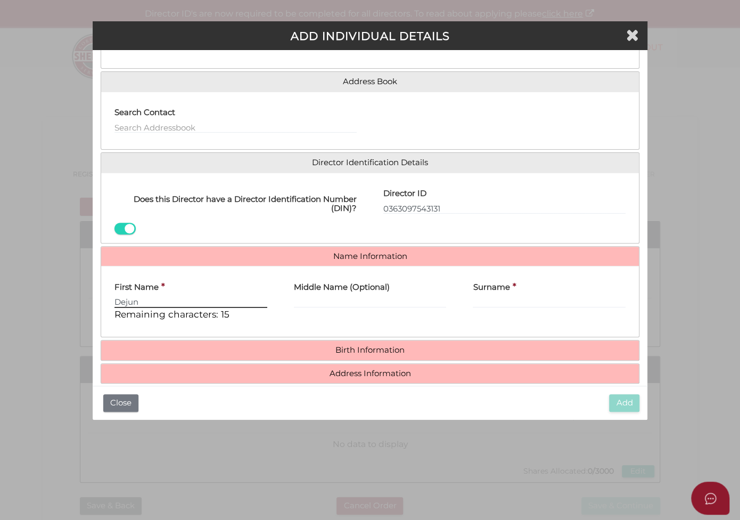
type input "Dejun"
click at [495, 296] on input "Surname" at bounding box center [549, 302] width 153 height 12
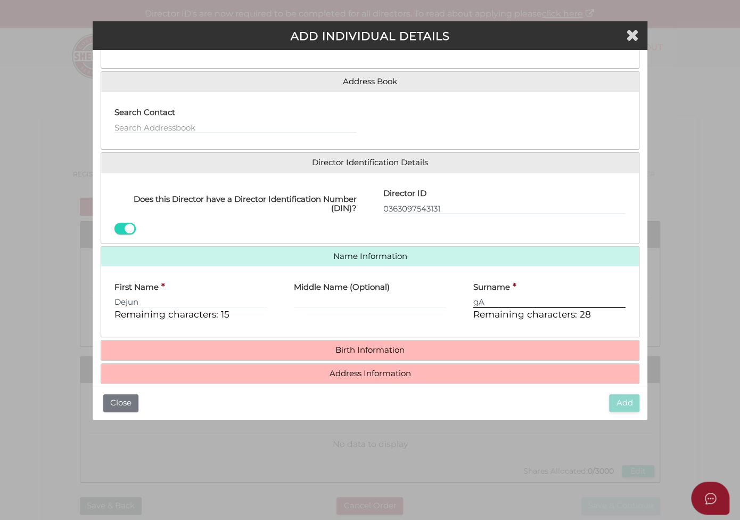
type input "g"
type input "Gao"
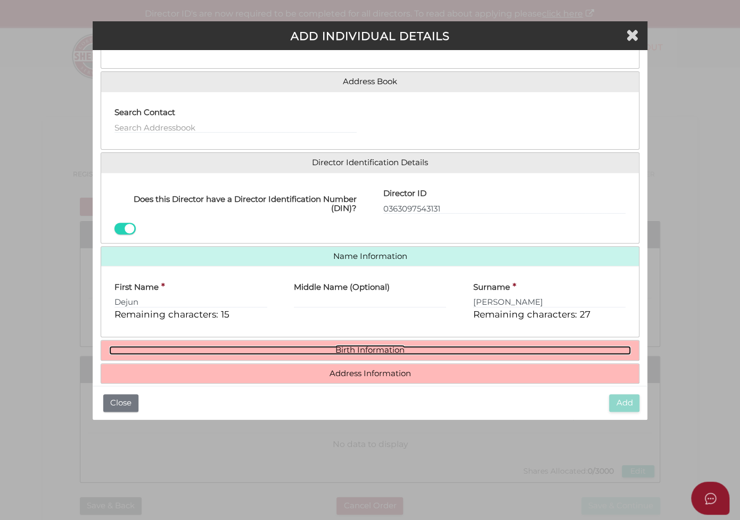
click at [350, 350] on link "Birth Information" at bounding box center [370, 349] width 522 height 9
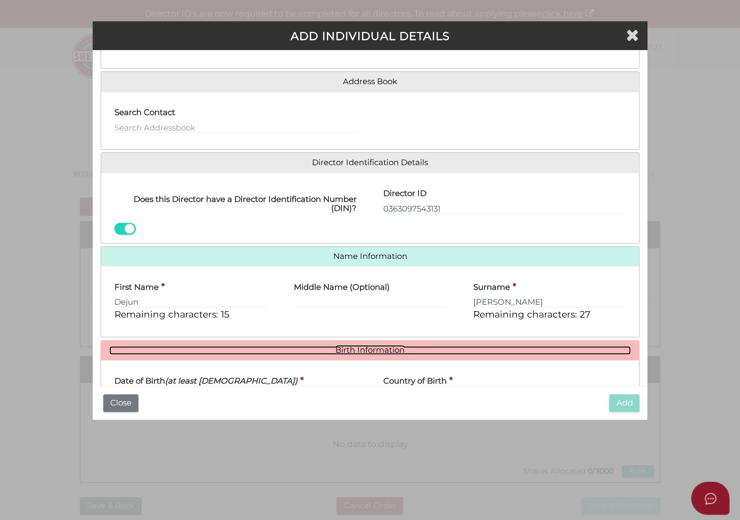
scroll to position [172, 0]
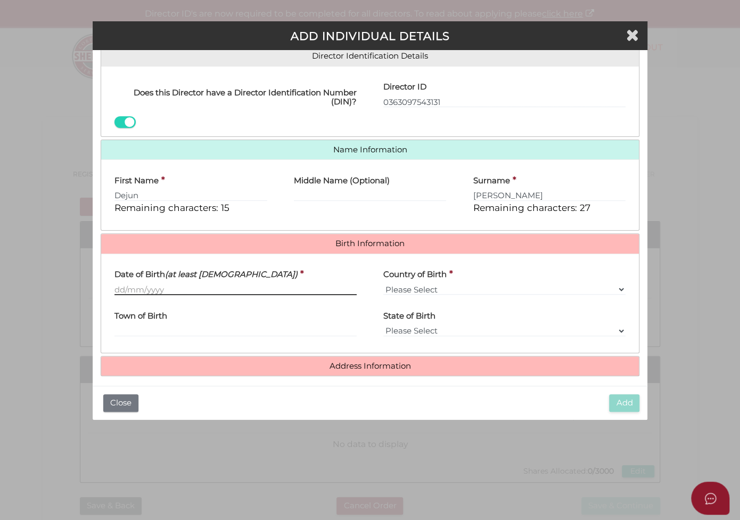
click at [208, 292] on input "Date of Birth (at least 18 years old)" at bounding box center [235, 289] width 242 height 12
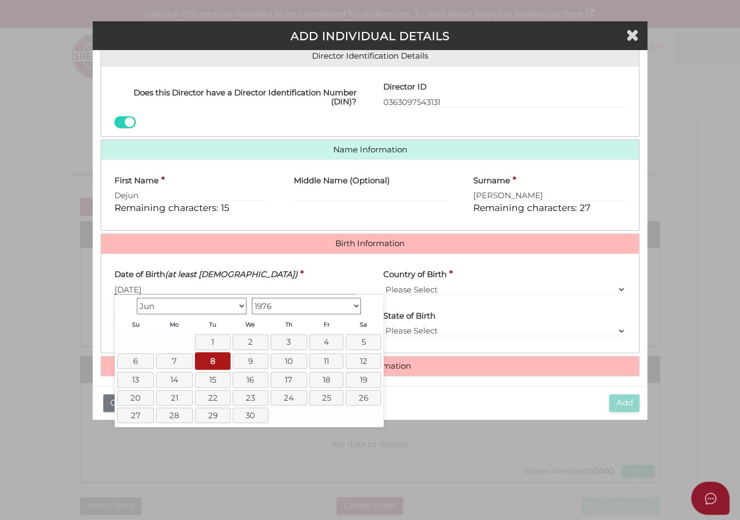
type input "[DATE]"
click at [432, 287] on select "Please Select v Australia Afghanistan Albania Algeria American Samoa Andorra An…" at bounding box center [504, 289] width 242 height 12
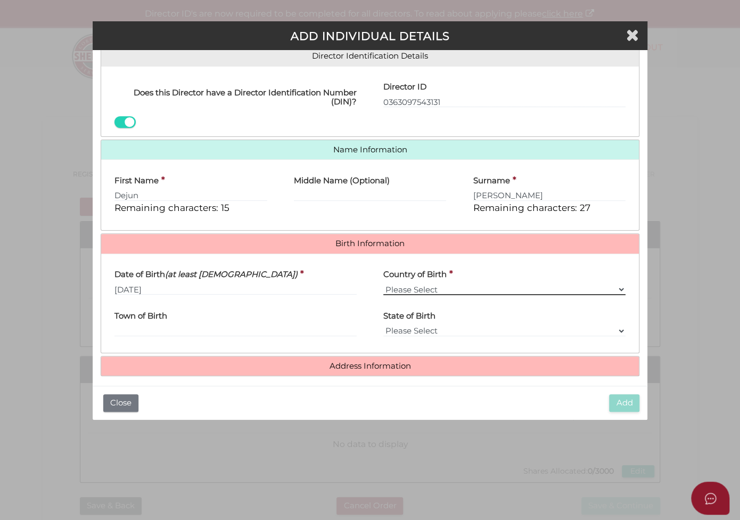
select select "[GEOGRAPHIC_DATA]"
click at [383, 283] on select "Please Select v Australia Afghanistan Albania Algeria American Samoa Andorra An…" at bounding box center [504, 289] width 242 height 12
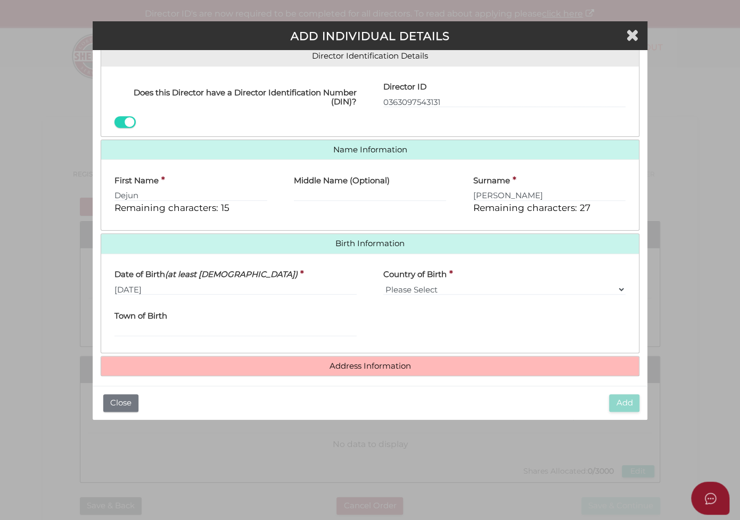
click at [400, 369] on h4 "Address Information" at bounding box center [370, 366] width 538 height 20
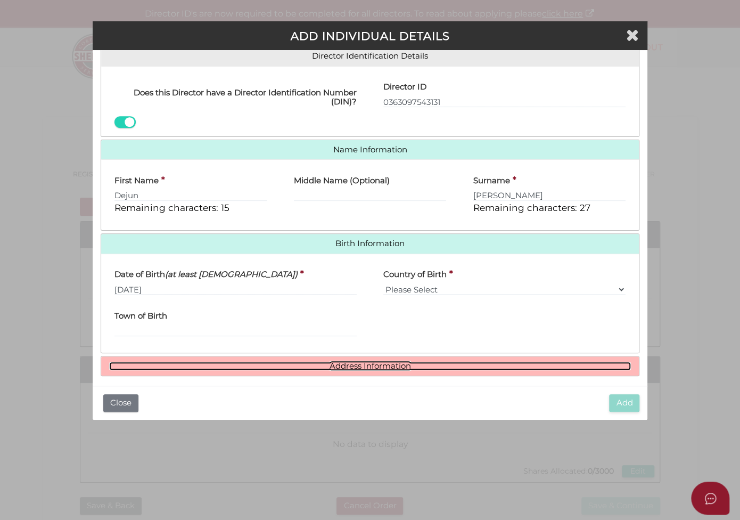
click at [405, 366] on link "Address Information" at bounding box center [370, 365] width 522 height 9
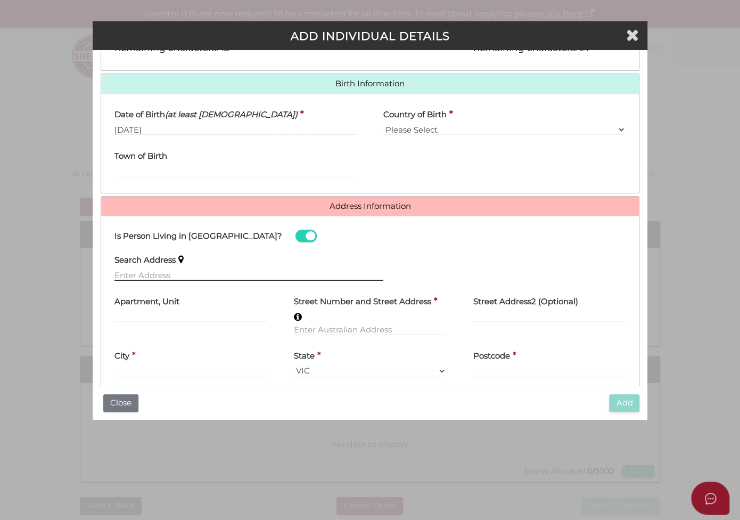
click at [224, 269] on input "text" at bounding box center [248, 275] width 269 height 12
click at [182, 273] on input "text" at bounding box center [248, 275] width 269 height 12
paste input "22 Stanfield Ave, Windsor Gardens SA 5087"
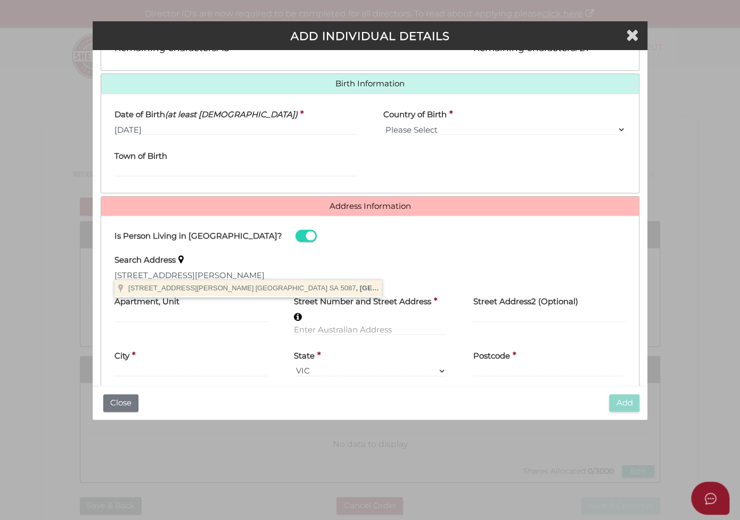
type input "22 Stanfield Ave, Windsor Gardens SA 5087, Australia"
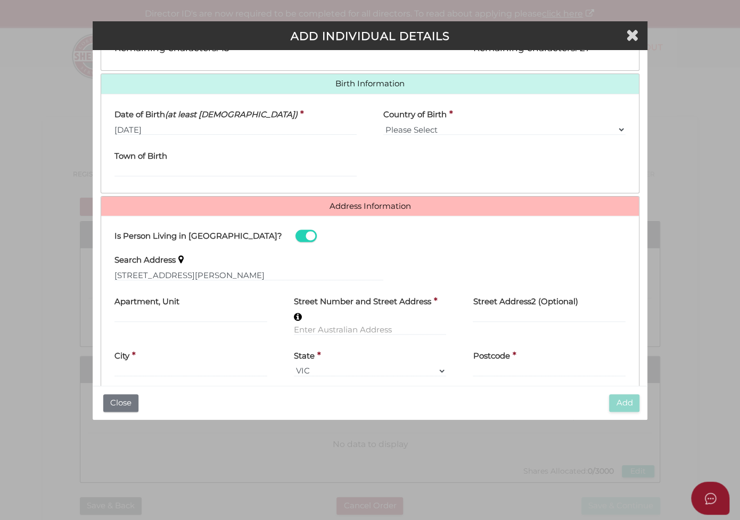
type input "22 Stanfield Avenue"
type input "Windsor Gardens"
select select "SA"
type input "5087"
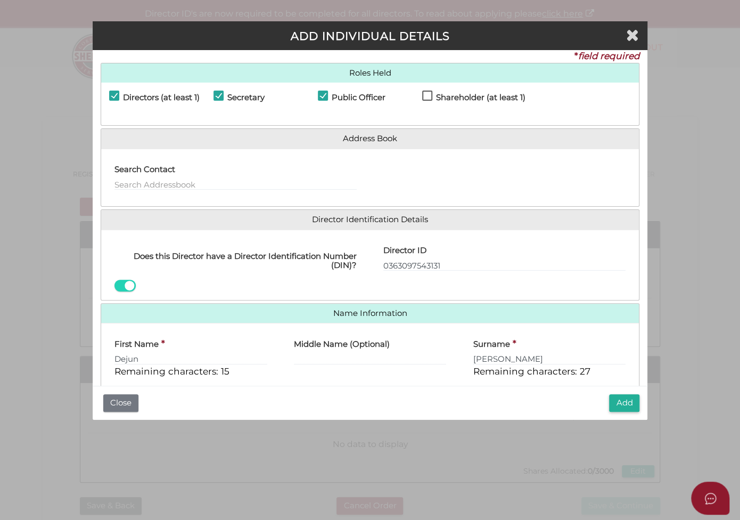
scroll to position [0, 0]
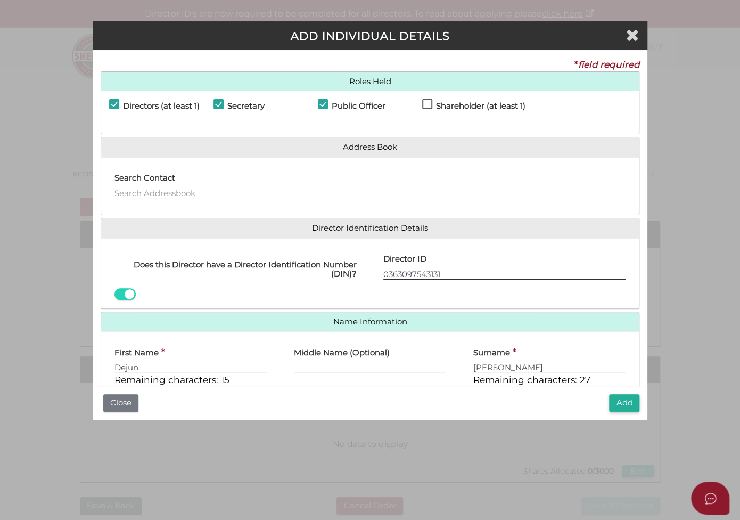
click at [452, 271] on input "0363097543131" at bounding box center [504, 274] width 242 height 12
click at [453, 271] on input "0363097543131" at bounding box center [504, 274] width 242 height 12
type input "0363097543131"
click at [509, 296] on div "Director ID 0363097543131 Email Director About How To Apply for DIN" at bounding box center [504, 273] width 269 height 54
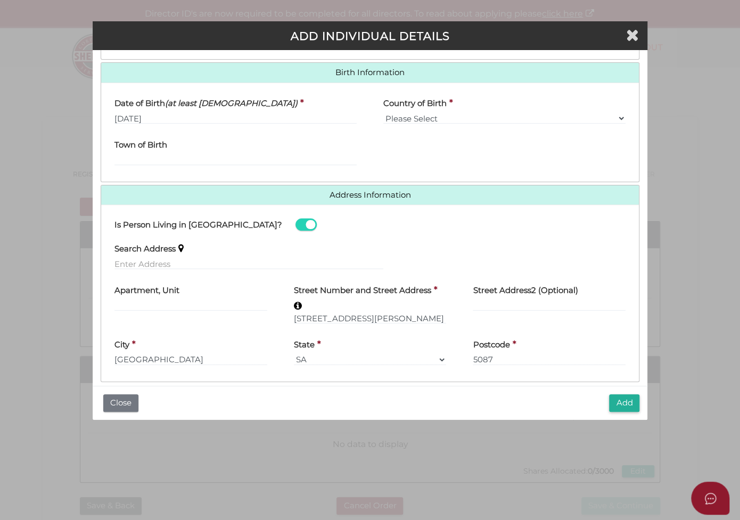
scroll to position [353, 0]
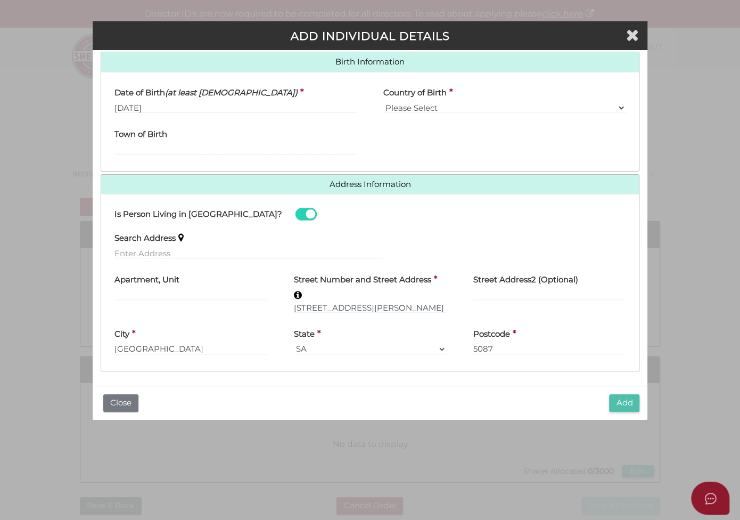
click at [622, 402] on button "Add" at bounding box center [624, 403] width 30 height 18
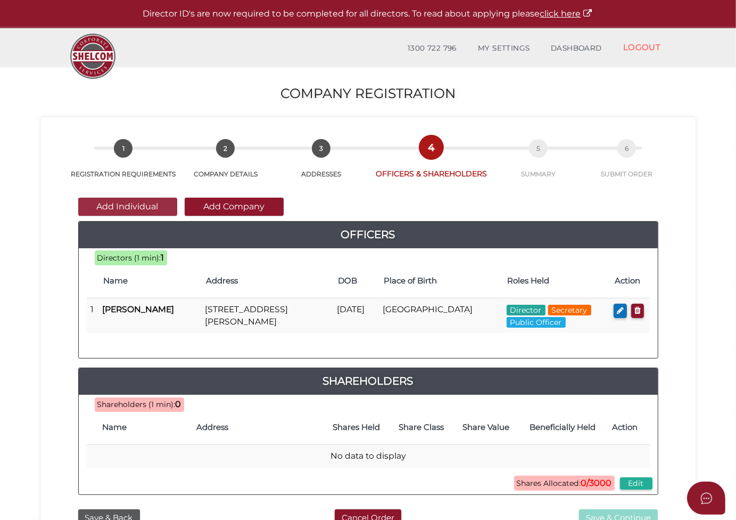
click at [135, 206] on button "Add Individual" at bounding box center [127, 206] width 99 height 18
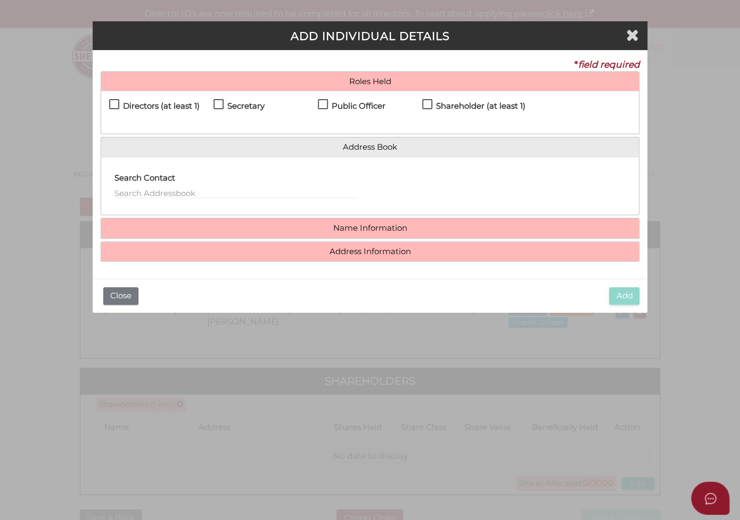
click at [430, 104] on label "Shareholder (at least 1)" at bounding box center [473, 108] width 103 height 13
checkbox input "true"
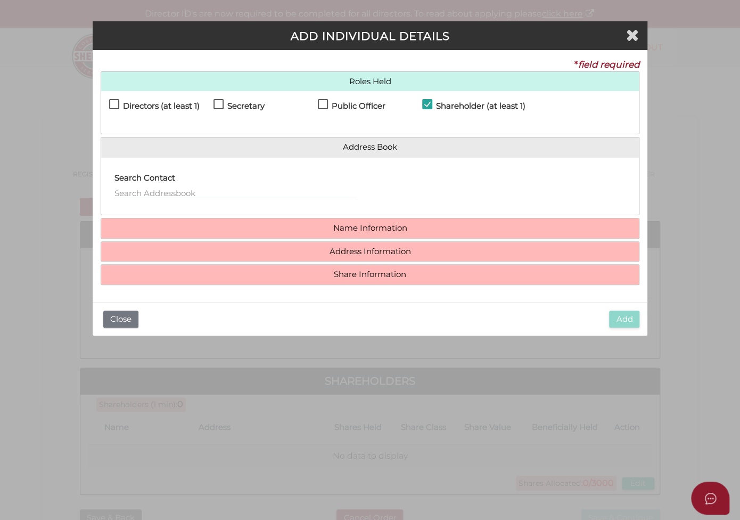
click at [254, 186] on div "Search Contact" at bounding box center [235, 183] width 242 height 34
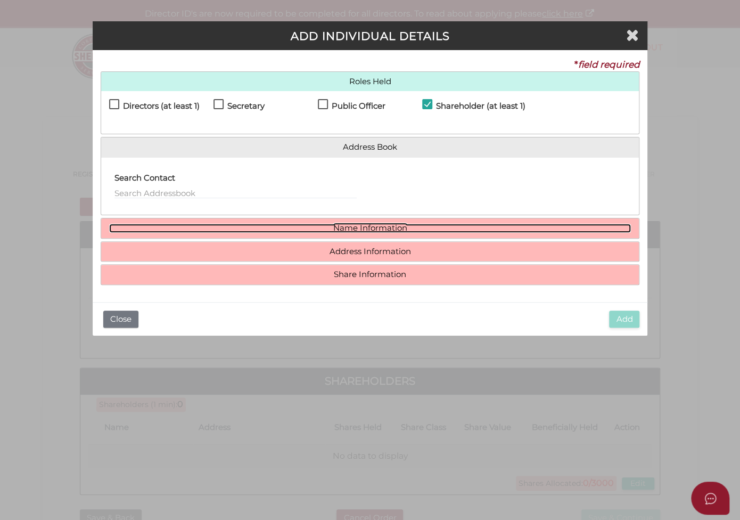
click at [349, 225] on link "Name Information" at bounding box center [370, 228] width 522 height 9
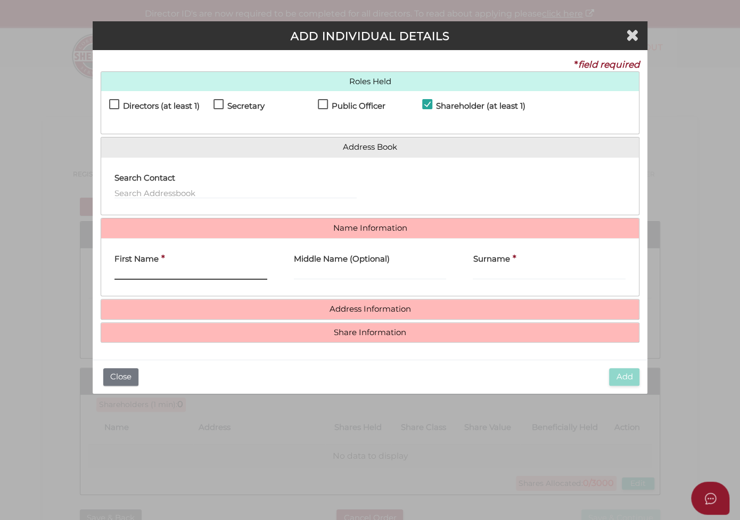
click at [198, 268] on input "First Name" at bounding box center [190, 274] width 153 height 12
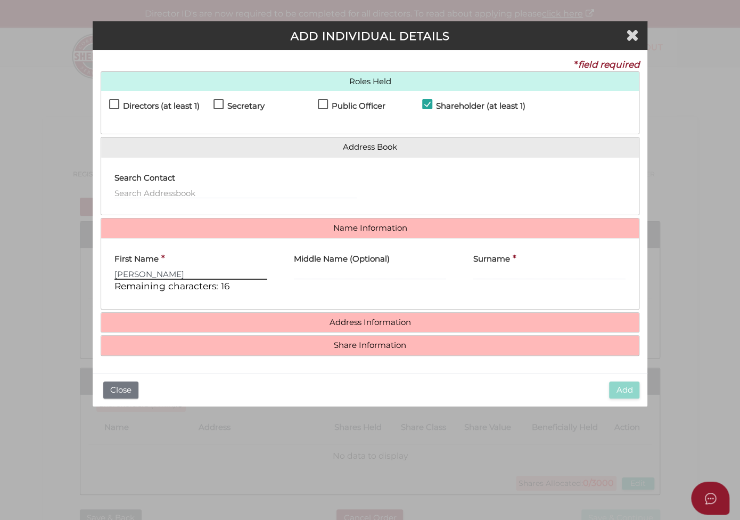
type input "[PERSON_NAME]"
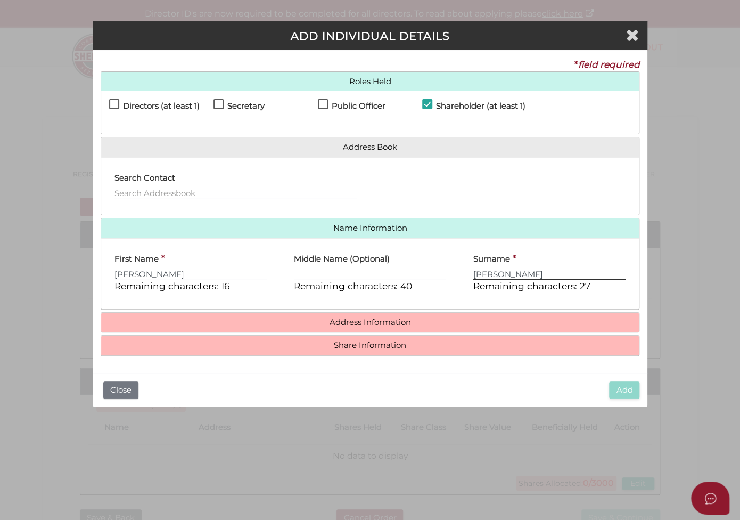
type input "[PERSON_NAME]"
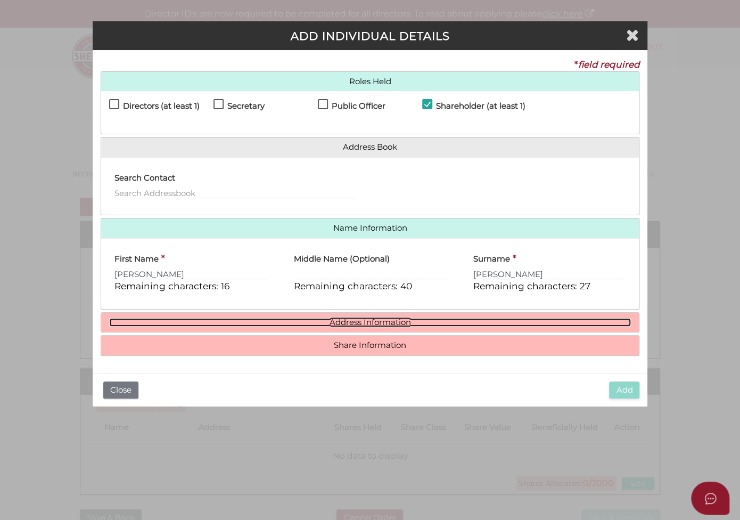
click at [253, 323] on link "Address Information" at bounding box center [370, 322] width 522 height 9
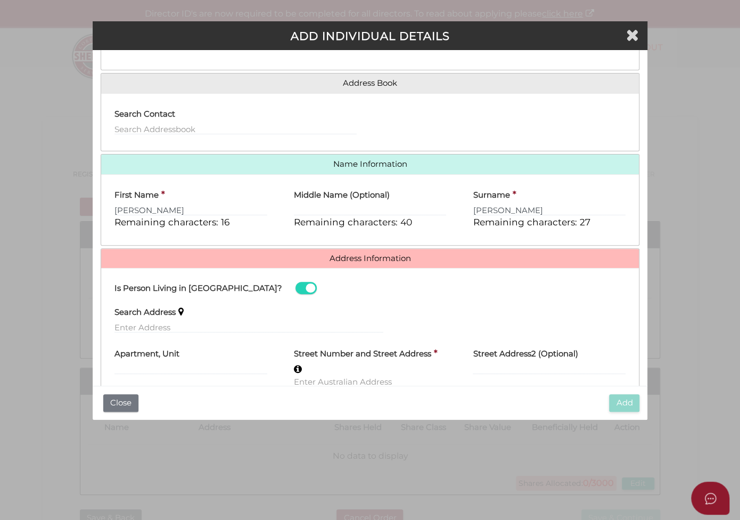
scroll to position [106, 0]
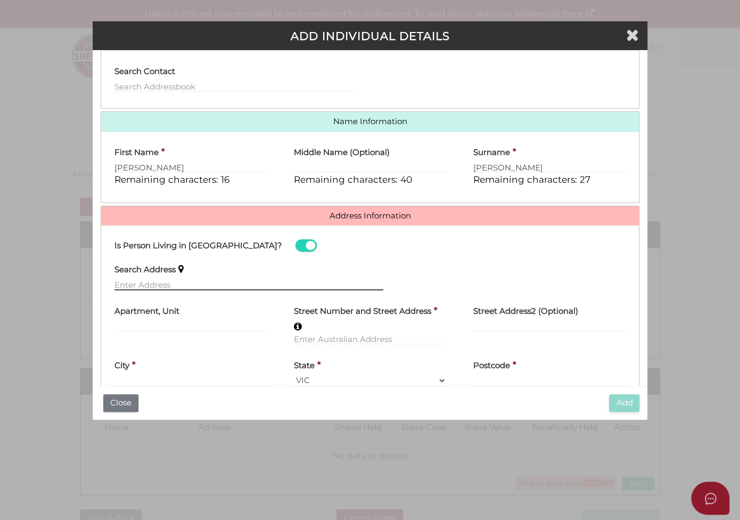
click at [192, 280] on input "text" at bounding box center [248, 284] width 269 height 12
paste input "[STREET_ADDRESS][PERSON_NAME]"
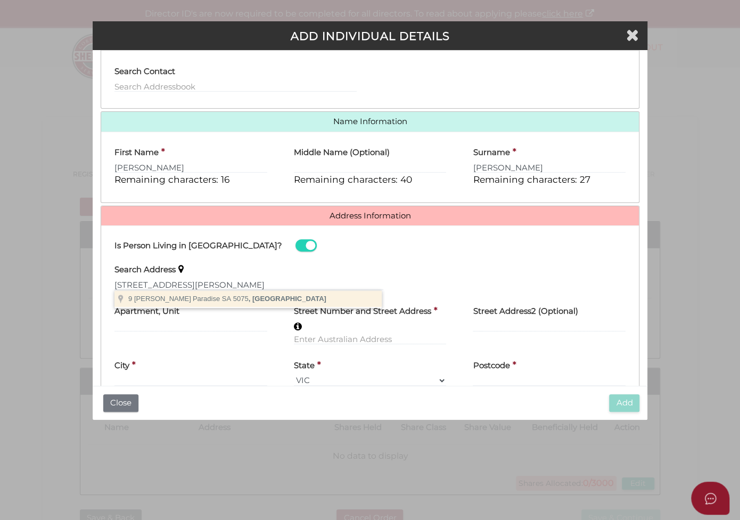
type input "[STREET_ADDRESS][PERSON_NAME]"
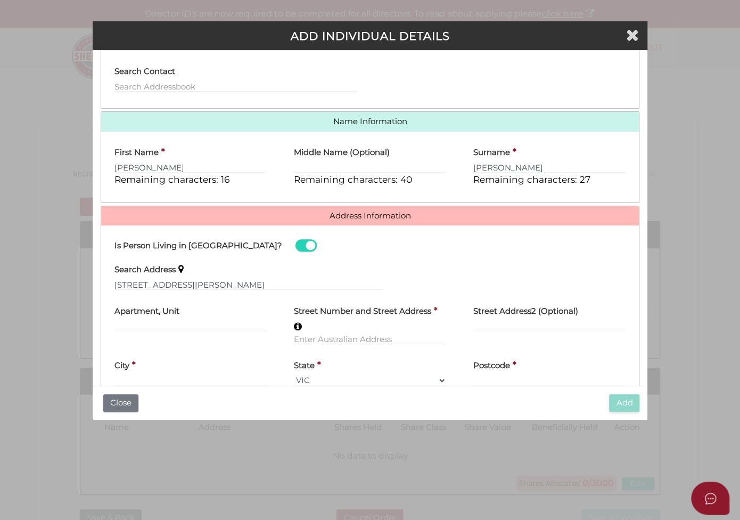
type input "[STREET_ADDRESS]"
type input "Paradise"
select select "SA"
type input "5075"
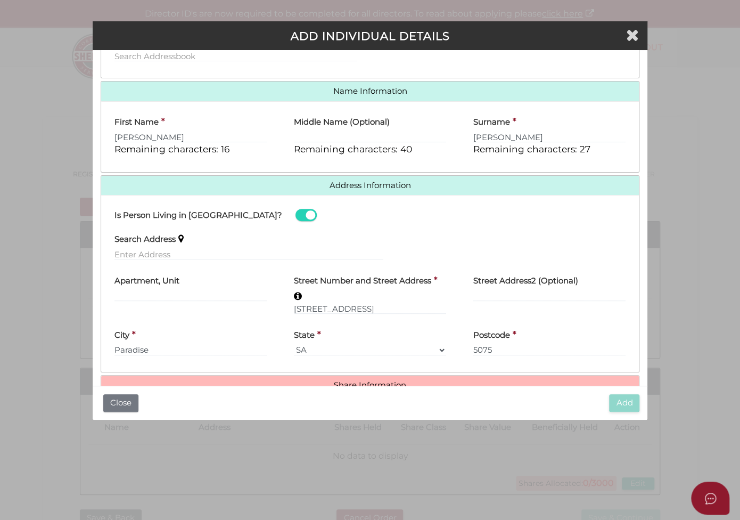
scroll to position [162, 0]
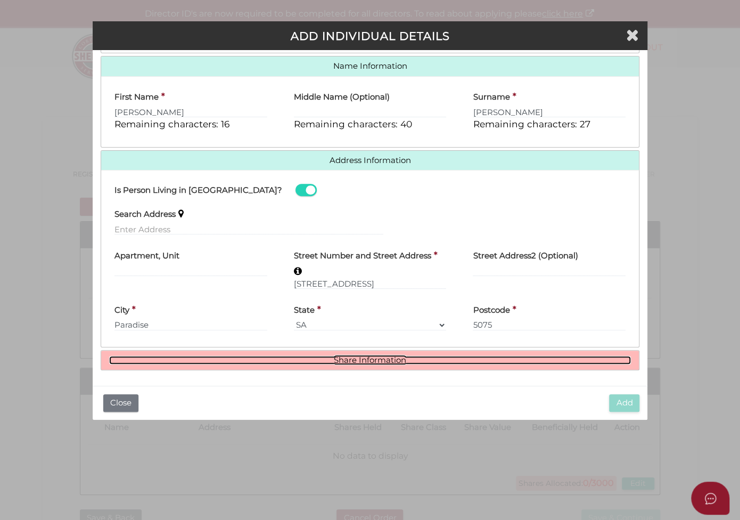
click at [352, 356] on link "Share Information" at bounding box center [370, 360] width 522 height 9
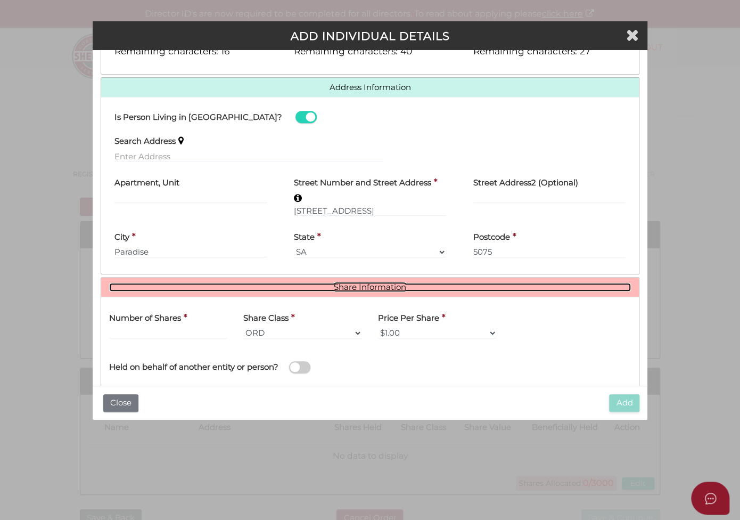
scroll to position [292, 0]
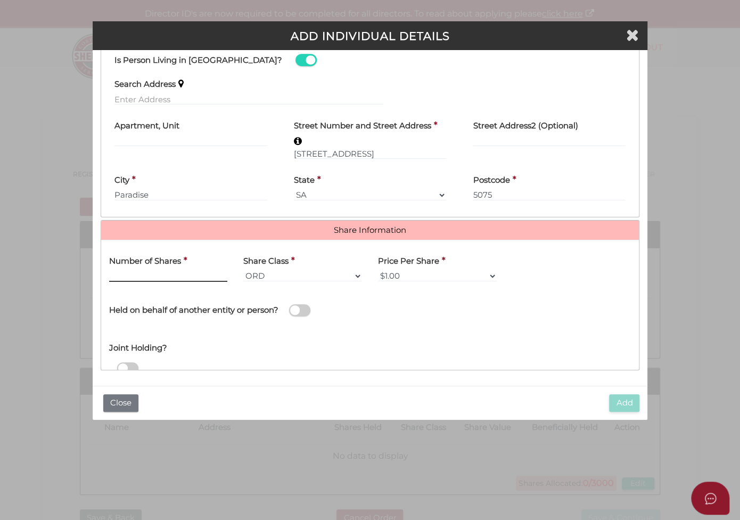
click at [187, 274] on input "text" at bounding box center [168, 276] width 119 height 12
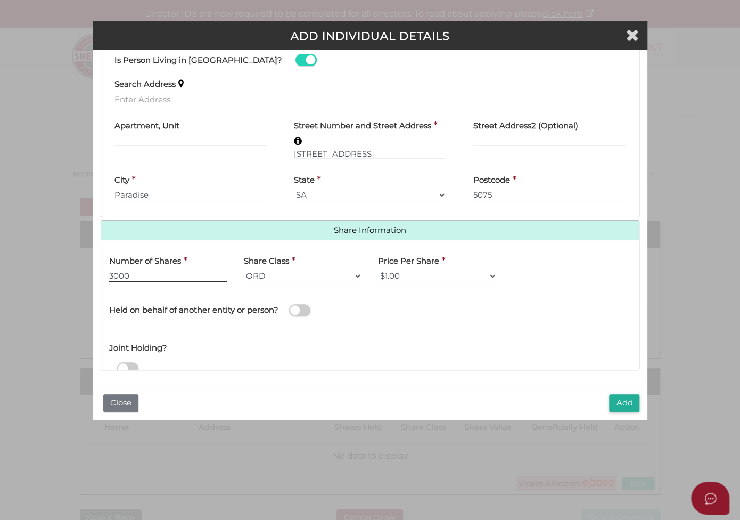
type input "3000"
drag, startPoint x: 479, startPoint y: 269, endPoint x: 476, endPoint y: 276, distance: 7.2
click at [479, 270] on select "$1.00 $0.01 $0.001 $0.0001 $0.10 $0.50 $2.00 $5.00 $10.00 Other" at bounding box center [437, 276] width 119 height 12
select select "$0.10"
click at [378, 270] on select "$1.00 $0.01 $0.001 $0.0001 $0.10 $0.50 $2.00 $5.00 $10.00 Other" at bounding box center [437, 276] width 119 height 12
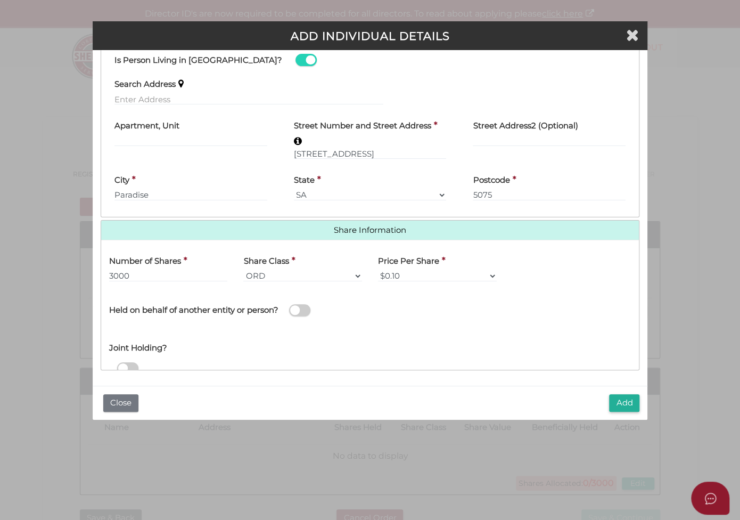
click at [306, 307] on span at bounding box center [299, 310] width 21 height 12
click at [0, 0] on input "checkbox" at bounding box center [0, 0] width 0 height 0
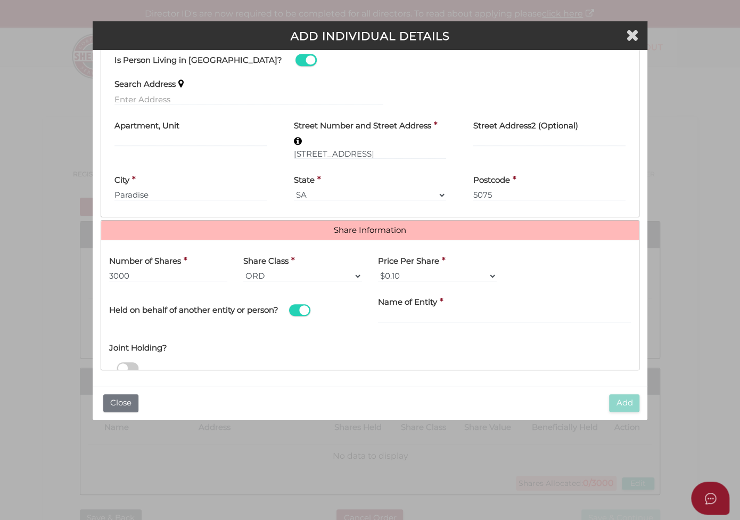
click at [417, 308] on label "Name of Entity" at bounding box center [407, 301] width 59 height 22
click at [410, 311] on input "Name of Entity" at bounding box center [504, 317] width 253 height 12
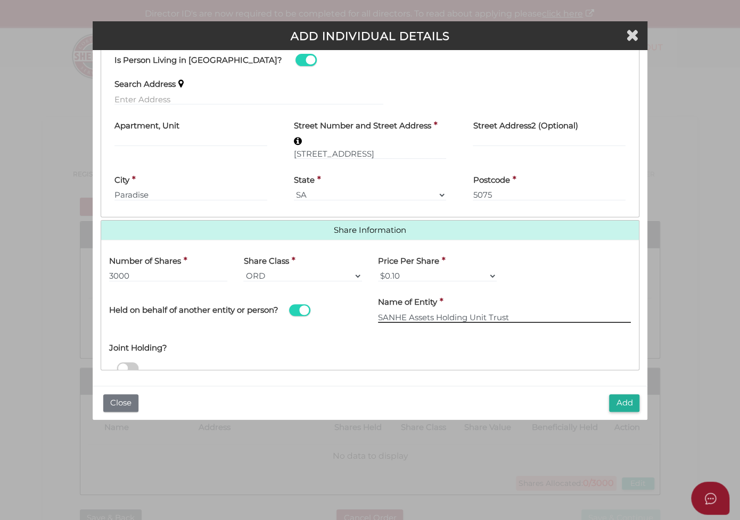
type input "SANHE Assets Holding Unit Trust"
click at [624, 403] on button "Add" at bounding box center [624, 403] width 30 height 18
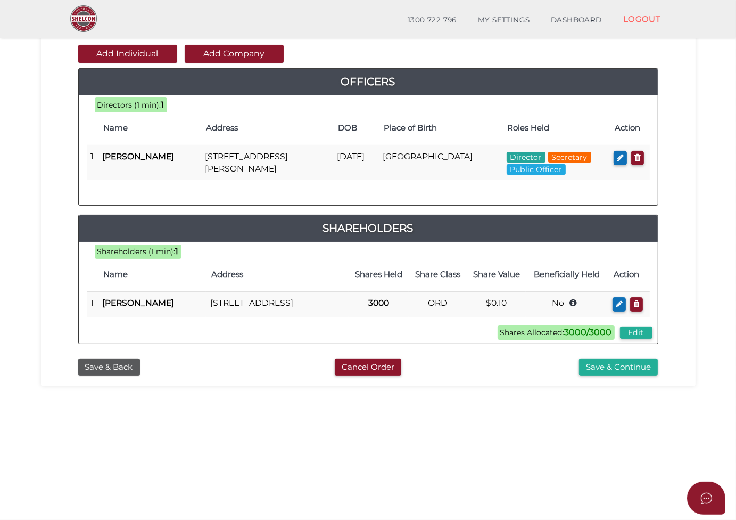
scroll to position [51, 0]
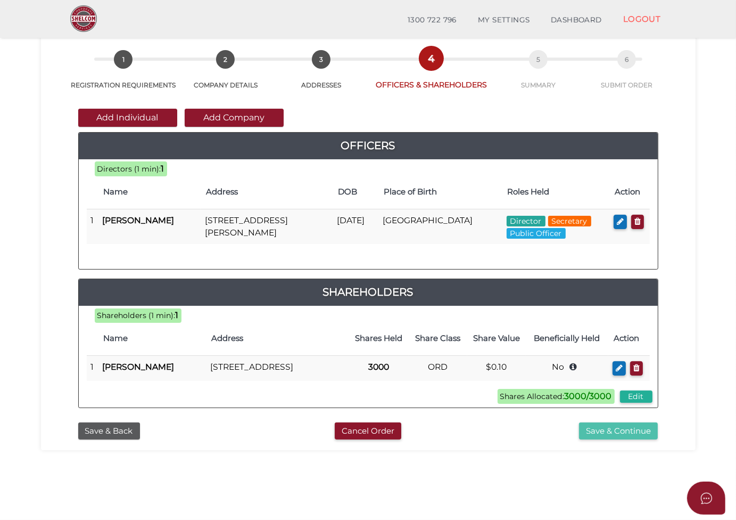
click at [618, 440] on button "Save & Continue" at bounding box center [618, 431] width 79 height 18
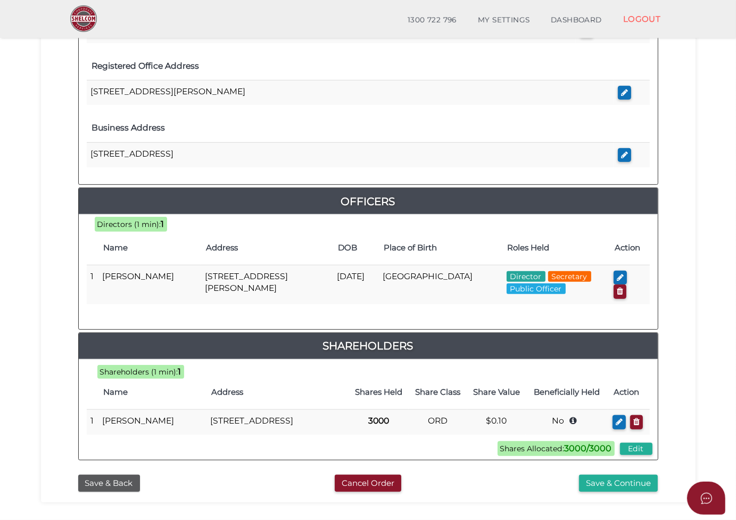
scroll to position [373, 0]
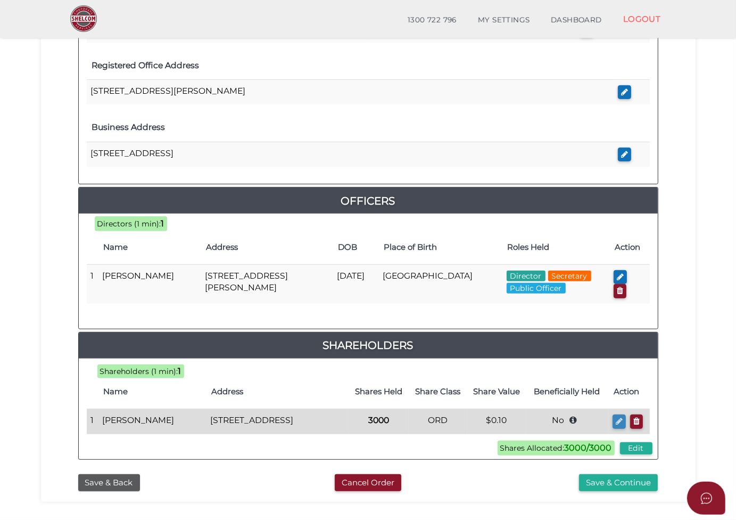
click at [619, 417] on icon "button" at bounding box center [619, 421] width 7 height 8
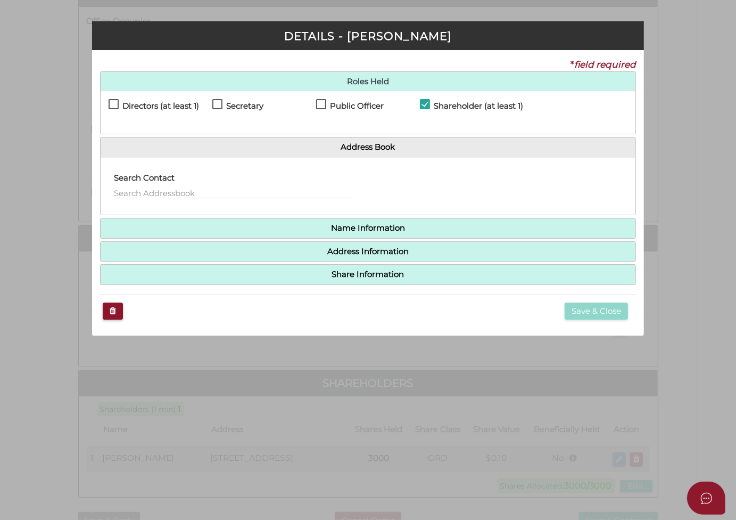
checkbox input "true"
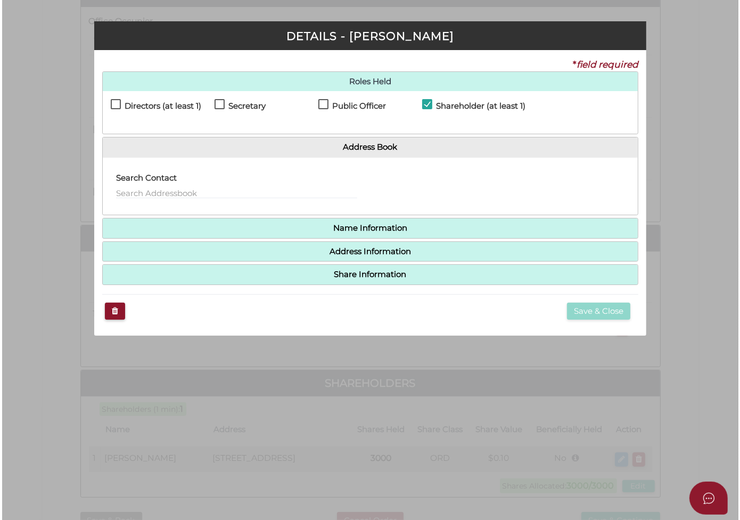
scroll to position [0, 0]
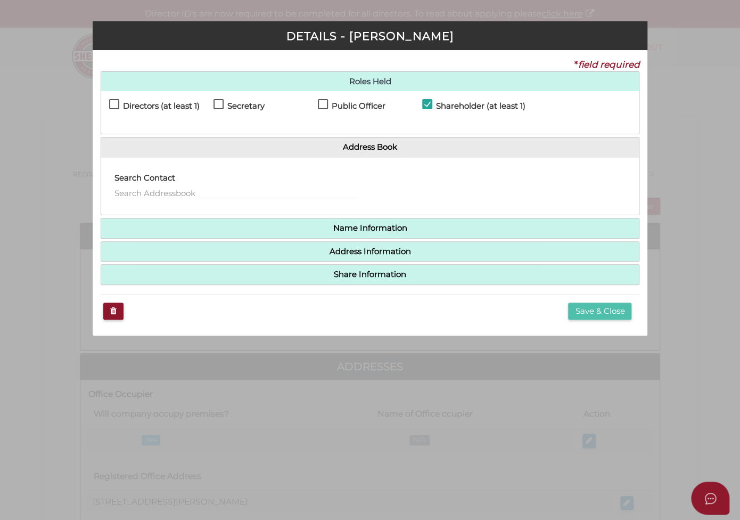
click at [588, 308] on button "Save & Close" at bounding box center [599, 311] width 63 height 18
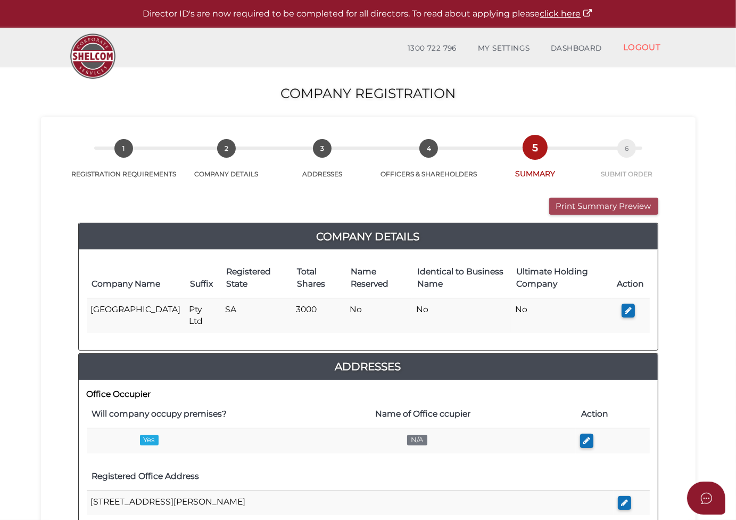
click at [598, 204] on button "Print Summary Preview" at bounding box center [603, 206] width 109 height 18
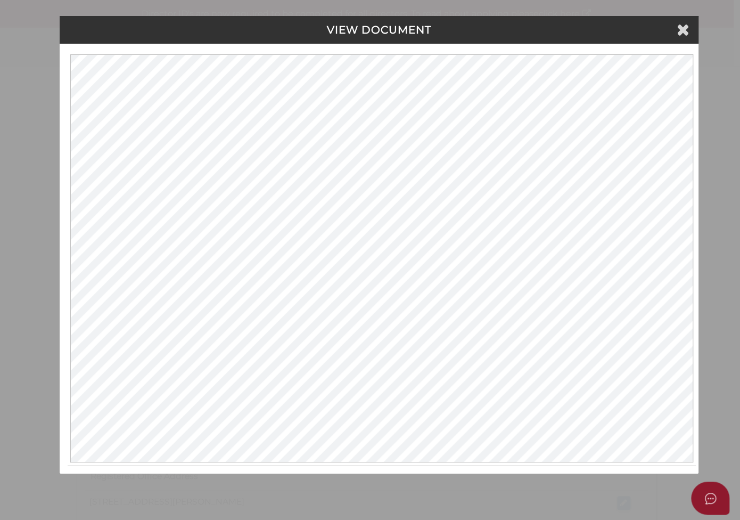
click at [497, 27] on h4 "VIEW DOCUMENT" at bounding box center [379, 30] width 623 height 12
click at [683, 30] on icon at bounding box center [683, 29] width 13 height 16
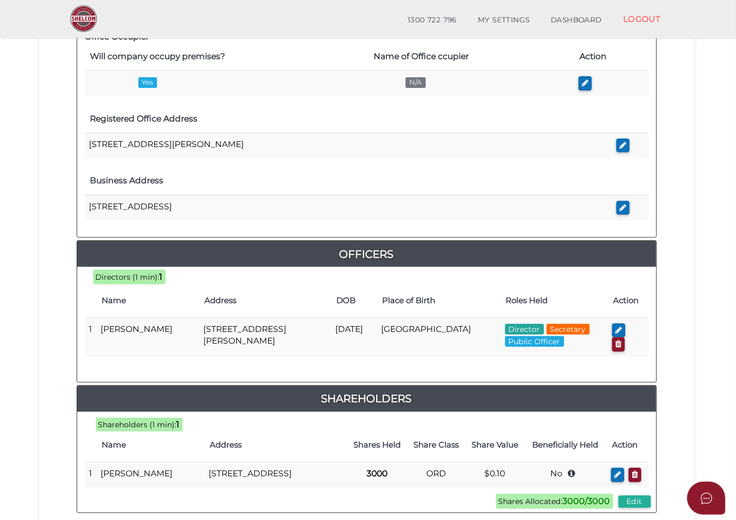
scroll to position [441, 0]
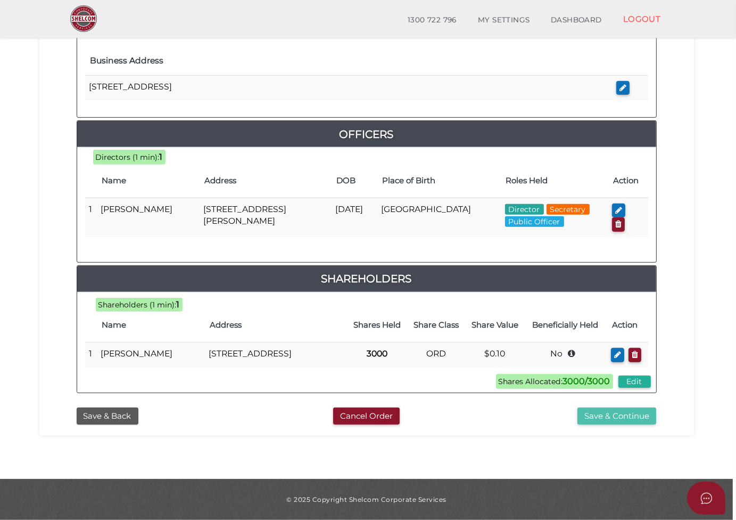
click at [607, 418] on button "Save & Continue" at bounding box center [617, 416] width 79 height 18
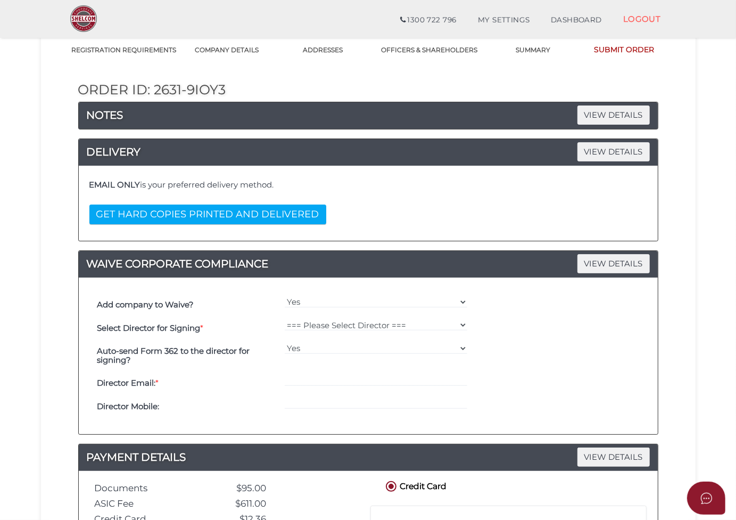
scroll to position [213, 0]
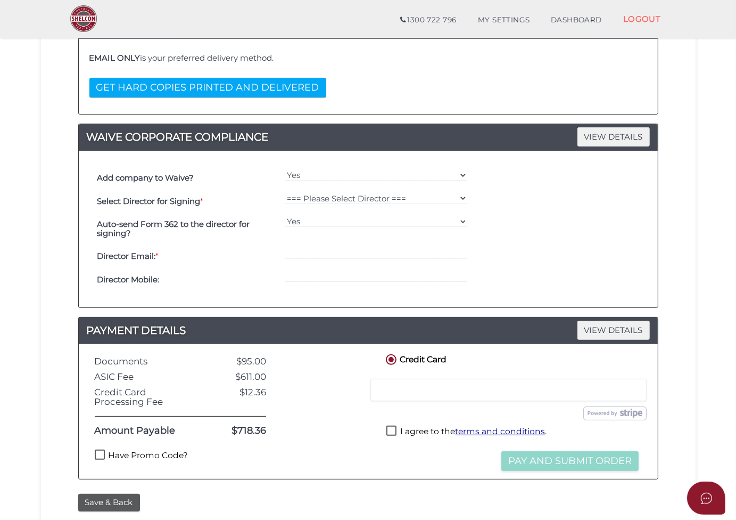
click at [102, 455] on label "Have Promo Code?" at bounding box center [142, 455] width 94 height 13
checkbox input "true"
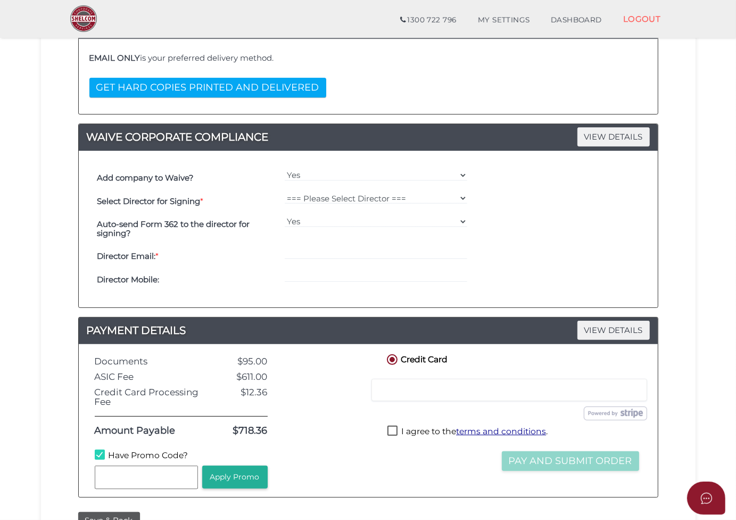
click at [128, 470] on input "text" at bounding box center [146, 476] width 103 height 23
type input "welcome55"
click at [241, 475] on button "Apply Promo" at bounding box center [234, 476] width 65 height 23
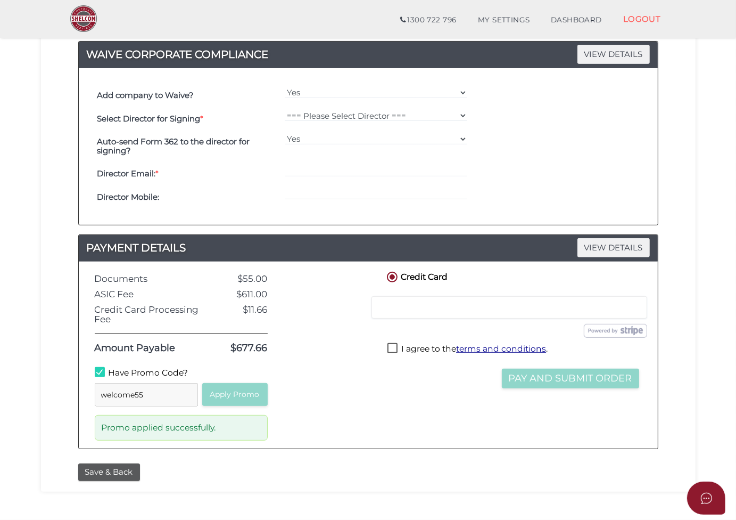
scroll to position [319, 0]
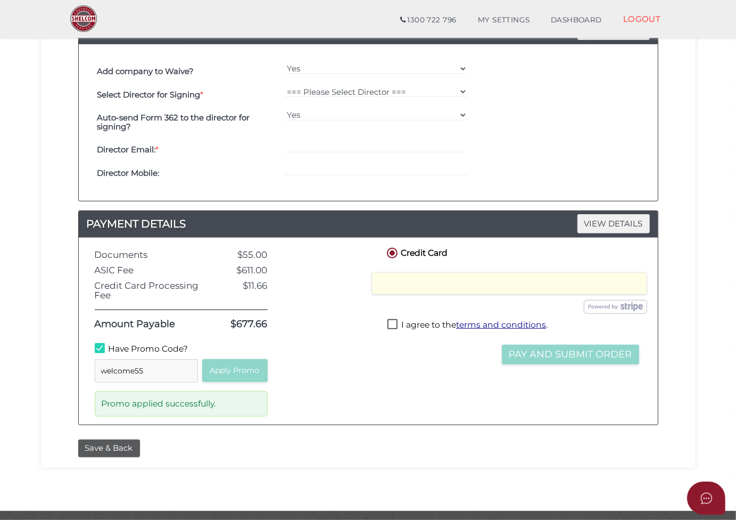
click at [389, 325] on label "I agree to the terms and conditions ." at bounding box center [468, 325] width 160 height 13
checkbox input "true"
click at [548, 352] on button "Pay and Submit Order" at bounding box center [570, 354] width 137 height 20
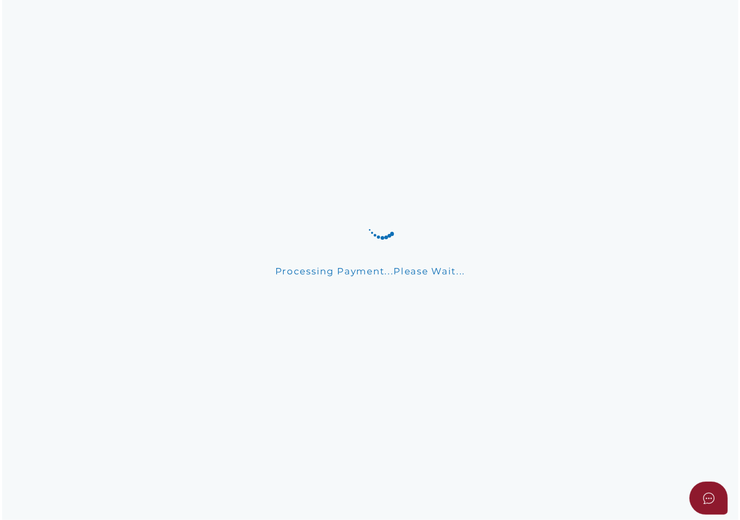
scroll to position [0, 0]
